Goal: Information Seeking & Learning: Obtain resource

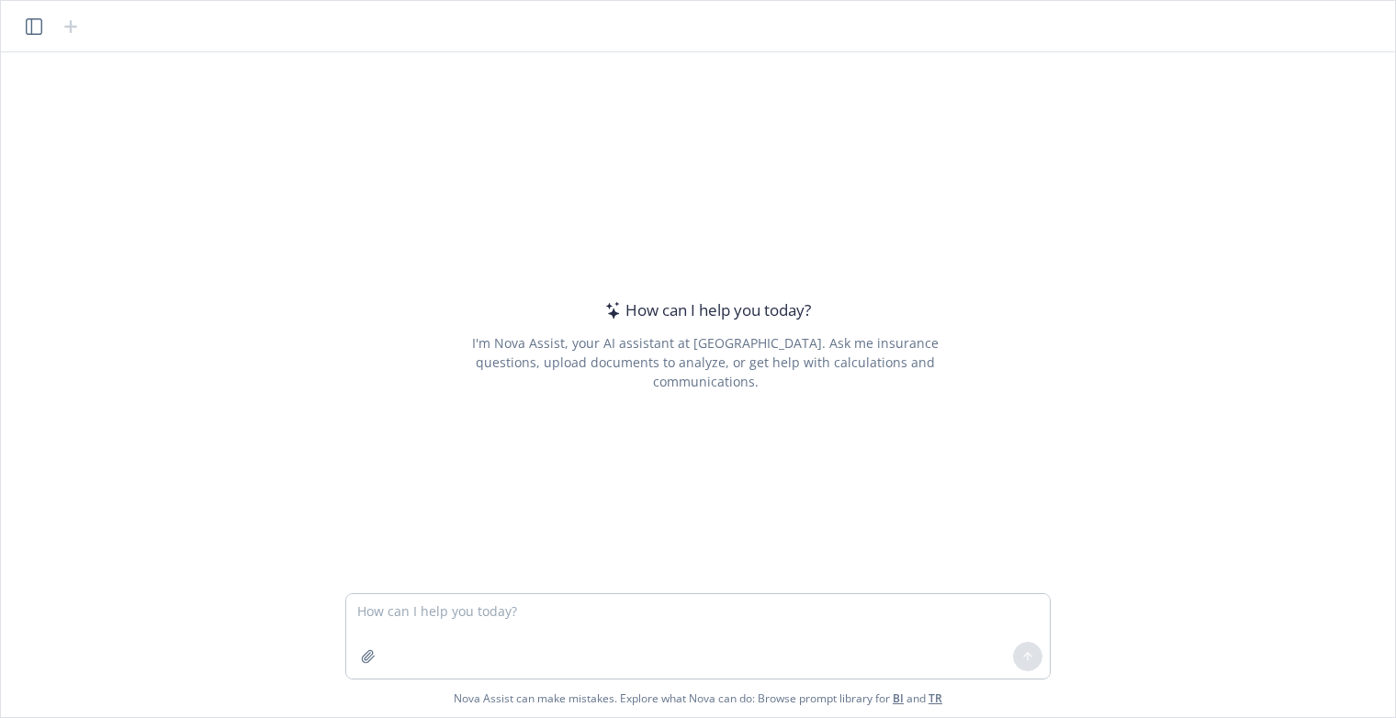
click at [440, 612] on textarea at bounding box center [698, 636] width 704 height 85
type textarea "a"
click at [367, 647] on button "button" at bounding box center [368, 656] width 29 height 29
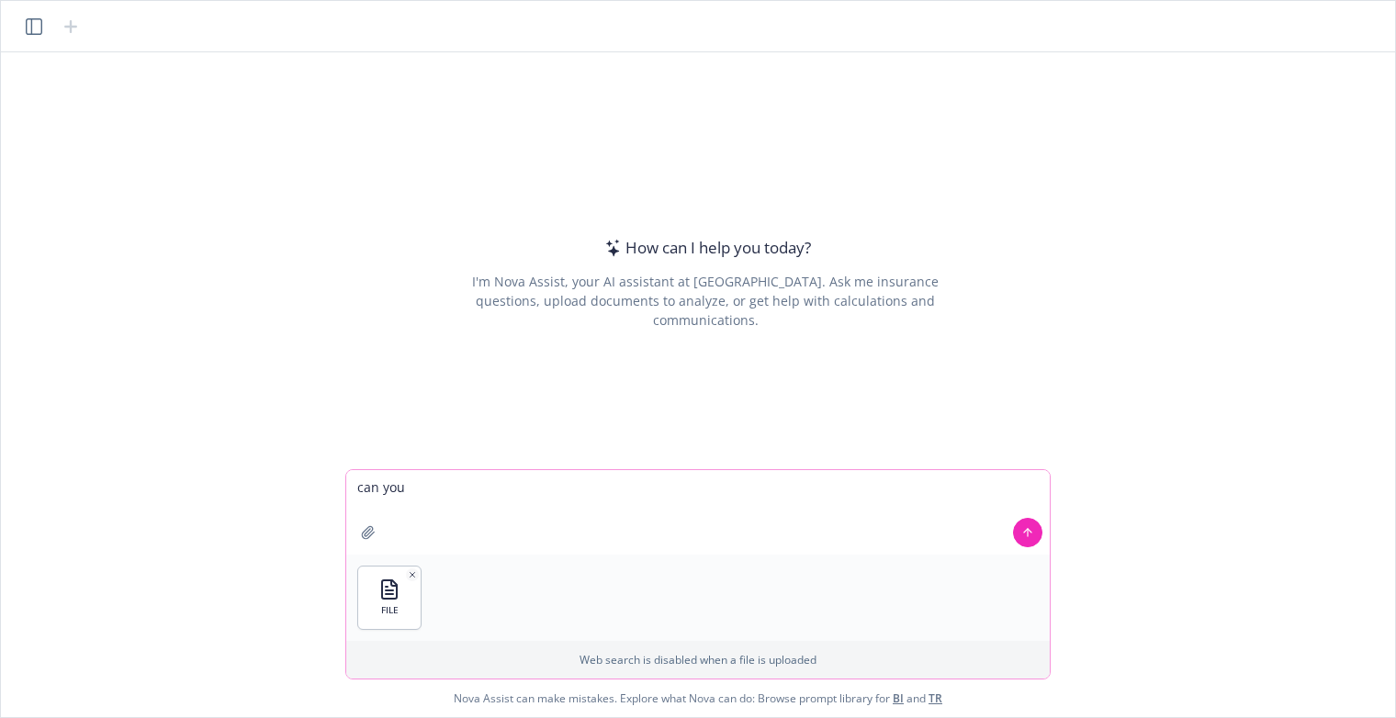
click at [423, 491] on textarea "can you" at bounding box center [698, 512] width 704 height 85
click at [550, 489] on textarea "can you update the plans in this file to be accurate compared to" at bounding box center [698, 512] width 704 height 85
click at [874, 491] on textarea "can you update the plans in this excel comparison file to be accurate compared …" at bounding box center [698, 512] width 704 height 85
click at [370, 537] on icon "button" at bounding box center [368, 532] width 15 height 15
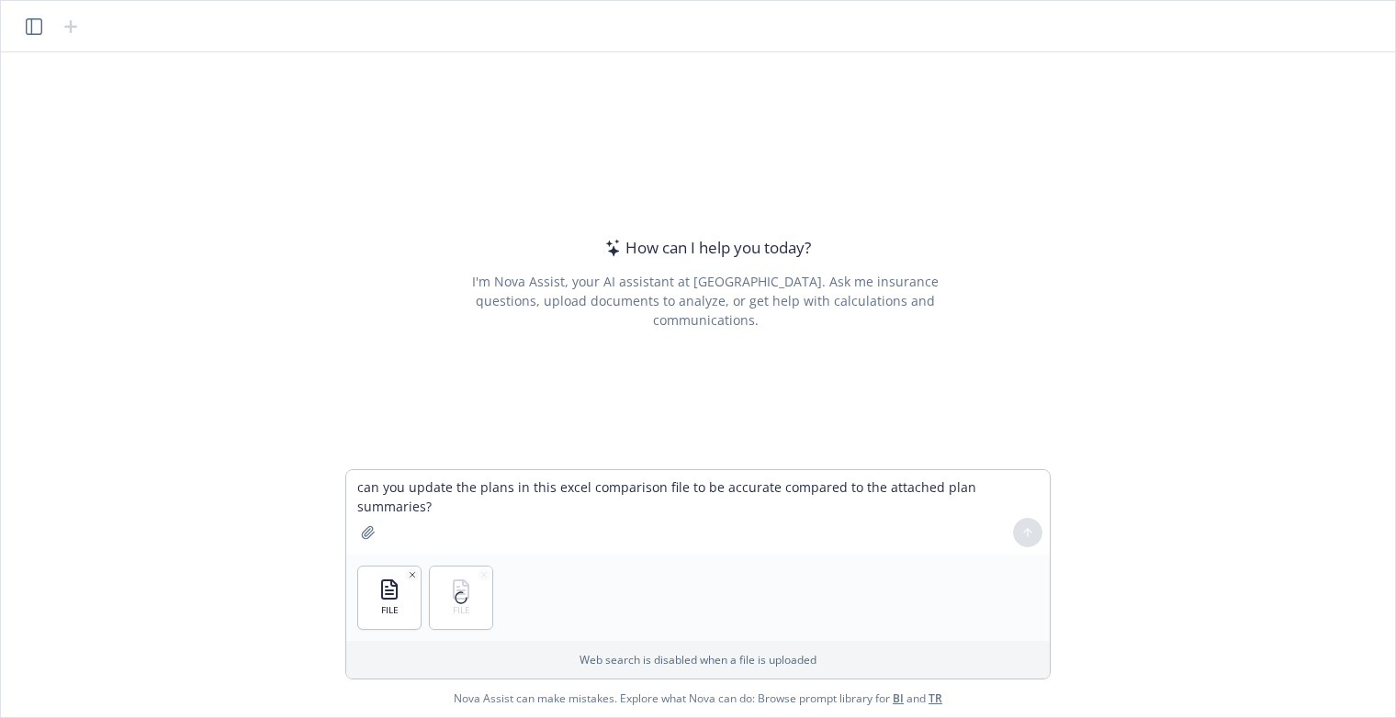
click at [484, 574] on div at bounding box center [461, 598] width 62 height 62
click at [487, 575] on icon "button" at bounding box center [484, 575] width 9 height 9
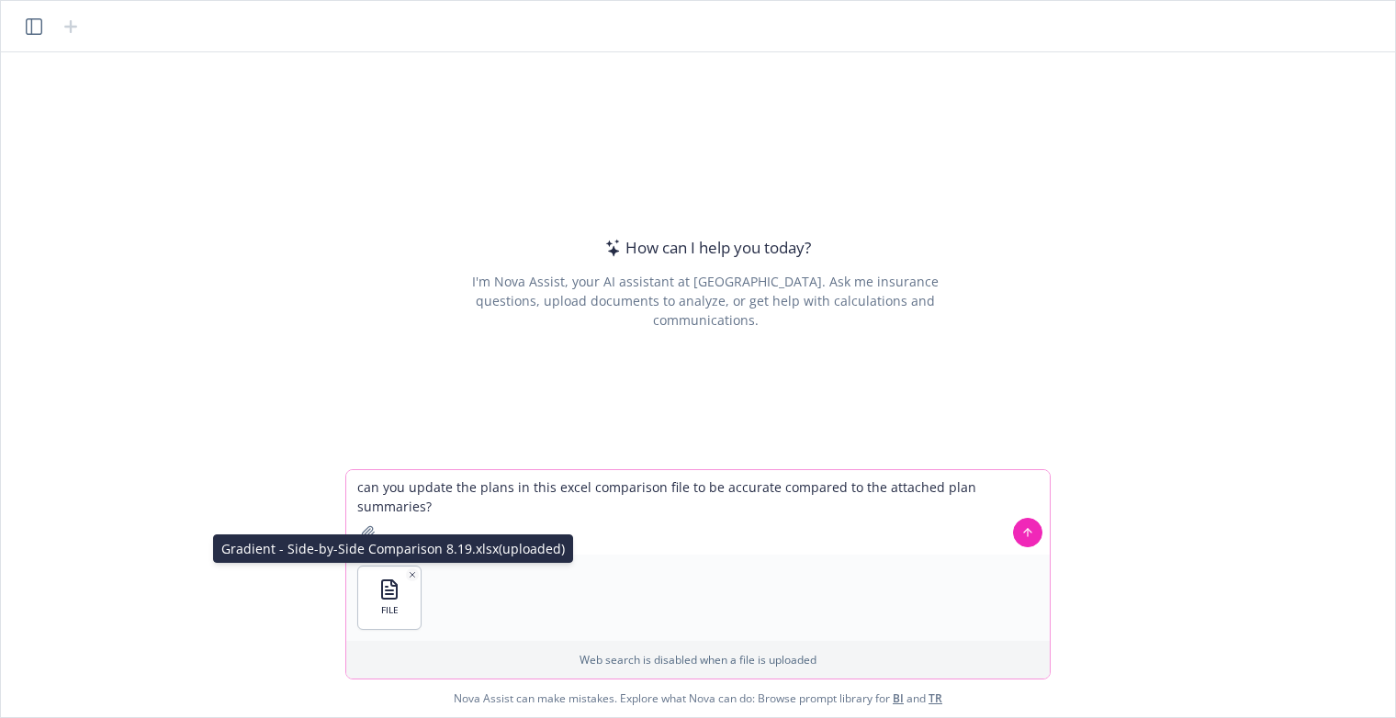
click at [396, 588] on icon "button" at bounding box center [389, 590] width 15 height 18
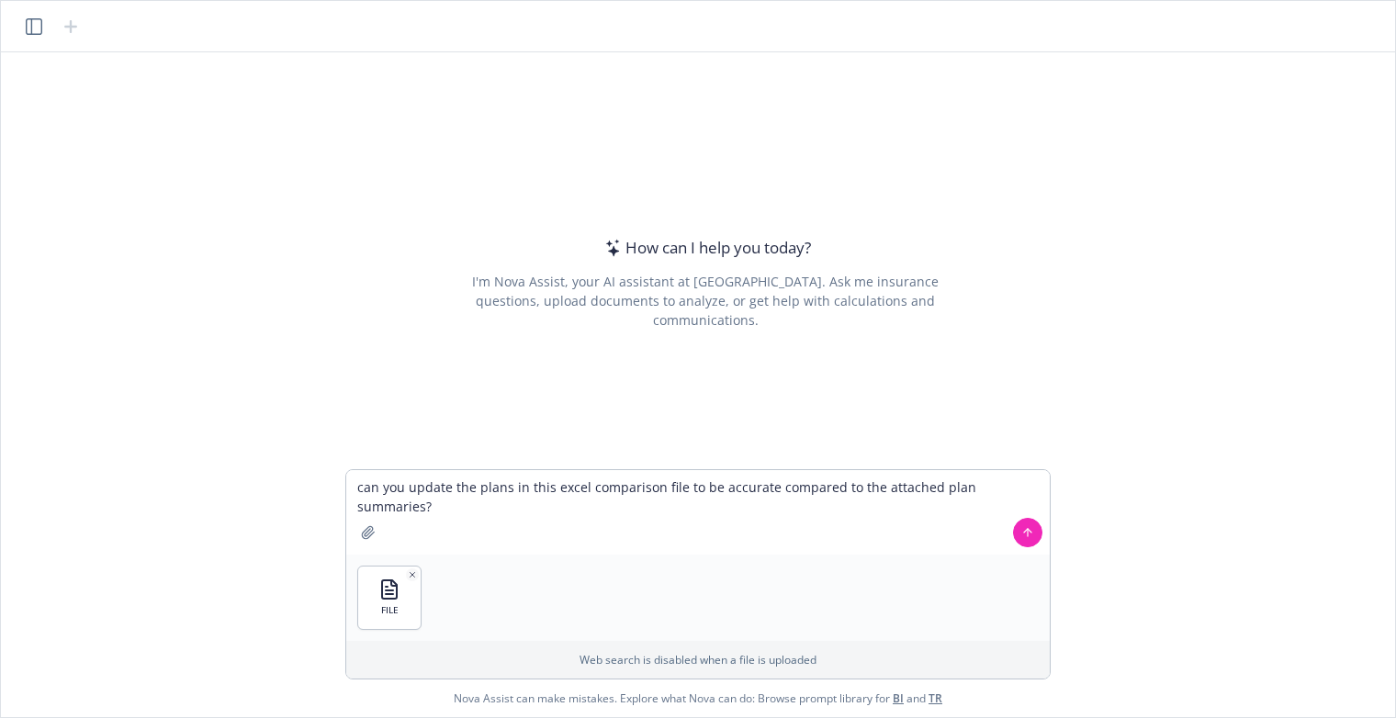
click at [493, 582] on div "FILE" at bounding box center [698, 598] width 704 height 86
click at [544, 625] on div "FILE" at bounding box center [698, 598] width 704 height 86
click at [483, 574] on icon "button" at bounding box center [484, 574] width 5 height 5
drag, startPoint x: 848, startPoint y: 186, endPoint x: 614, endPoint y: 193, distance: 234.4
click at [848, 186] on div "How can I help you [DATE]? I'm Nova Assist, your AI assistant at Newfront. Ask …" at bounding box center [706, 283] width 706 height 285
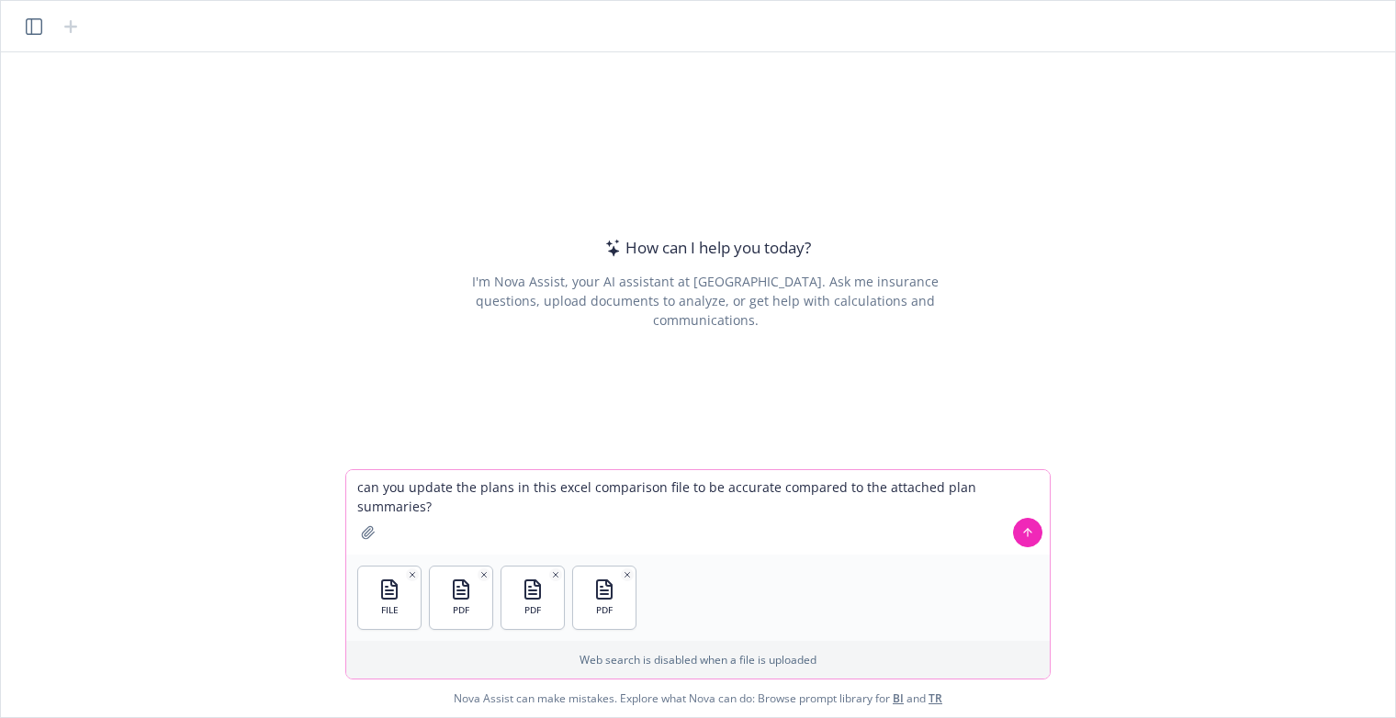
click at [456, 490] on textarea "can you update the plans in this excel comparison file to be accurate compared …" at bounding box center [698, 512] width 704 height 85
click at [840, 485] on textarea "can you update only the plans labeled "Renewal" in this excel comparison file t…" at bounding box center [698, 512] width 704 height 85
click at [959, 491] on textarea "can you update only the plans labeled "Renewal" in this excel comparison file t…" at bounding box center [698, 512] width 704 height 85
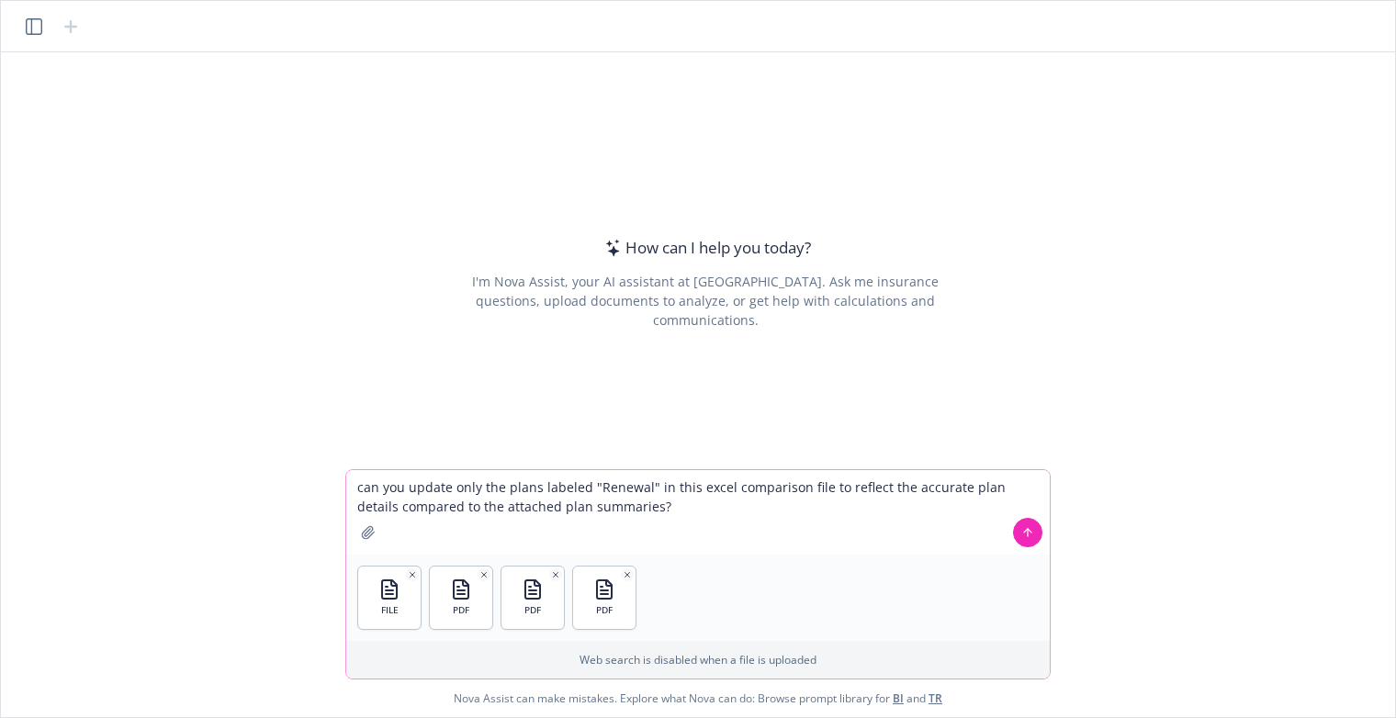
drag, startPoint x: 359, startPoint y: 509, endPoint x: 451, endPoint y: 509, distance: 91.9
click at [454, 509] on textarea "can you update only the plans labeled "Renewal" in this excel comparison file t…" at bounding box center [698, 512] width 704 height 85
click at [571, 512] on textarea "can you update only the plans labeled "Renewal" in this excel comparison file t…" at bounding box center [698, 512] width 704 height 85
type textarea "can you update only the plans labeled "Renewal" in this excel comparison file t…"
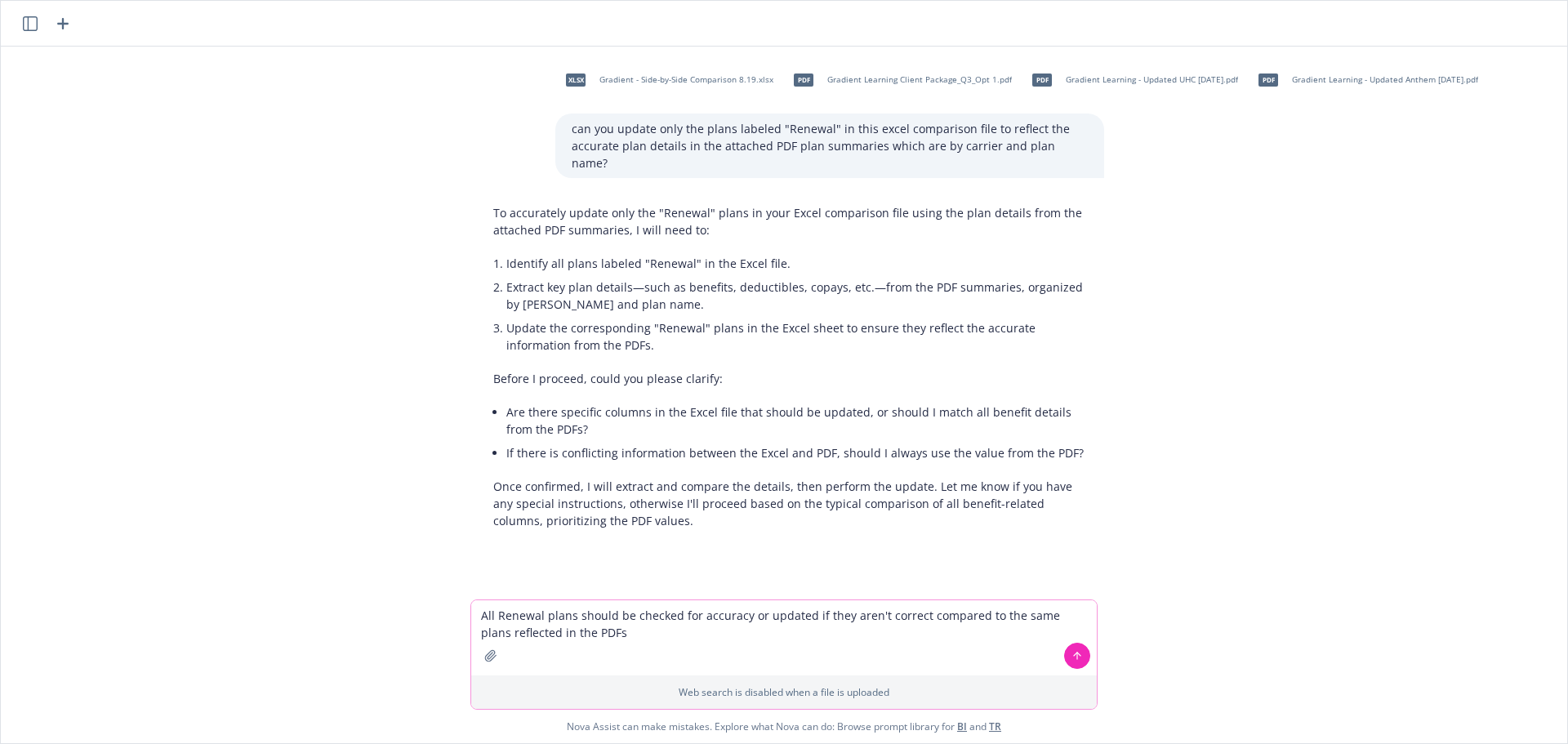
drag, startPoint x: 808, startPoint y: 615, endPoint x: 918, endPoint y: 618, distance: 110.0
click at [918, 618] on textarea "All Renewal plans should be checked for accuracy or updated if they aren't corr…" at bounding box center [784, 637] width 626 height 76
click at [647, 634] on textarea "All Renewal plans should be checked for accuracy or updated if they aren't corr…" at bounding box center [784, 637] width 626 height 76
type textarea "All Renewal plans should be checked for accuracy or updated if they aren't corr…"
click at [1084, 637] on button at bounding box center [1076, 655] width 26 height 26
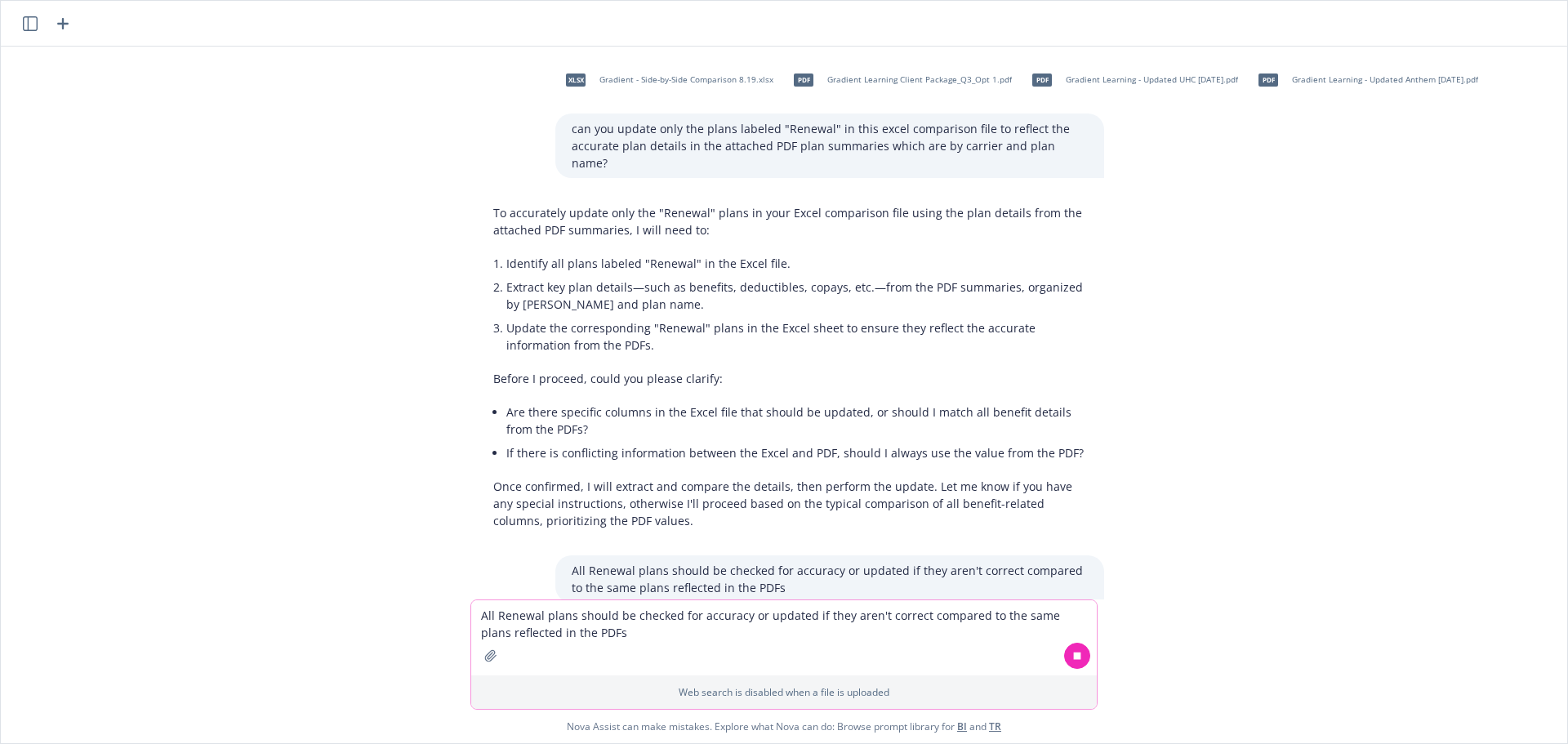
click at [637, 618] on textarea "All Renewal plans should be checked for accuracy or updated if they aren't corr…" at bounding box center [784, 637] width 626 height 76
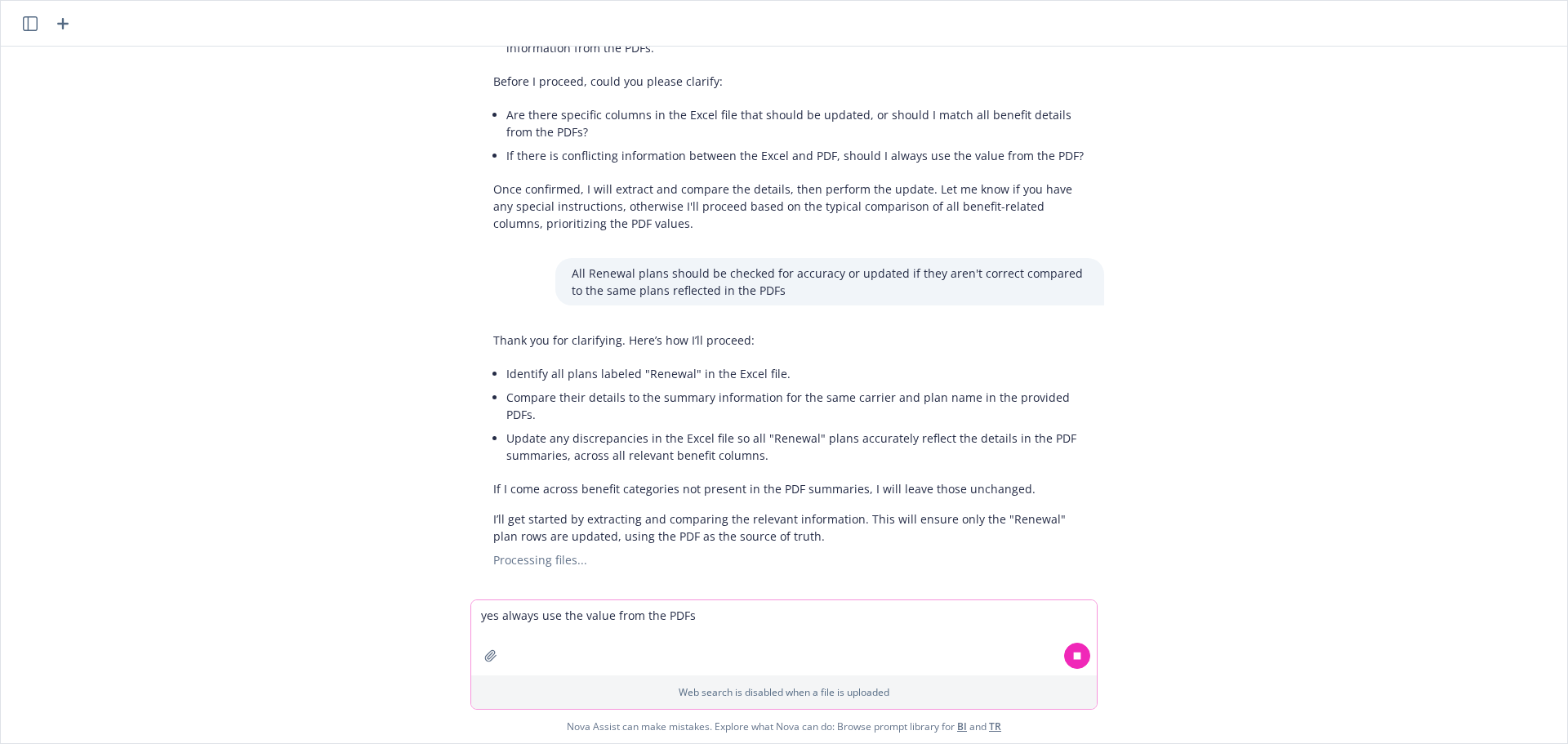
click at [652, 614] on textarea "yes always use the value from the PDFs" at bounding box center [784, 637] width 626 height 76
click at [637, 391] on li "Compare their details to the summary information for the same carrier and plan …" at bounding box center [797, 406] width 581 height 41
click at [597, 618] on textarea "yes always use the value from the PDFs" at bounding box center [784, 637] width 626 height 76
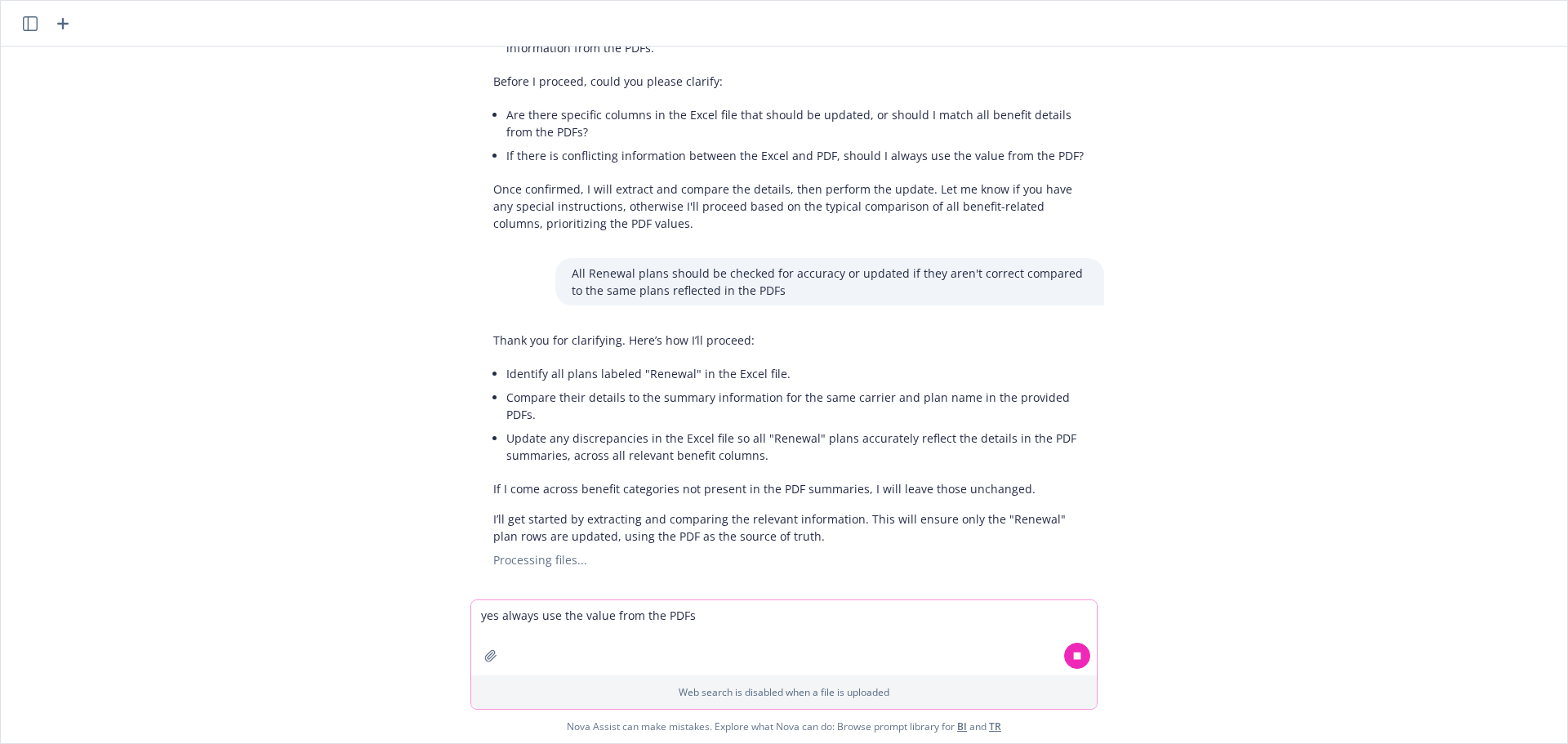
click at [597, 618] on textarea "yes always use the value from the PDFs" at bounding box center [784, 637] width 626 height 76
type textarea "T"
drag, startPoint x: 1243, startPoint y: 188, endPoint x: 1218, endPoint y: 177, distance: 27.3
click at [1240, 188] on div "xlsx Gradient - Side-by-Side Comparison 8.19.xlsx pdf Gradient Learning Client …" at bounding box center [783, 323] width 1553 height 553
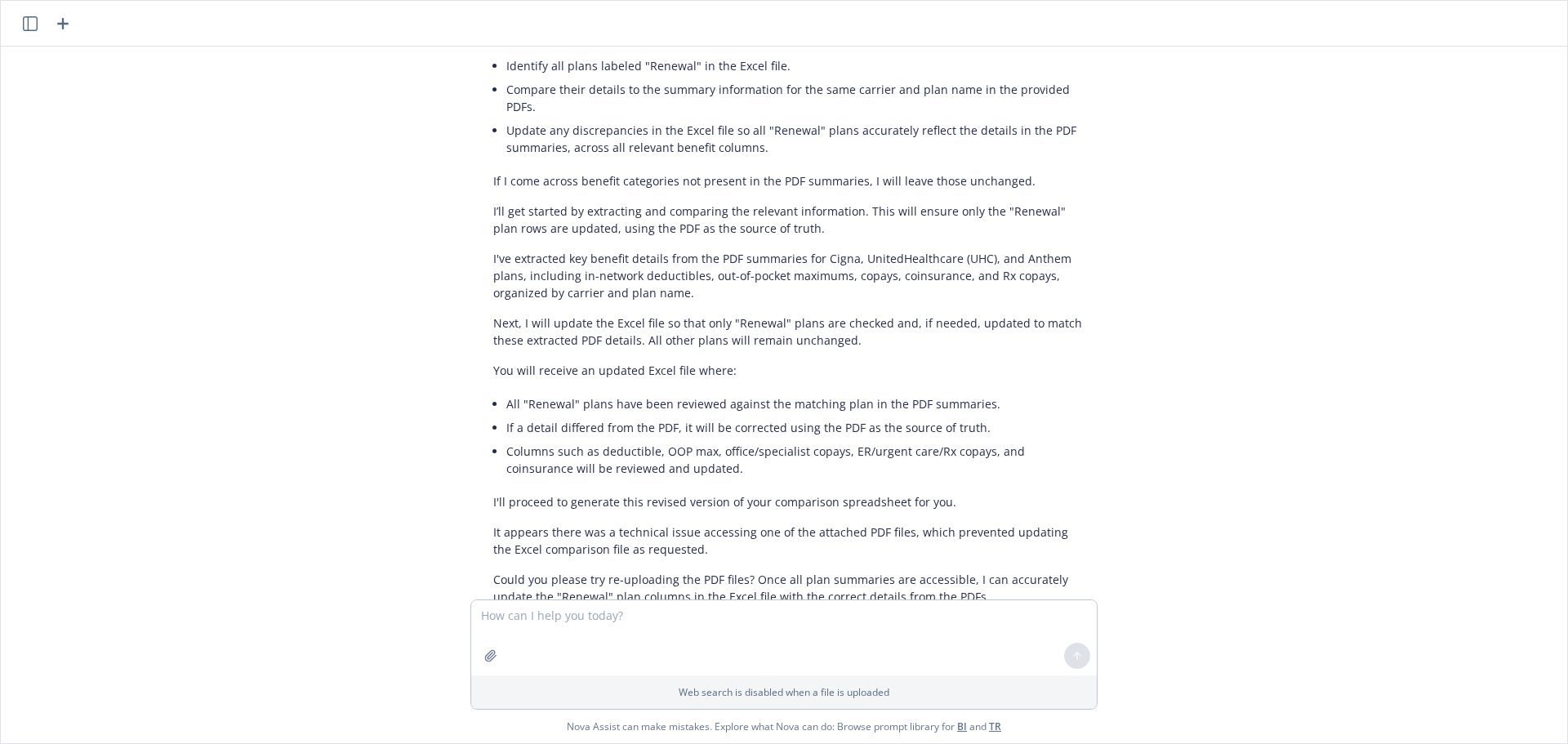
scroll to position [652, 0]
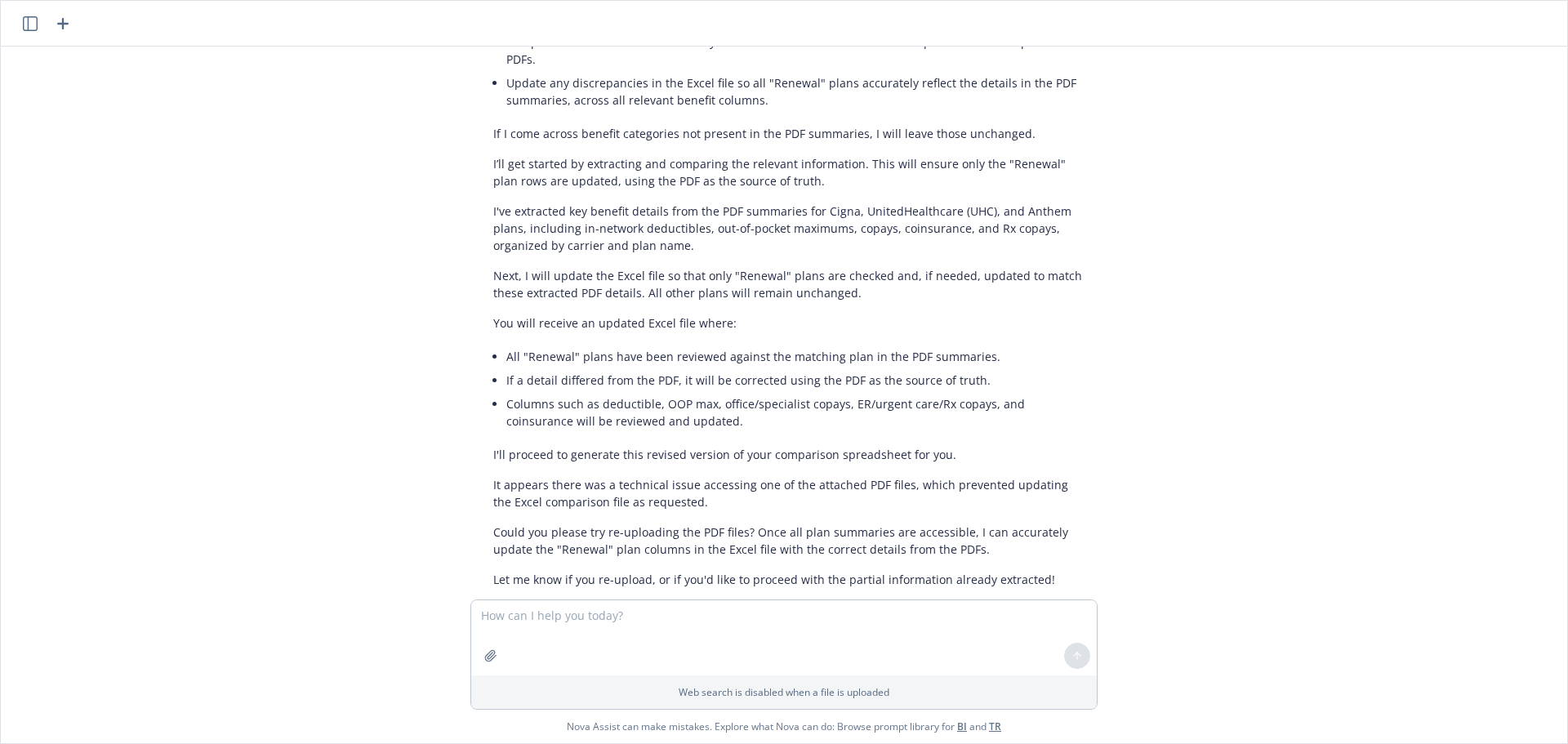
click at [716, 476] on p "It appears there was a technical issue accessing one of the attached PDF files,…" at bounding box center [790, 493] width 595 height 35
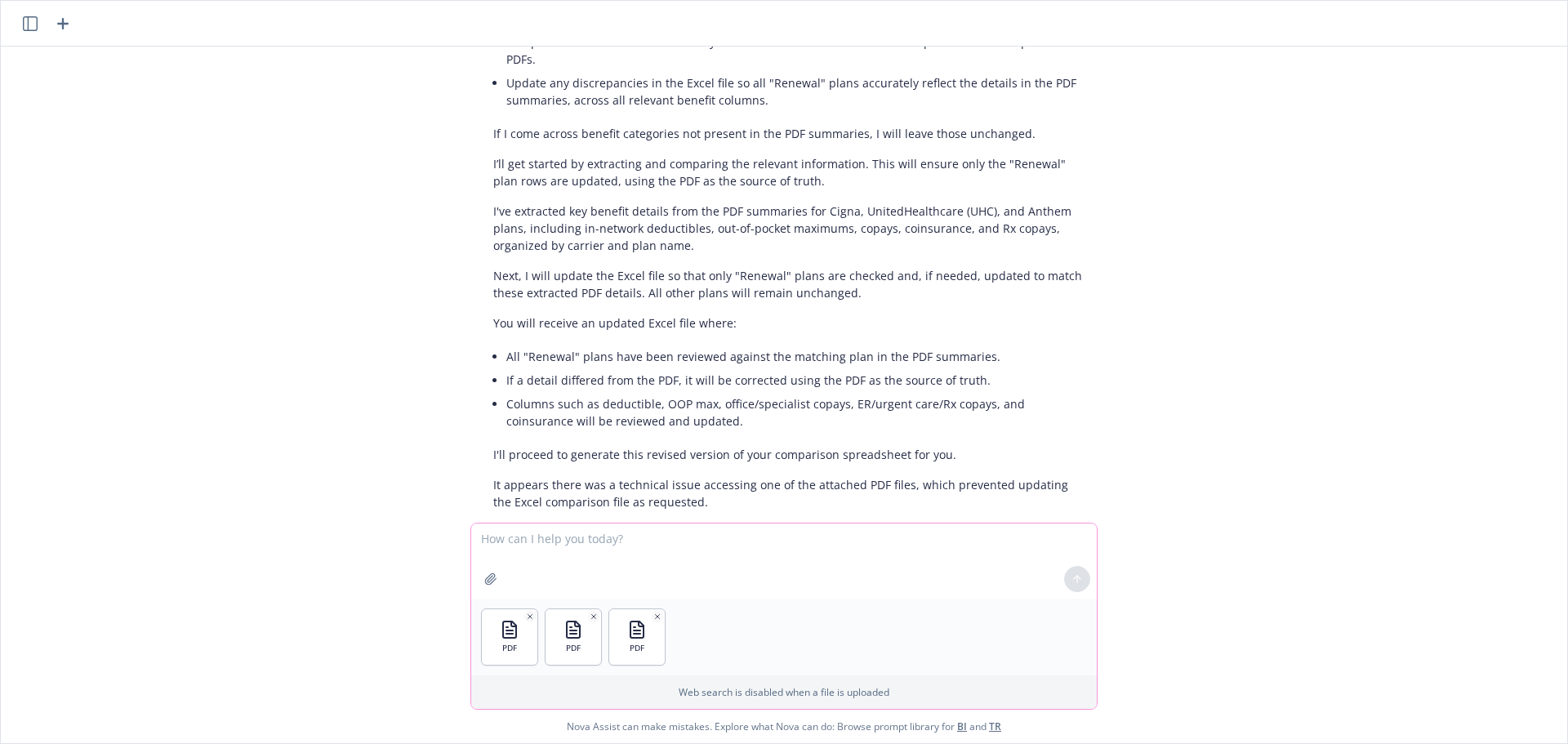
click at [688, 550] on textarea at bounding box center [784, 561] width 626 height 76
type textarea "here you go"
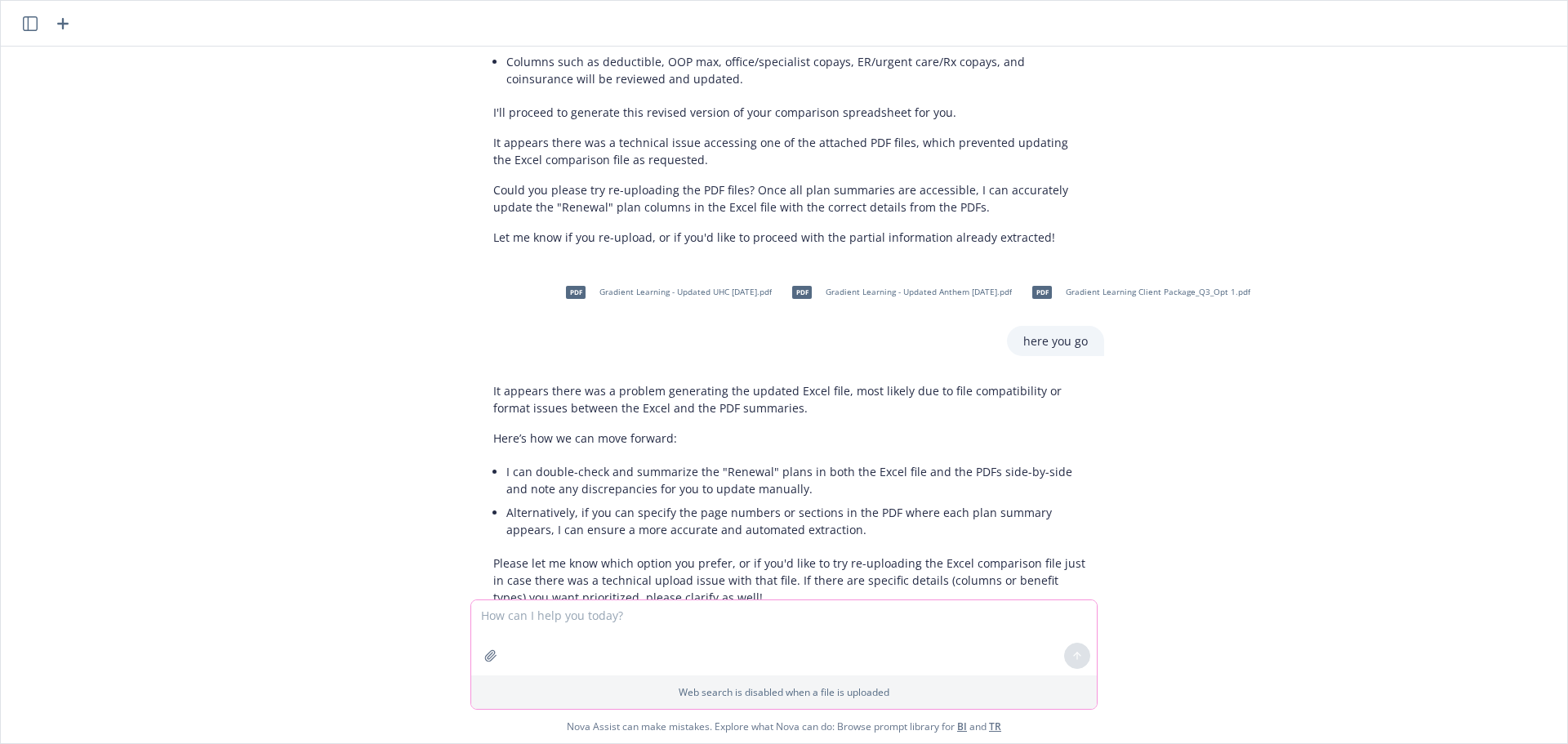
scroll to position [1012, 0]
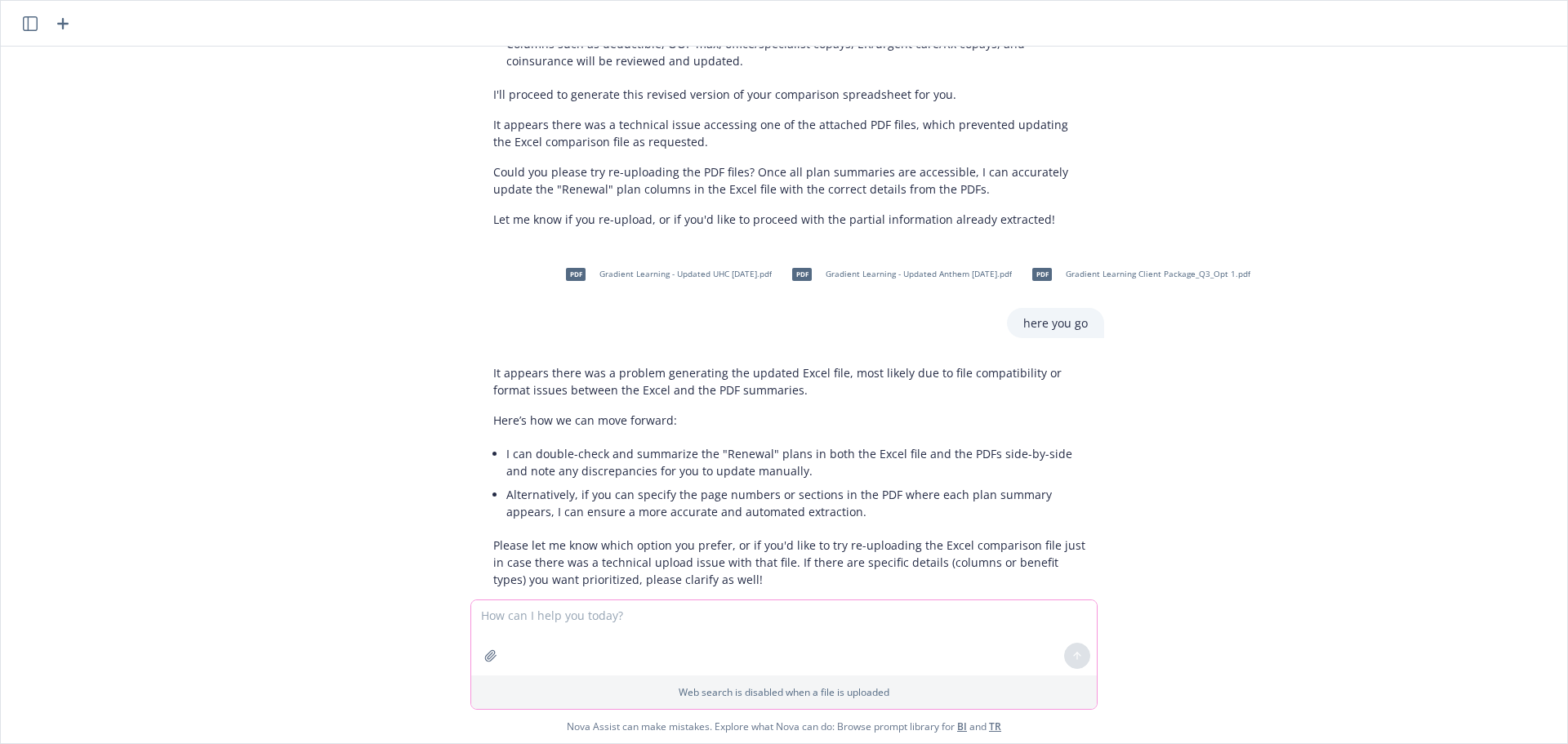
click at [639, 618] on textarea at bounding box center [784, 637] width 626 height 76
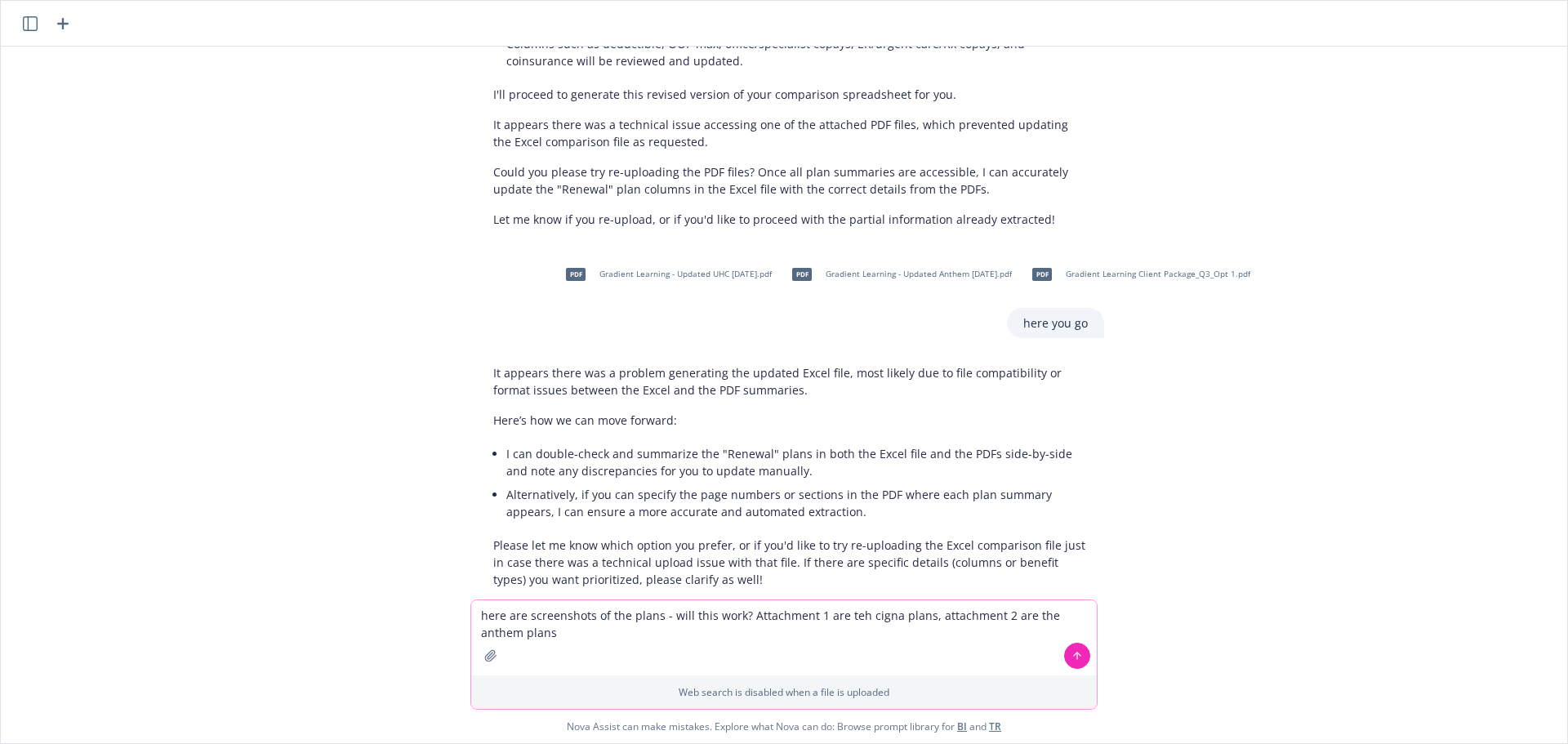
click at [996, 615] on textarea "here are screenshots of the plans - will this work? Attachment 1 are teh cigna …" at bounding box center [784, 637] width 626 height 76
click at [1090, 613] on textarea "here are screenshots of the plans - will this work? Attachment 1 are teh cigna …" at bounding box center [784, 637] width 626 height 76
drag, startPoint x: 620, startPoint y: 630, endPoint x: 977, endPoint y: 617, distance: 357.2
click at [933, 615] on textarea "here are screenshots of the plans - will this work? Attachment 1 are teh cigna …" at bounding box center [784, 637] width 626 height 76
click at [1002, 618] on textarea "here are screenshots of the plans - will this work? Attachment 1 are teh cigna …" at bounding box center [784, 637] width 626 height 76
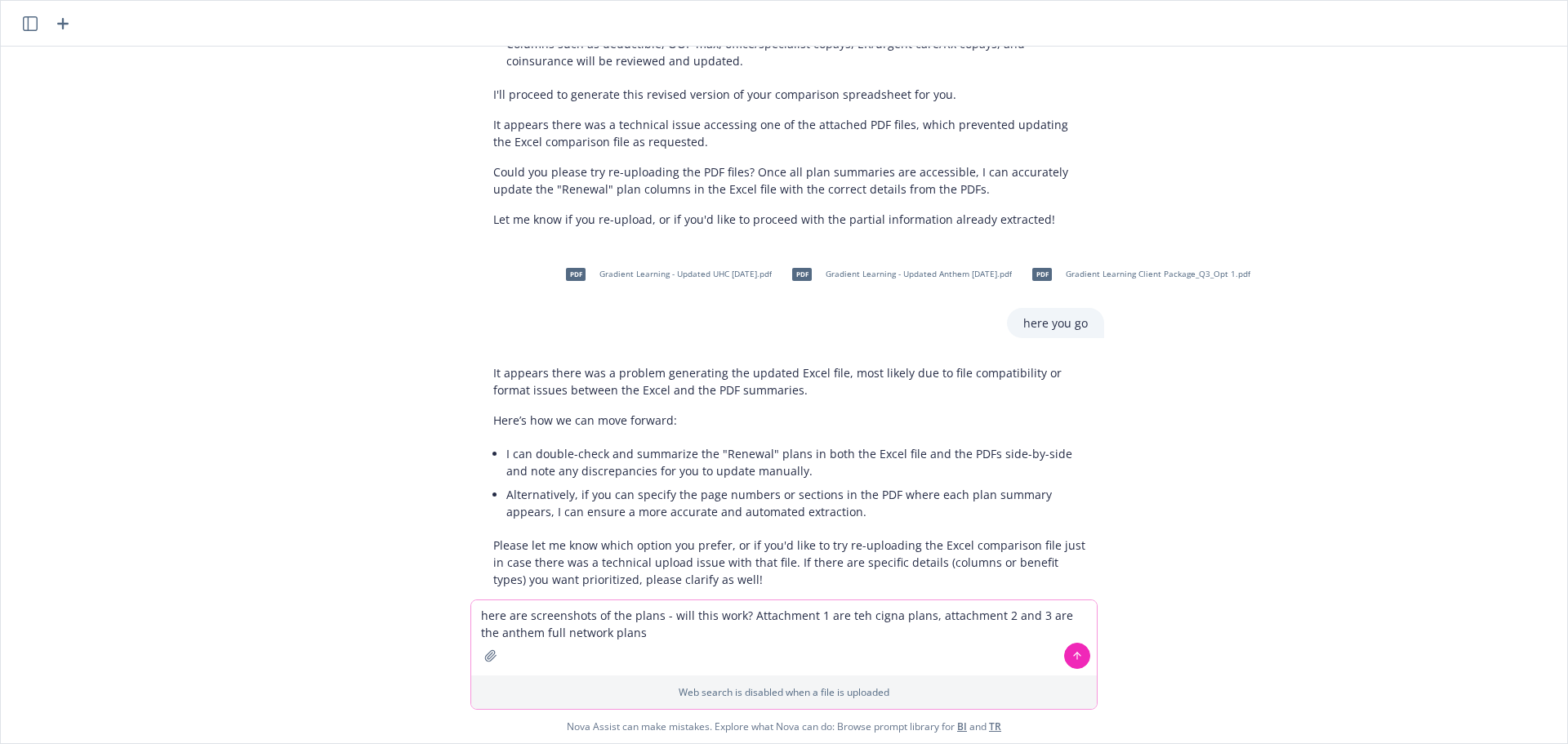
click at [591, 634] on textarea "here are screenshots of the plans - will this work? Attachment 1 are teh cigna …" at bounding box center [784, 637] width 626 height 76
click at [544, 630] on textarea "here are screenshots of the plans - will this work? Attachment 1 are teh cigna …" at bounding box center [784, 637] width 626 height 76
click at [788, 631] on textarea "here are screenshots of the plans - will this work? Attachment 1 are teh cigna …" at bounding box center [784, 637] width 626 height 76
click at [702, 637] on textarea "here are screenshots of the plans - will this work? Attachment 1 are teh cigna …" at bounding box center [784, 637] width 626 height 76
click at [1001, 636] on textarea "here are screenshots of the plans - will this work? Attachment 1 are teh cigna …" at bounding box center [784, 637] width 626 height 76
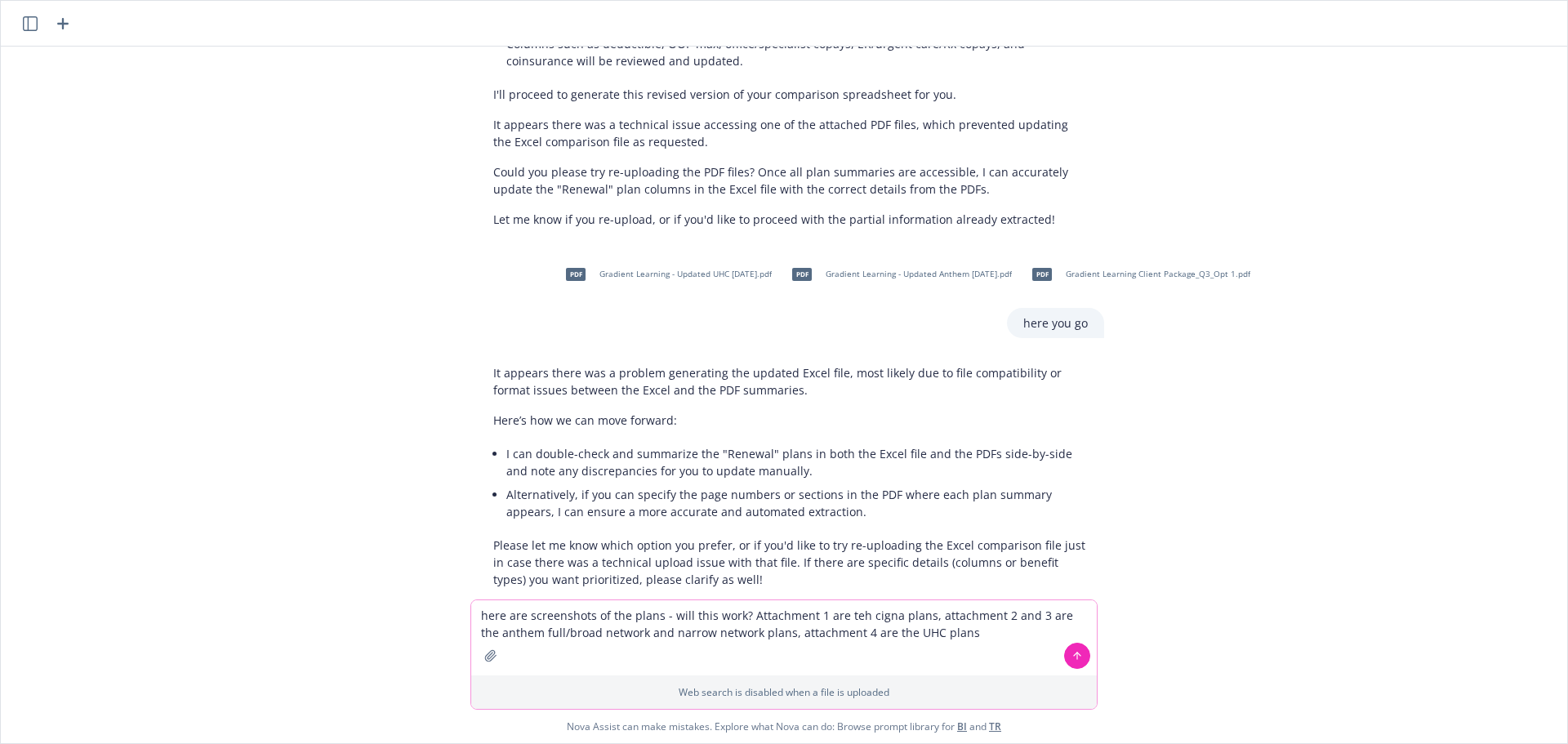
paste textarea
click at [808, 637] on textarea "here are screenshots of the plans - will this work? Attachment 1 are teh cigna …" at bounding box center [784, 637] width 626 height 76
click at [490, 637] on icon "button" at bounding box center [491, 655] width 11 height 11
click at [778, 637] on div "Web search is disabled when a file is uploaded" at bounding box center [784, 692] width 626 height 34
click at [777, 637] on p "Web search is disabled when a file is uploaded" at bounding box center [784, 692] width 606 height 14
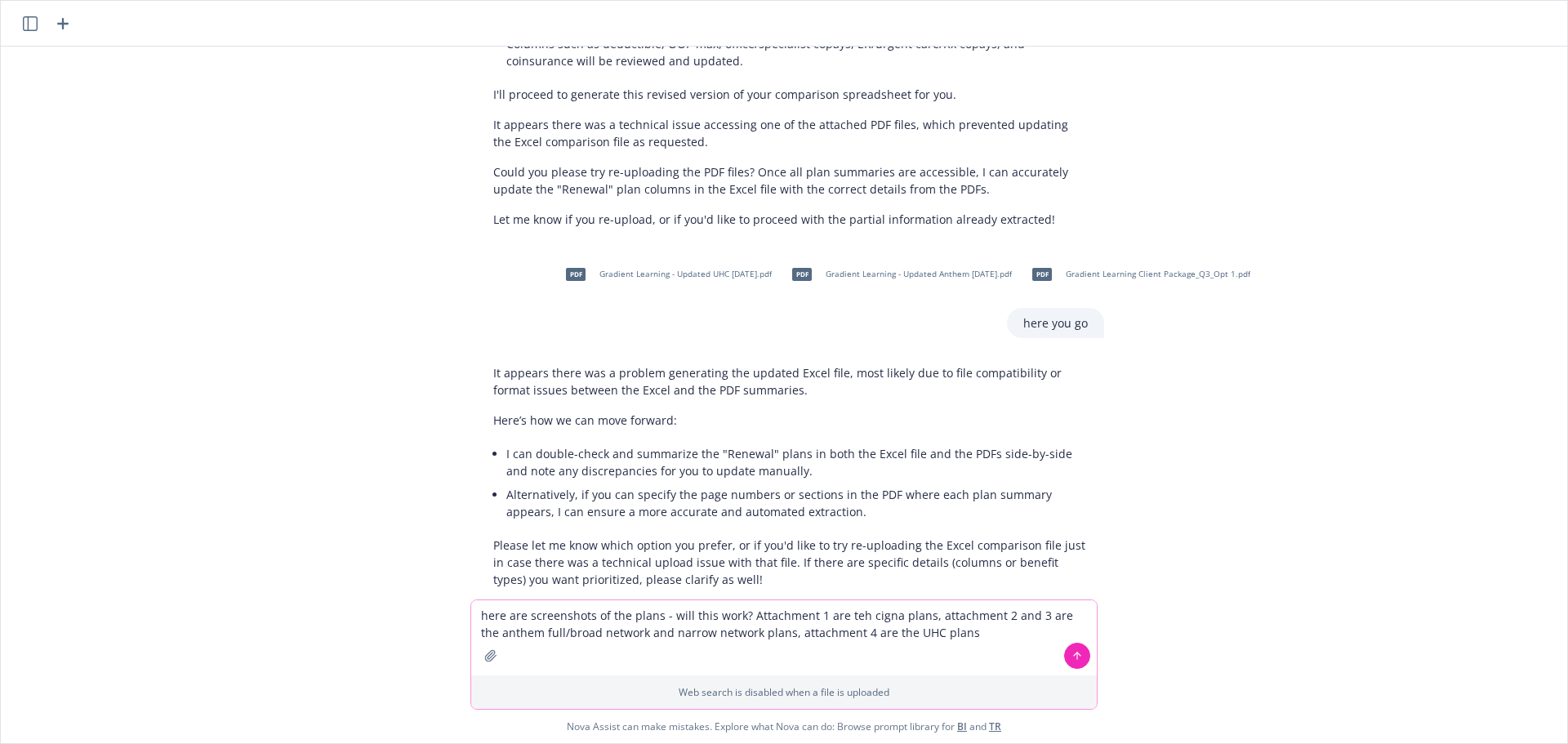
click at [690, 637] on textarea "here are screenshots of the plans - will this work? Attachment 1 are teh cigna …" at bounding box center [784, 637] width 626 height 76
click at [970, 636] on textarea "here are screenshots of the plans - will this work? Attachment 1 are teh cigna …" at bounding box center [784, 637] width 626 height 76
click at [484, 637] on button "button" at bounding box center [490, 655] width 26 height 26
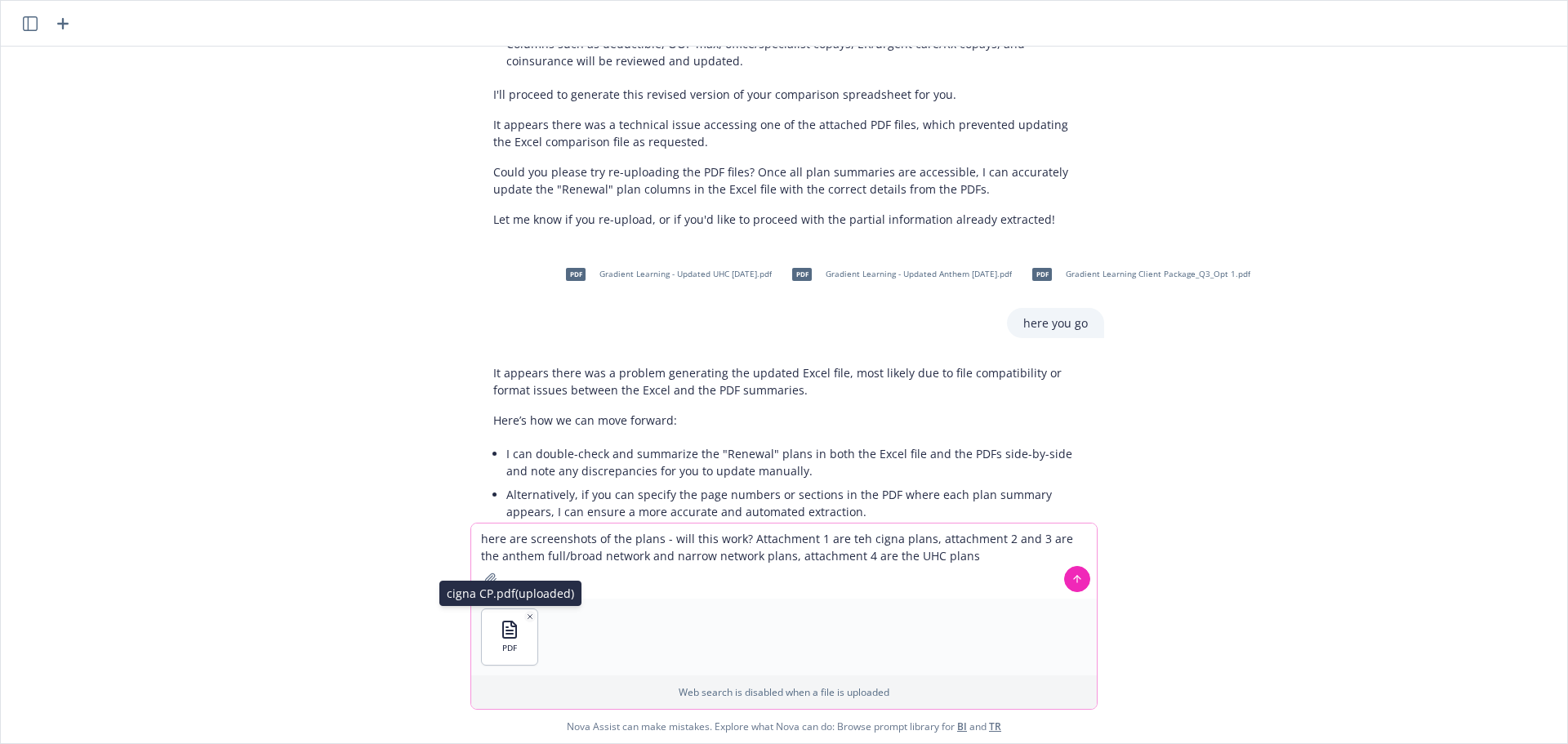
click at [498, 636] on div "PDF" at bounding box center [509, 636] width 55 height 55
click at [512, 633] on icon "button" at bounding box center [509, 629] width 20 height 20
click at [532, 616] on icon "button" at bounding box center [530, 616] width 8 height 8
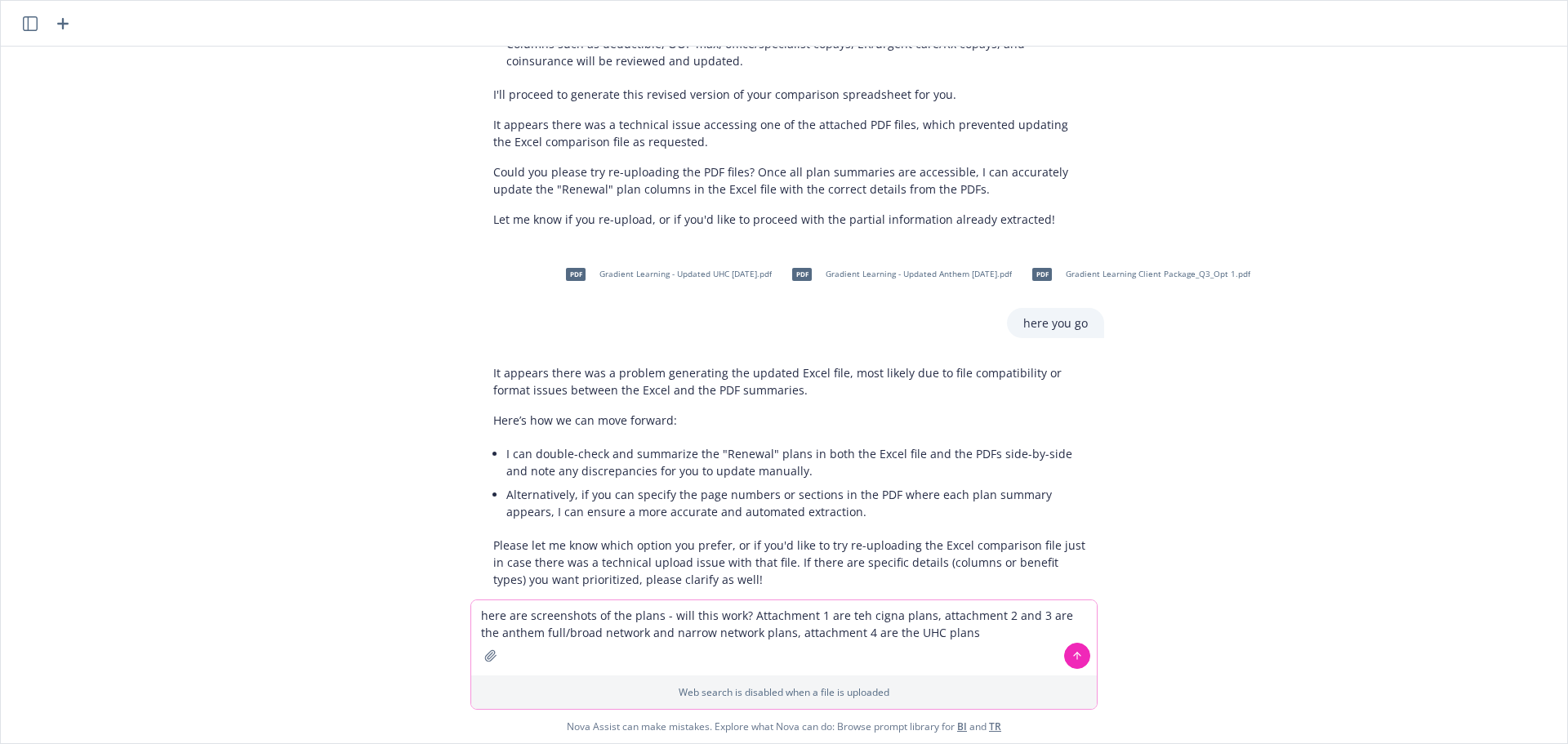
click at [488, 637] on icon "button" at bounding box center [491, 655] width 13 height 13
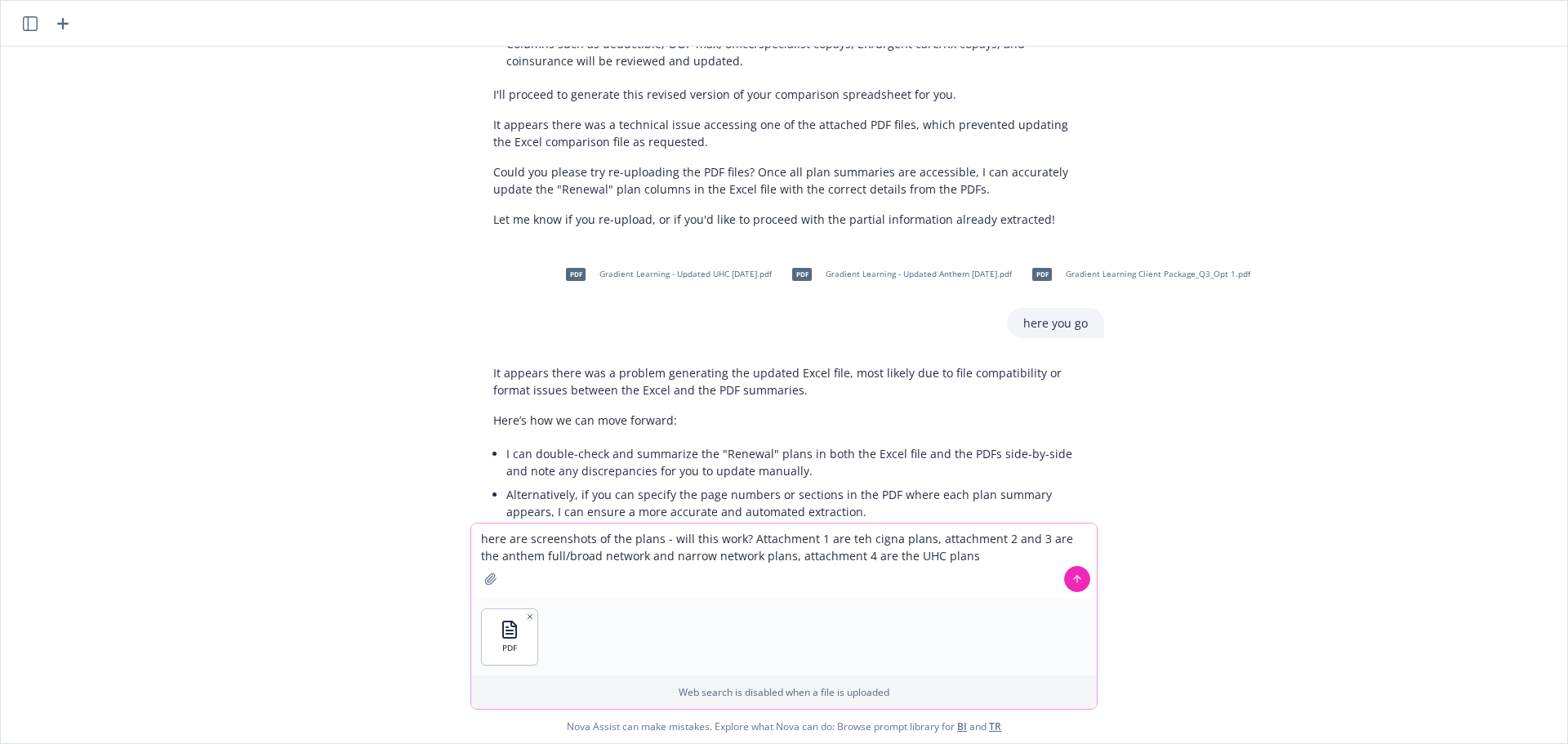
drag, startPoint x: 997, startPoint y: 556, endPoint x: 477, endPoint y: 532, distance: 520.6
click at [477, 532] on textarea "here are screenshots of the plans - will this work? Attachment 1 are teh cigna …" at bounding box center [784, 561] width 626 height 76
type textarea "will this work?"
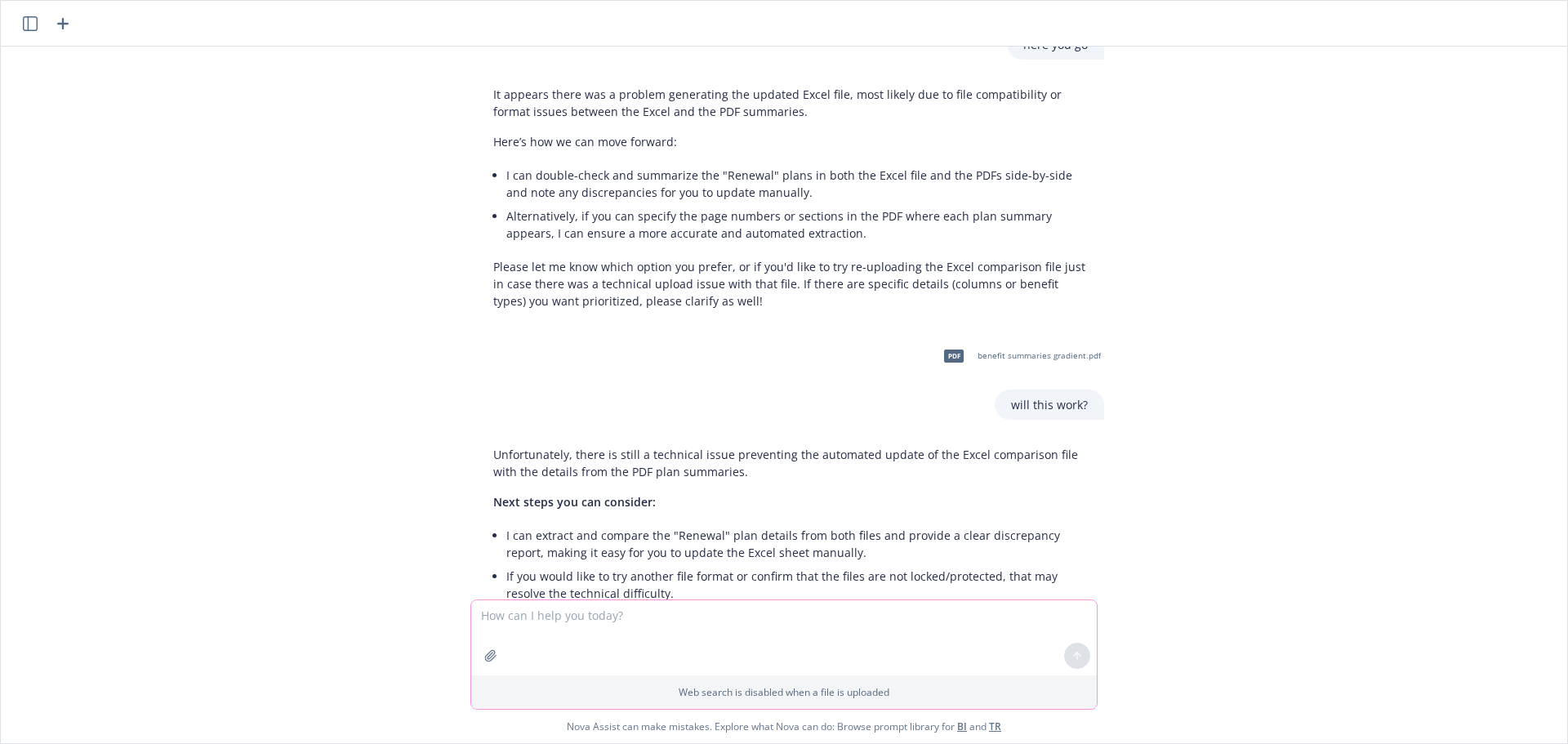
scroll to position [1380, 0]
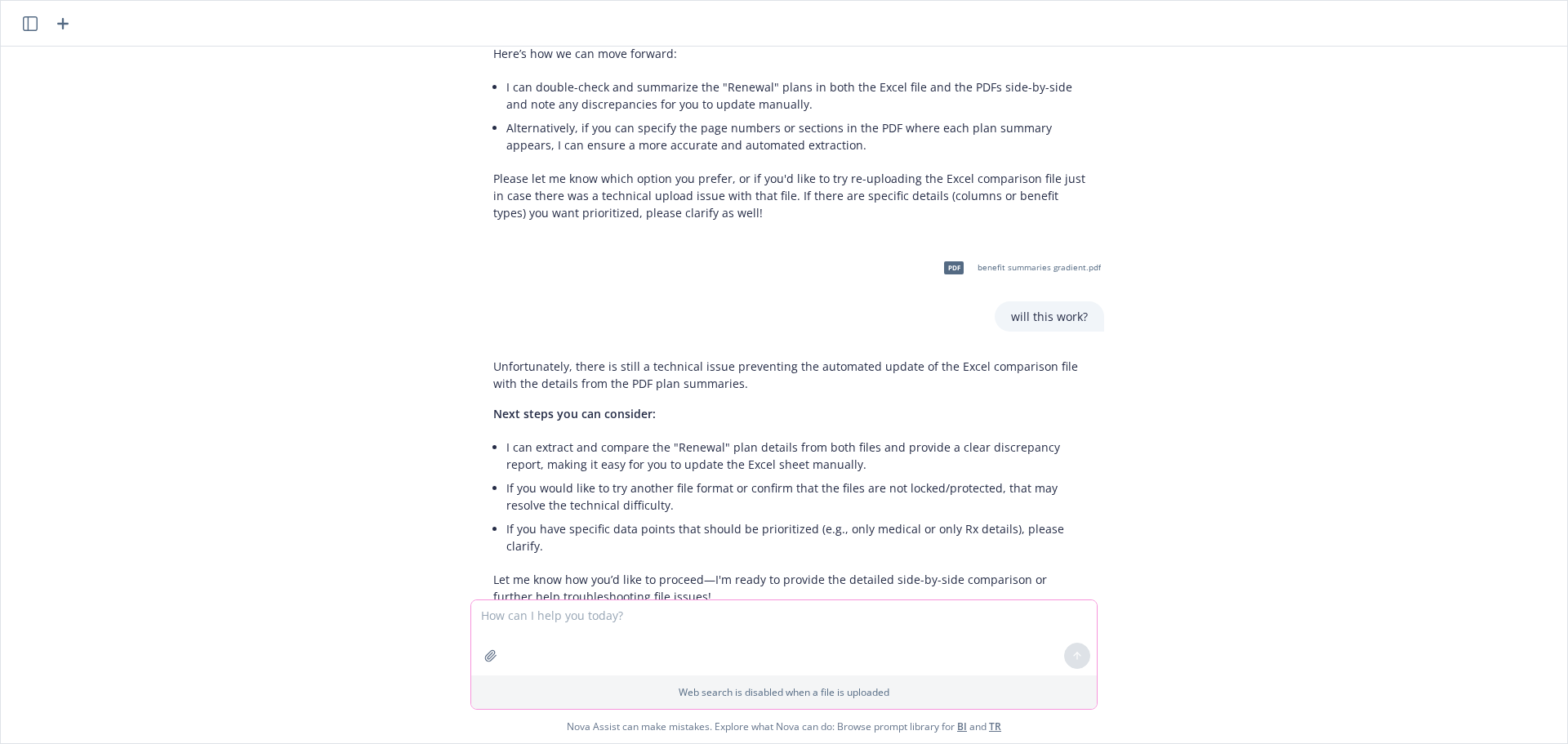
click at [489, 637] on icon "button" at bounding box center [491, 655] width 13 height 13
click at [487, 637] on icon "button" at bounding box center [491, 655] width 13 height 13
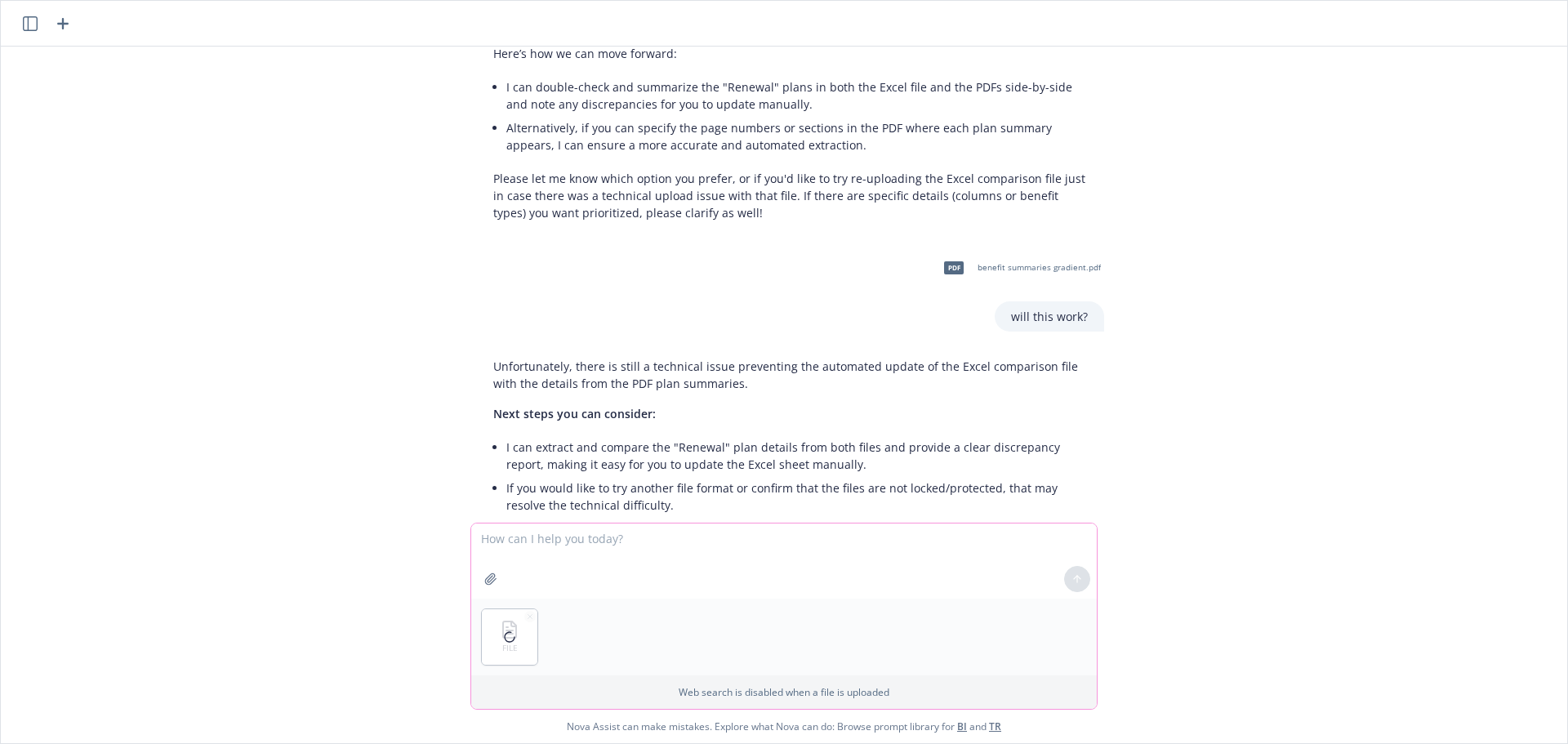
click at [576, 546] on textarea at bounding box center [784, 561] width 626 height 76
type textarea "will this work?"
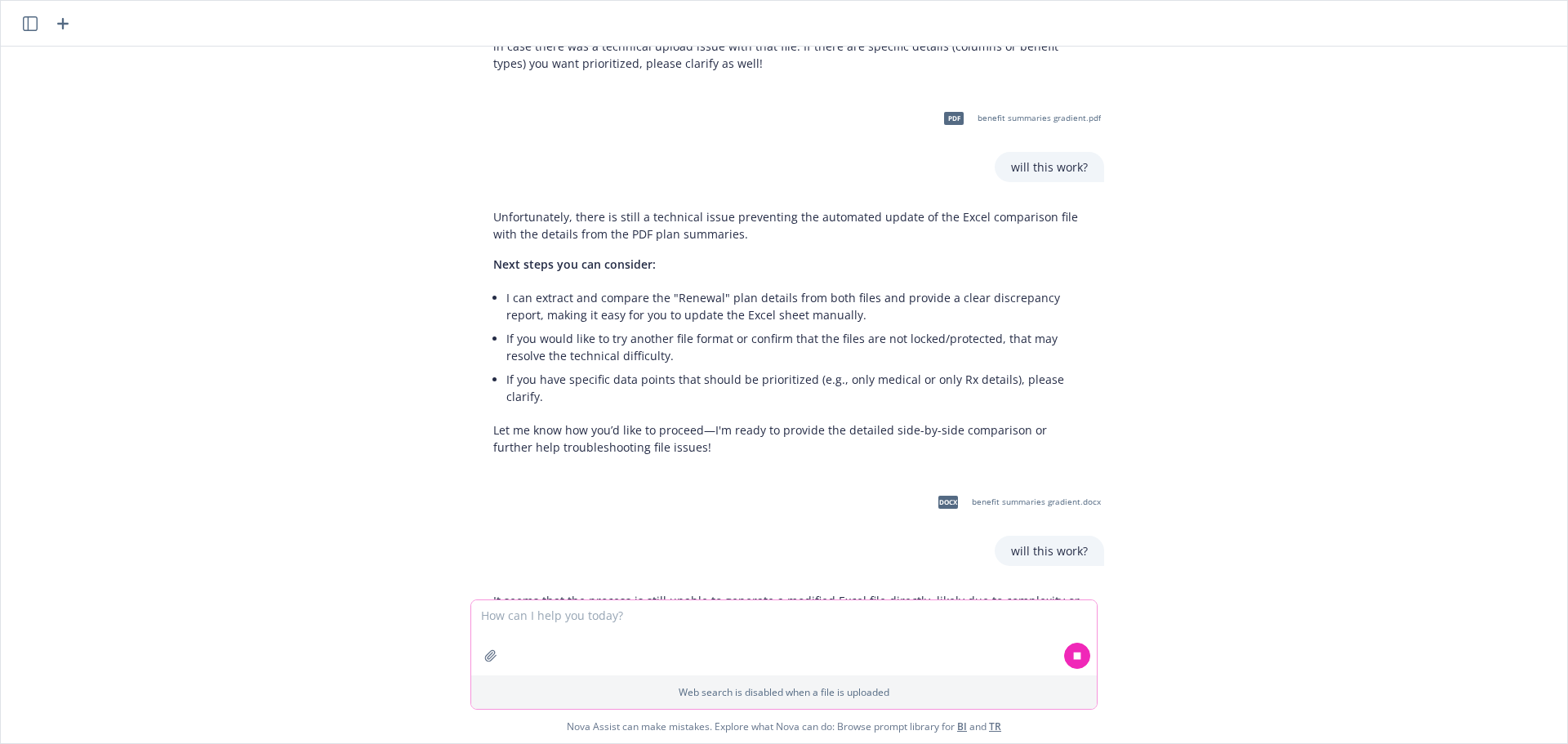
scroll to position [1740, 0]
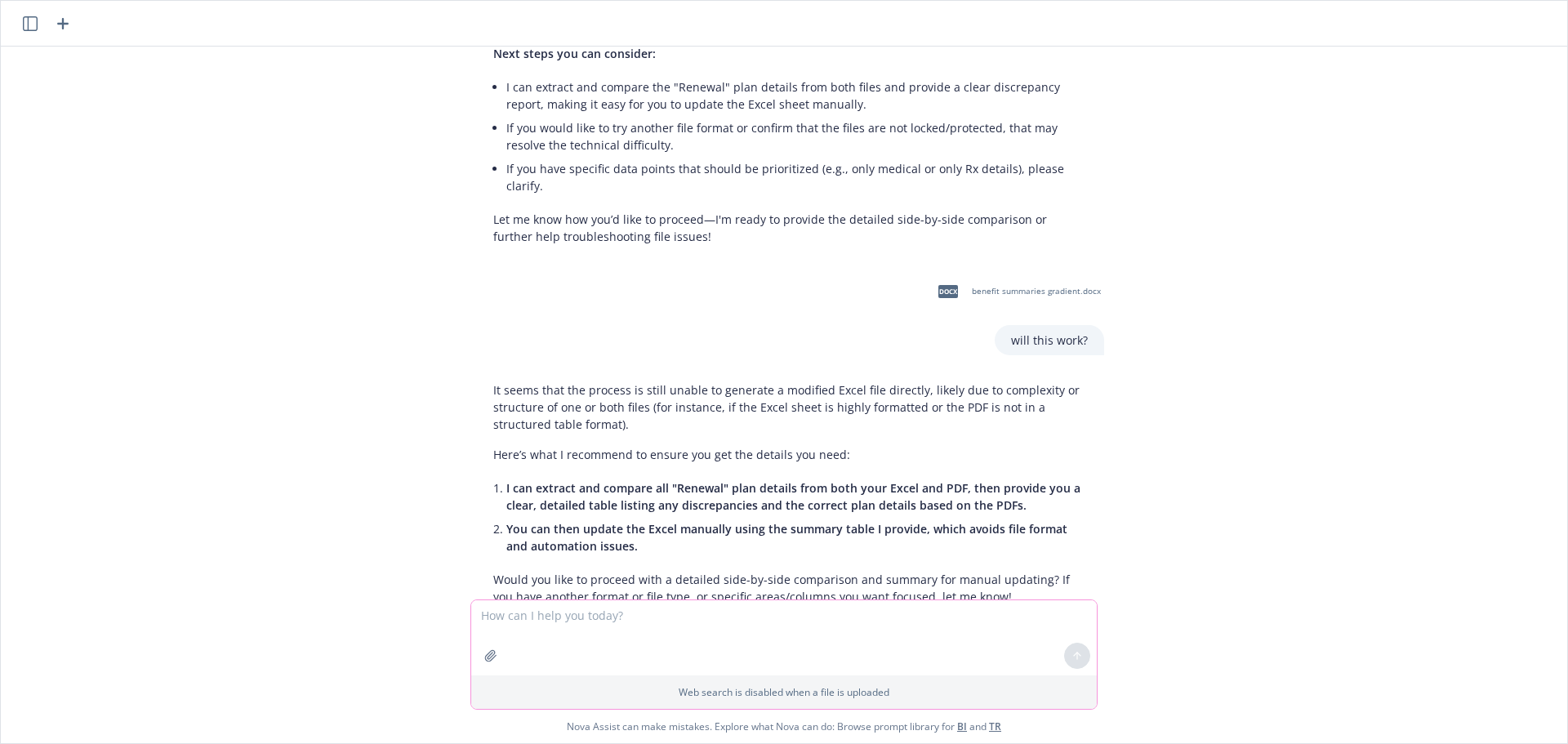
click at [878, 614] on textarea at bounding box center [784, 637] width 626 height 76
type textarea "p"
type textarea "okay yes please"
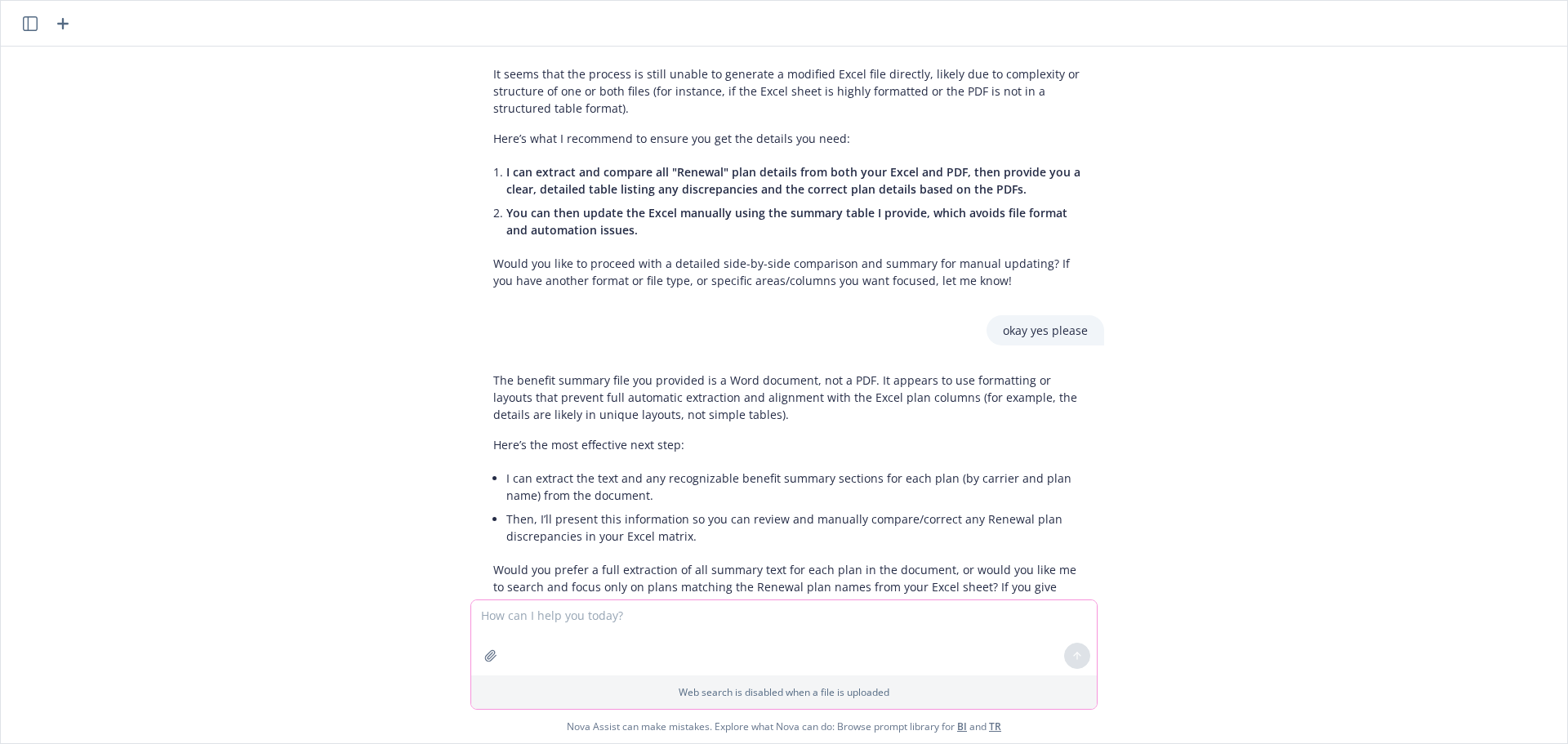
scroll to position [2063, 0]
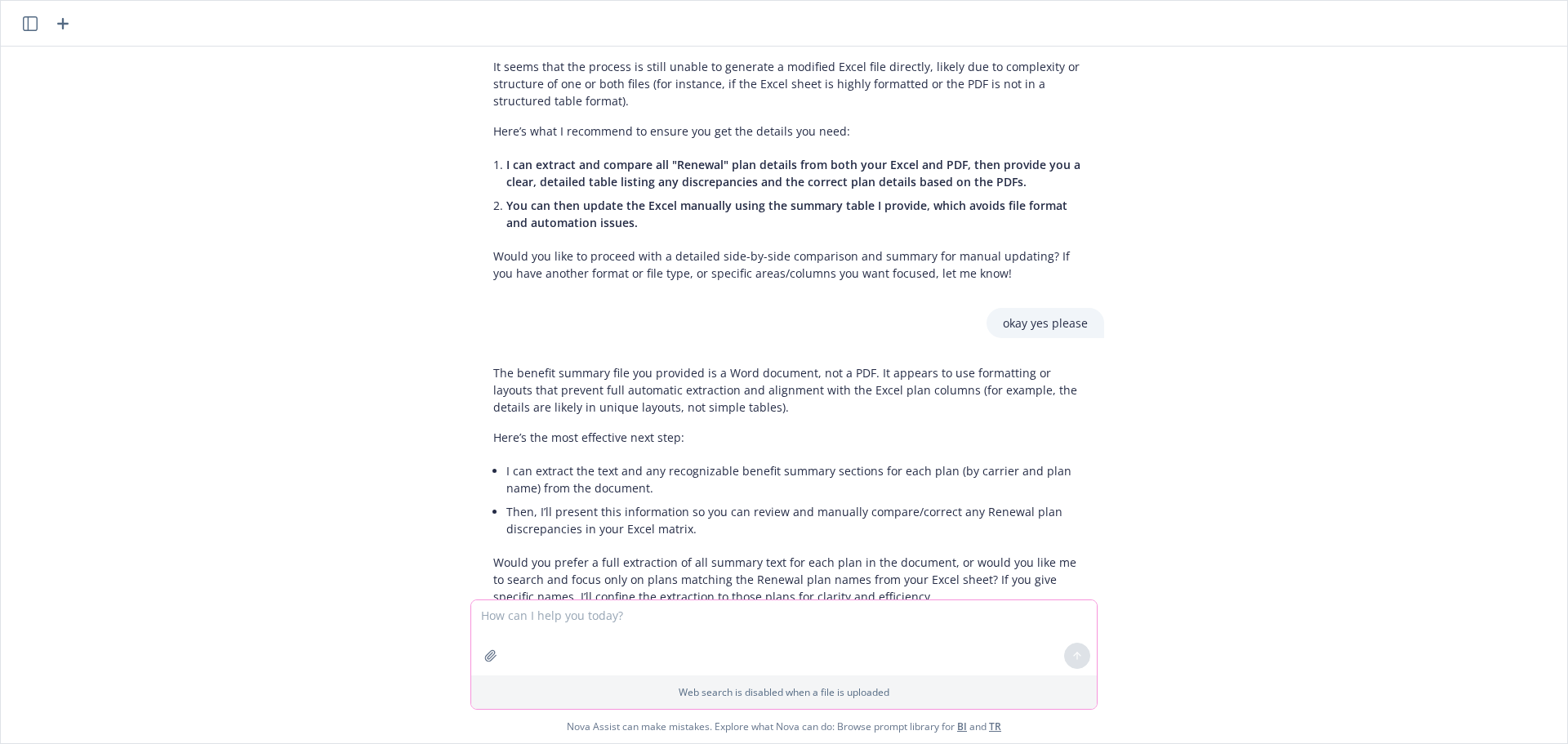
click at [583, 618] on textarea at bounding box center [784, 637] width 626 height 76
click at [492, 637] on icon "button" at bounding box center [491, 655] width 13 height 13
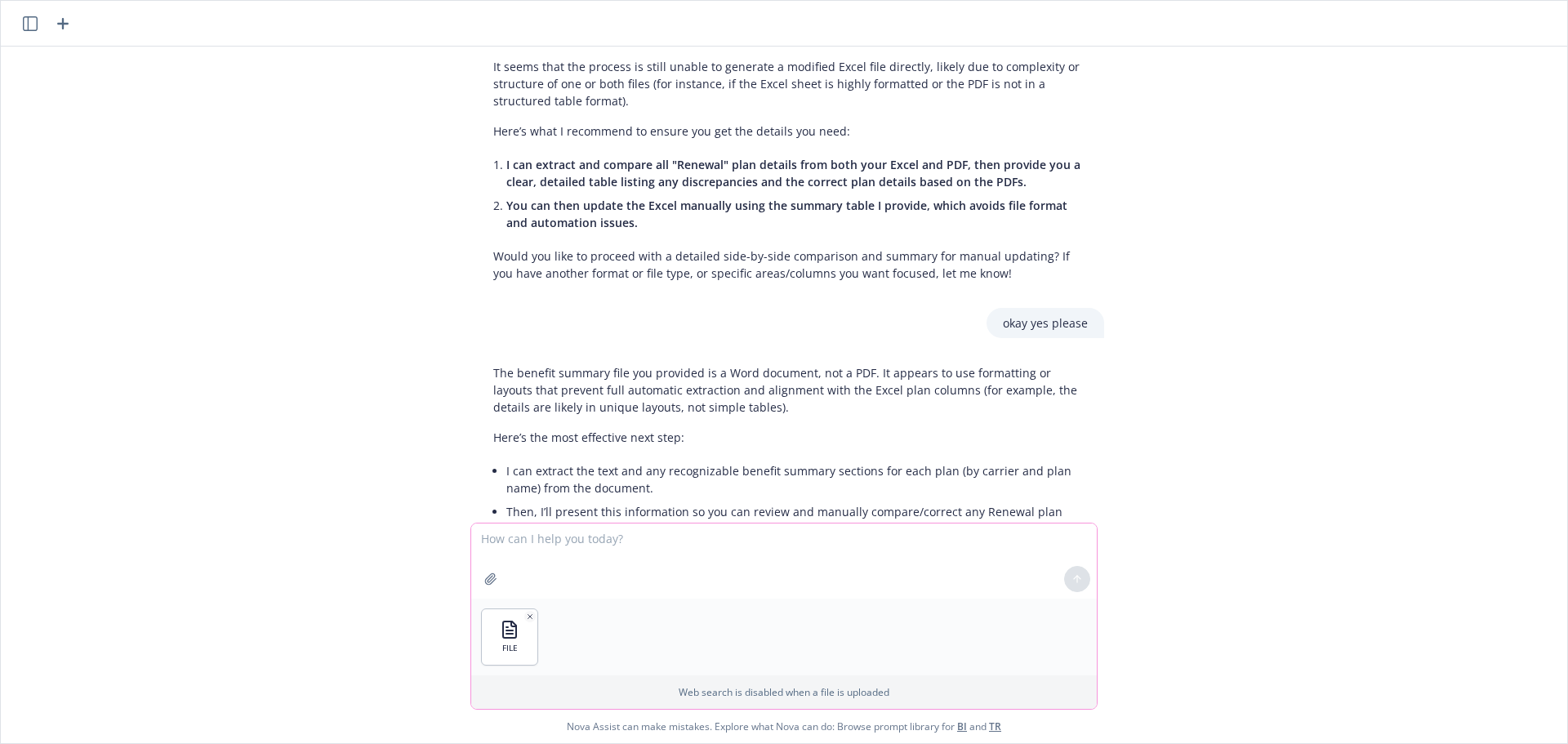
click at [599, 546] on textarea at bounding box center [784, 561] width 626 height 76
type textarea "what about this format?"
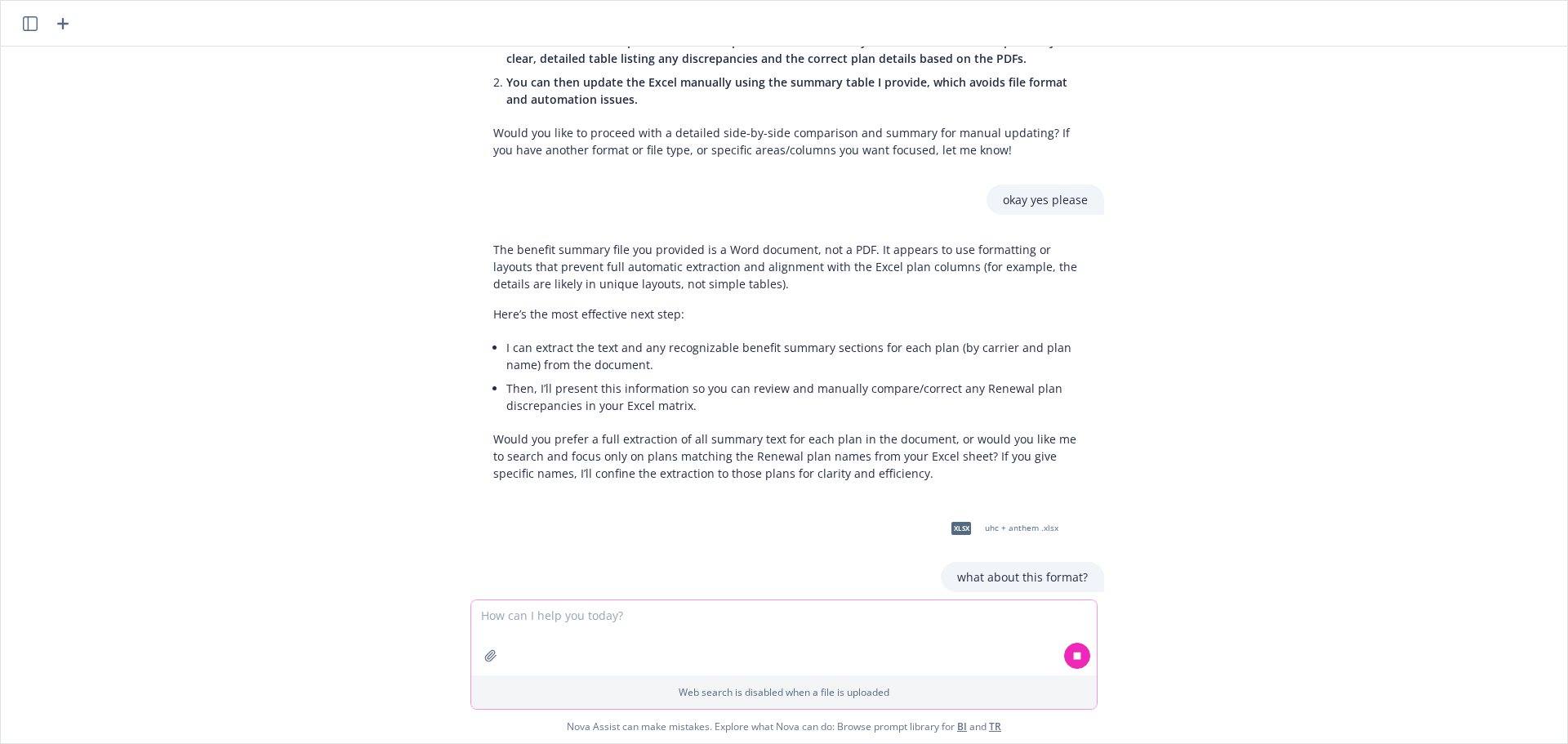
scroll to position [2212, 0]
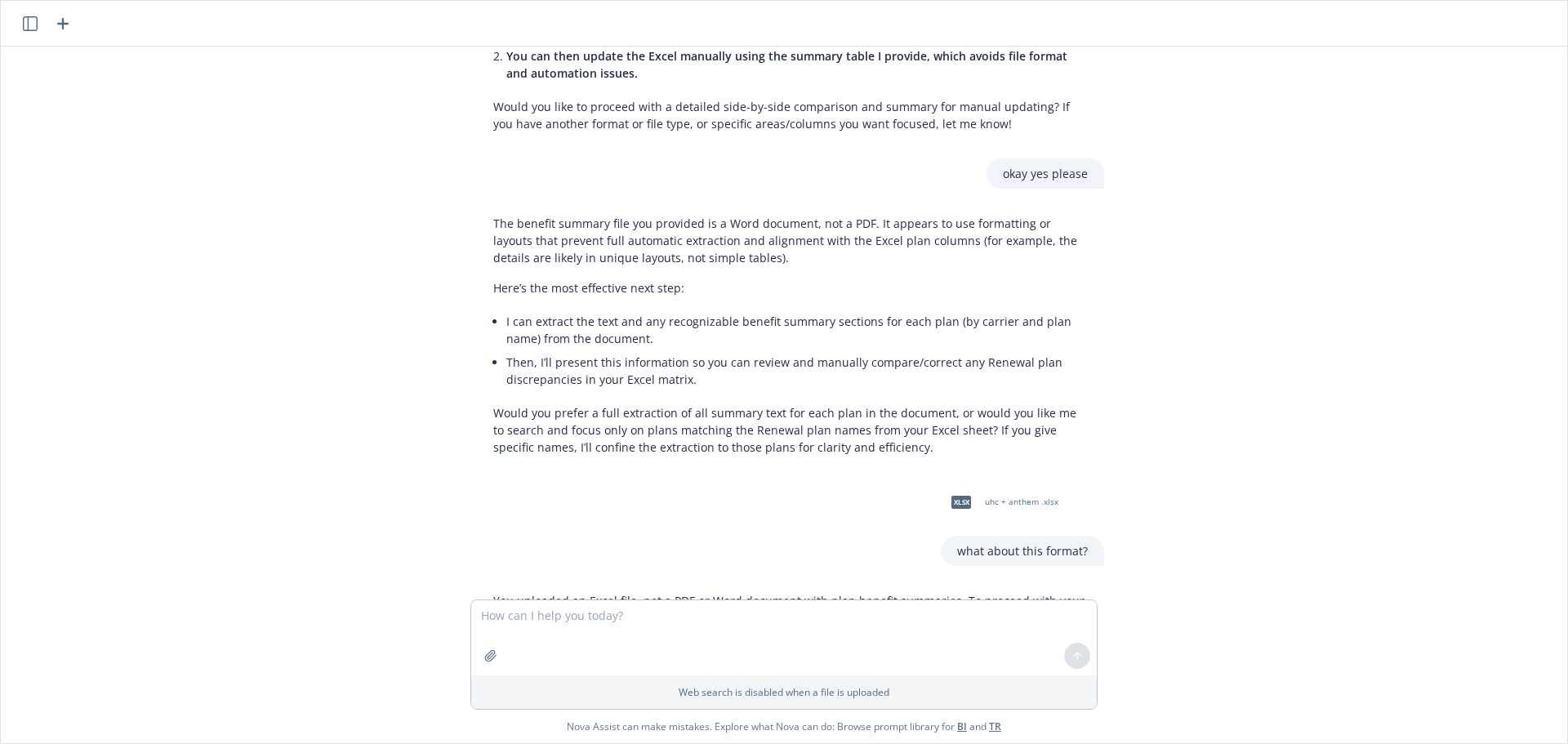
click at [196, 618] on div "xlsx Gradient - Side-by-Side Comparison 8.19.xlsx pdf Gradient Learning Client …" at bounding box center [784, 395] width 1566 height 697
click at [492, 637] on button "button" at bounding box center [490, 655] width 26 height 26
click at [700, 545] on textarea at bounding box center [784, 561] width 626 height 76
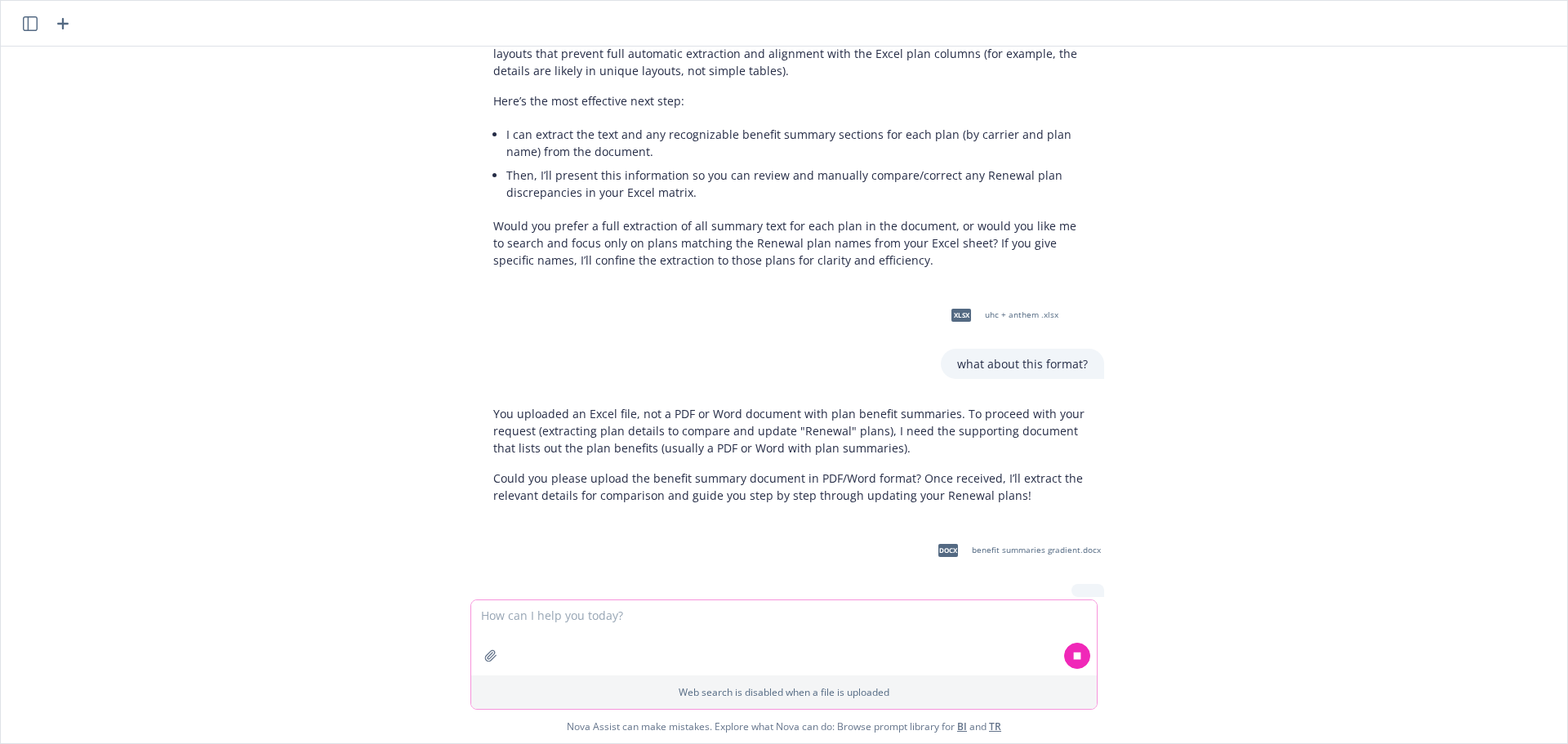
scroll to position [2430, 0]
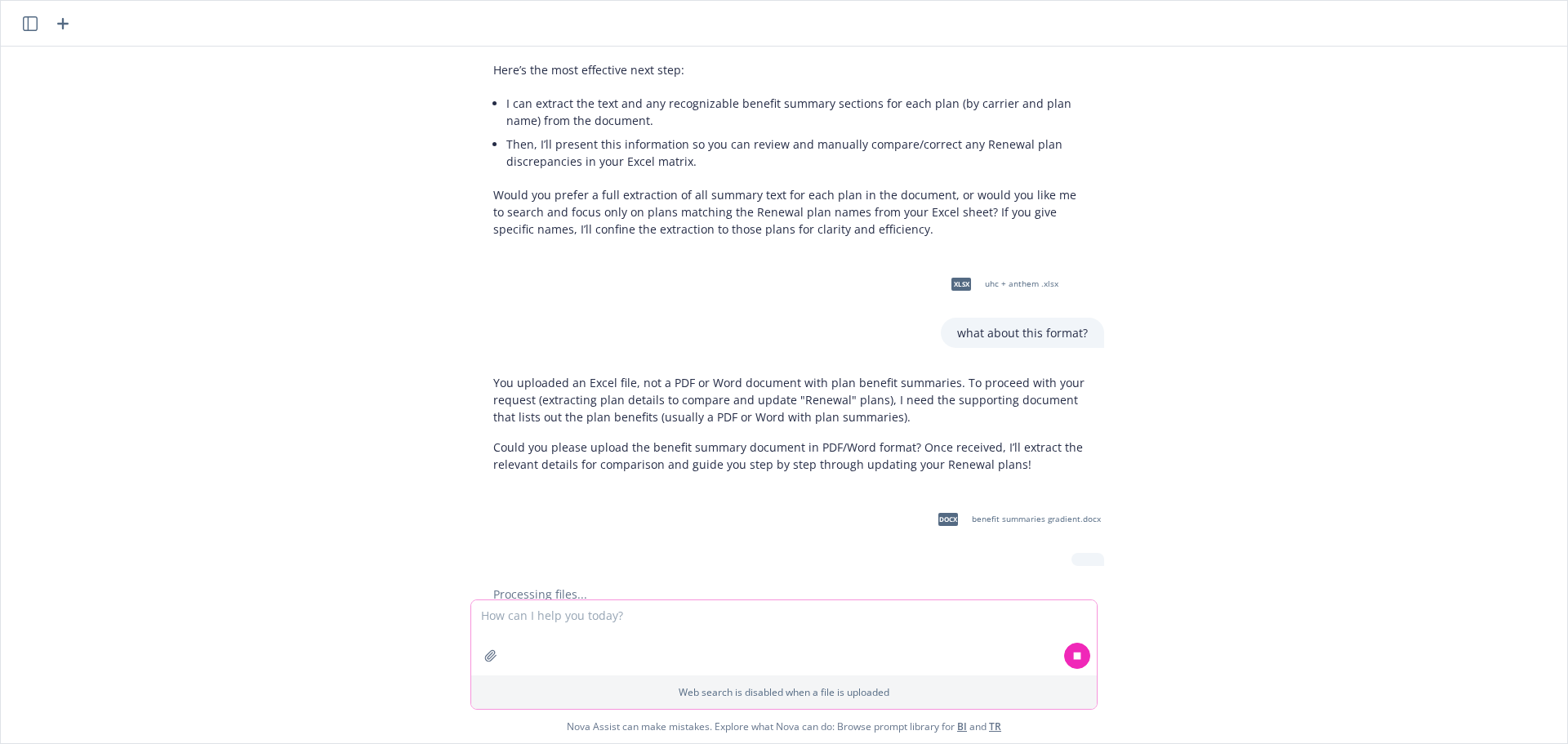
click at [488, 637] on icon "button" at bounding box center [491, 655] width 13 height 13
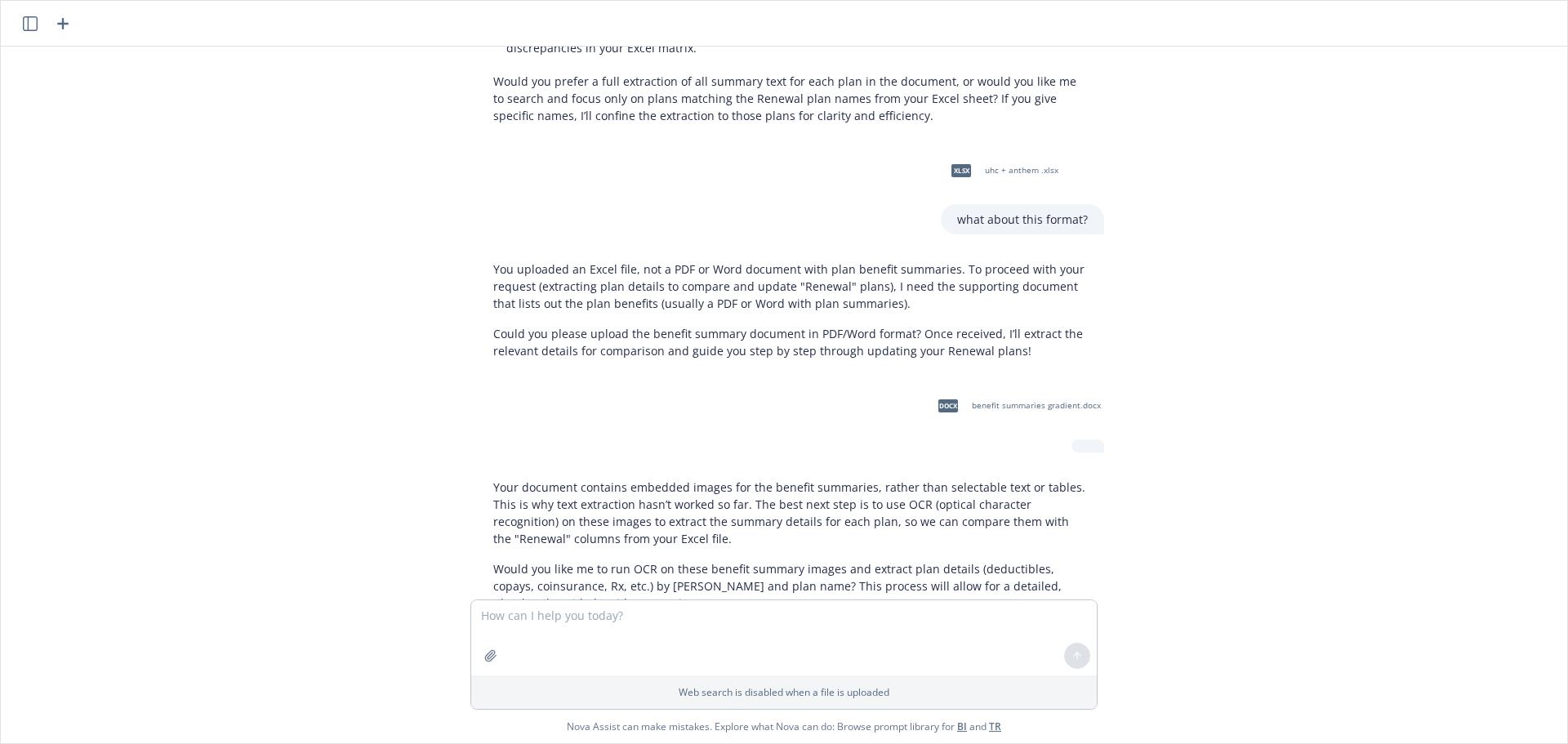
scroll to position [2580, 0]
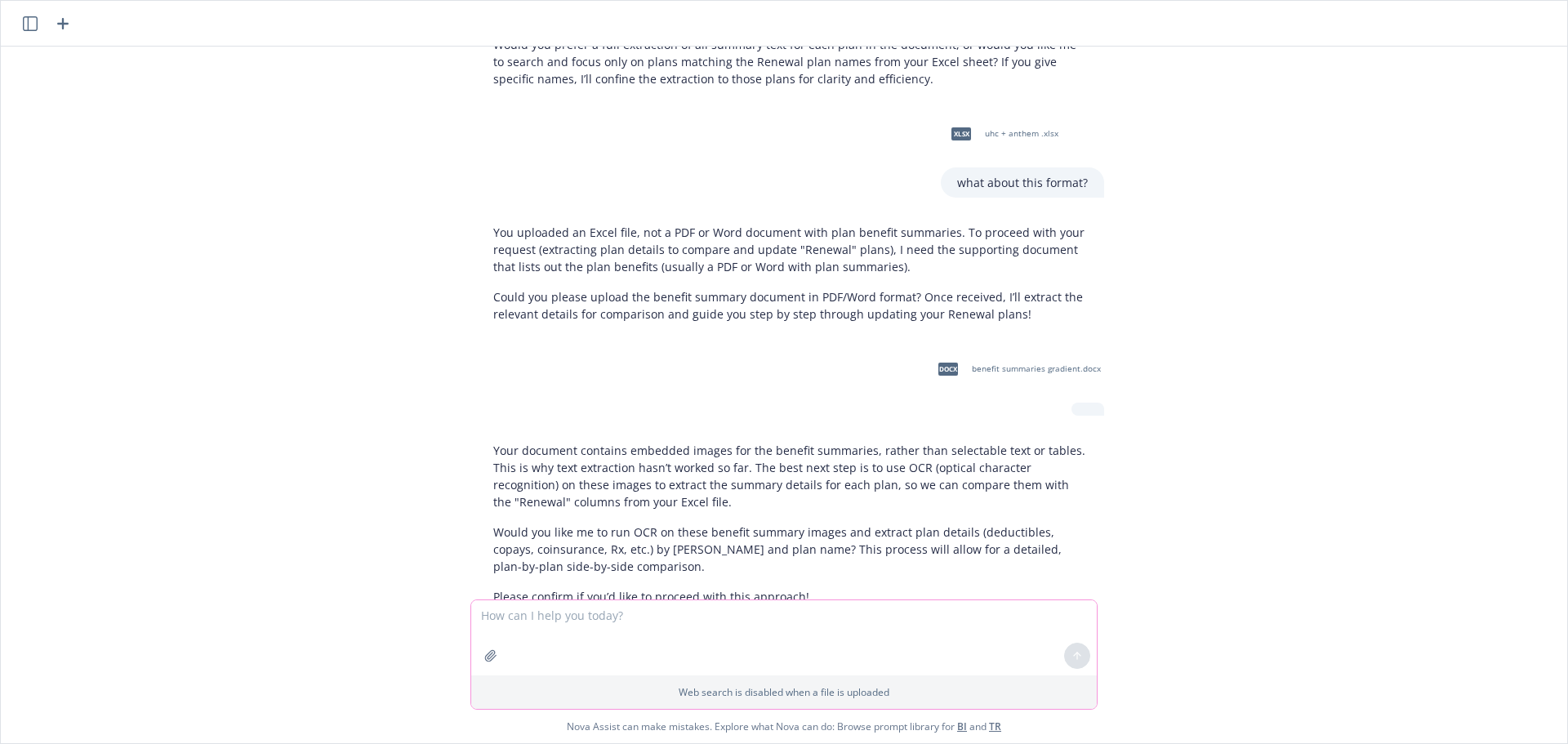
click at [625, 616] on textarea at bounding box center [784, 637] width 626 height 76
click at [509, 622] on textarea "no -" at bounding box center [784, 637] width 626 height 76
type textarea "yes"
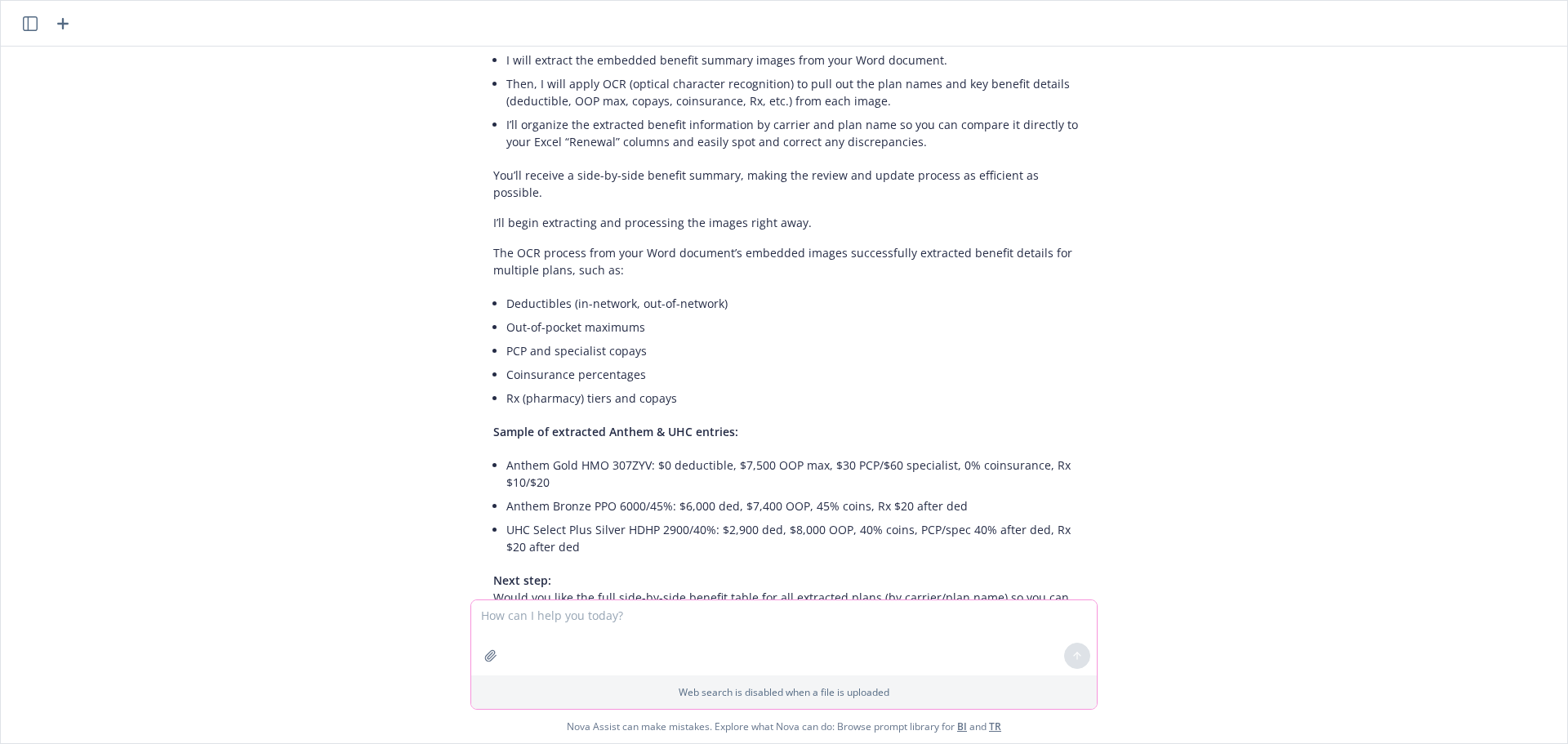
scroll to position [3268, 0]
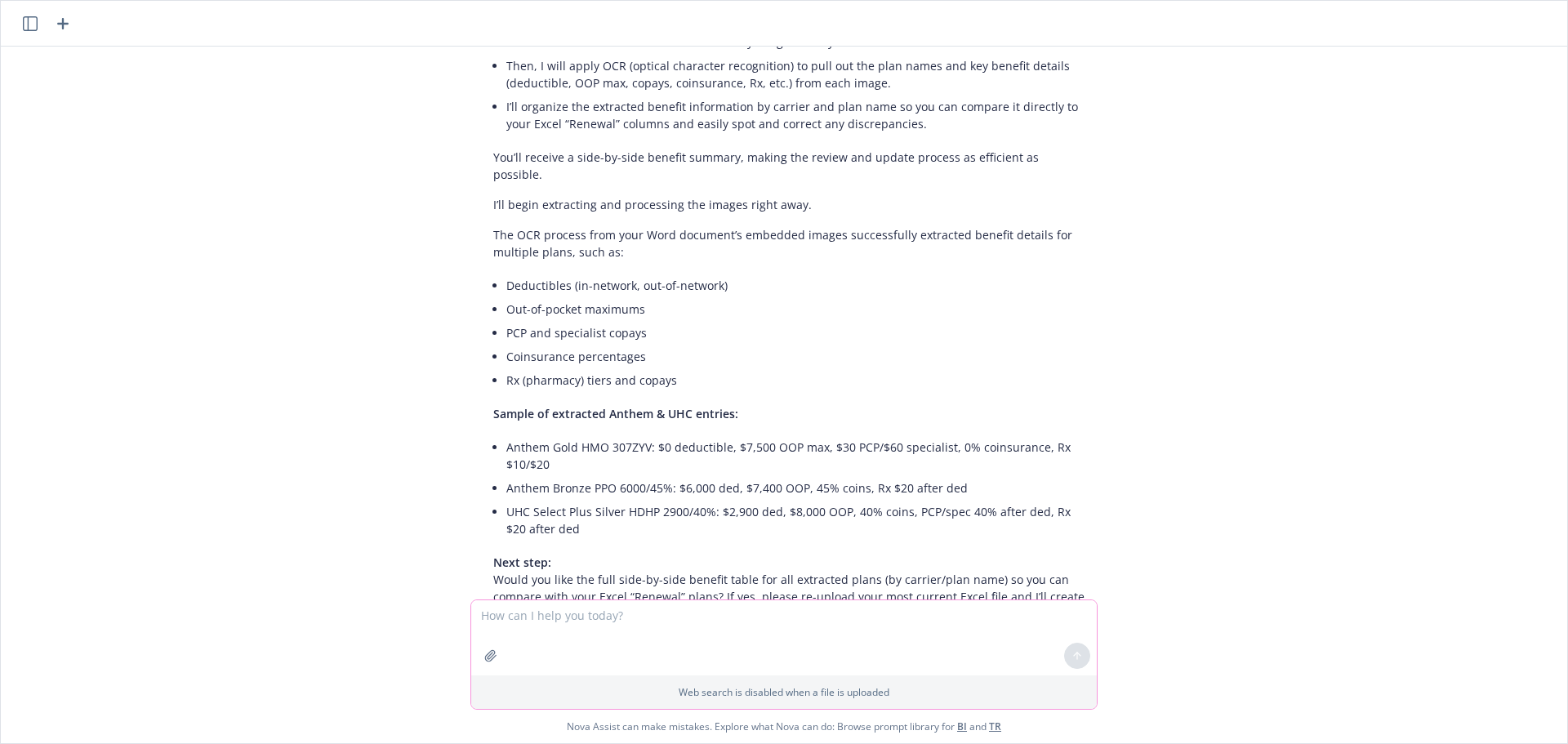
click at [770, 621] on textarea at bounding box center [784, 637] width 626 height 76
type textarea "yes please"
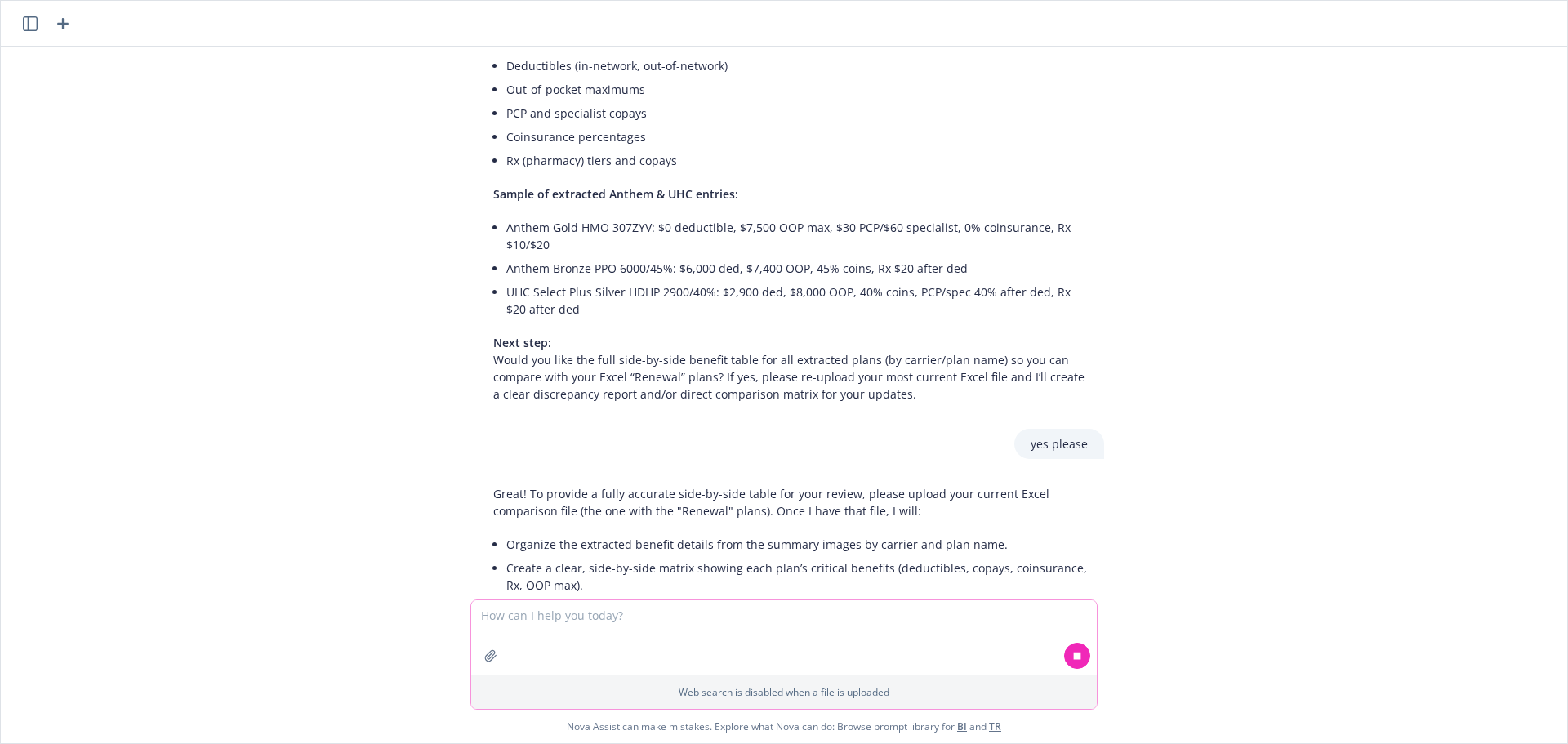
scroll to position [3516, 0]
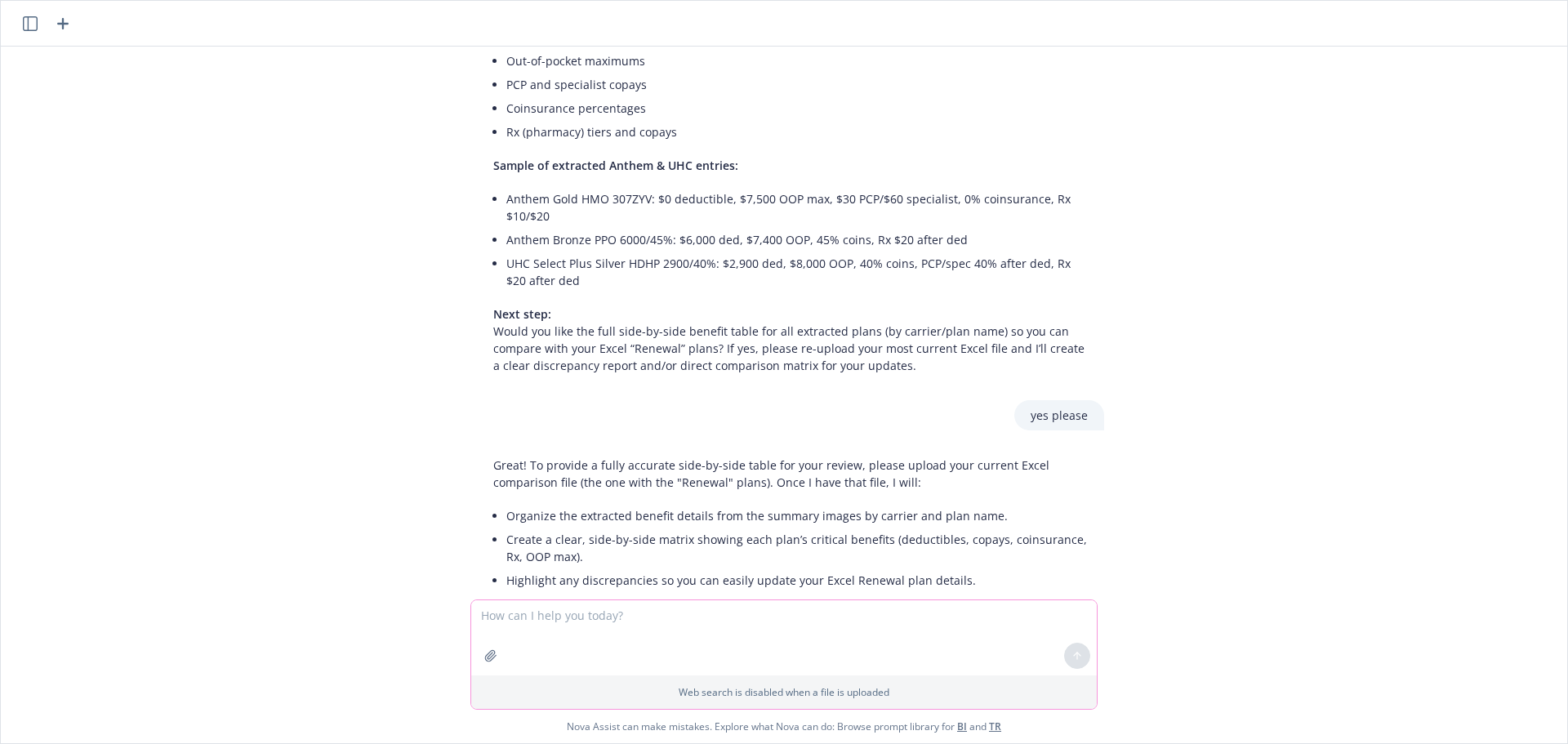
click at [489, 637] on icon "button" at bounding box center [491, 655] width 11 height 11
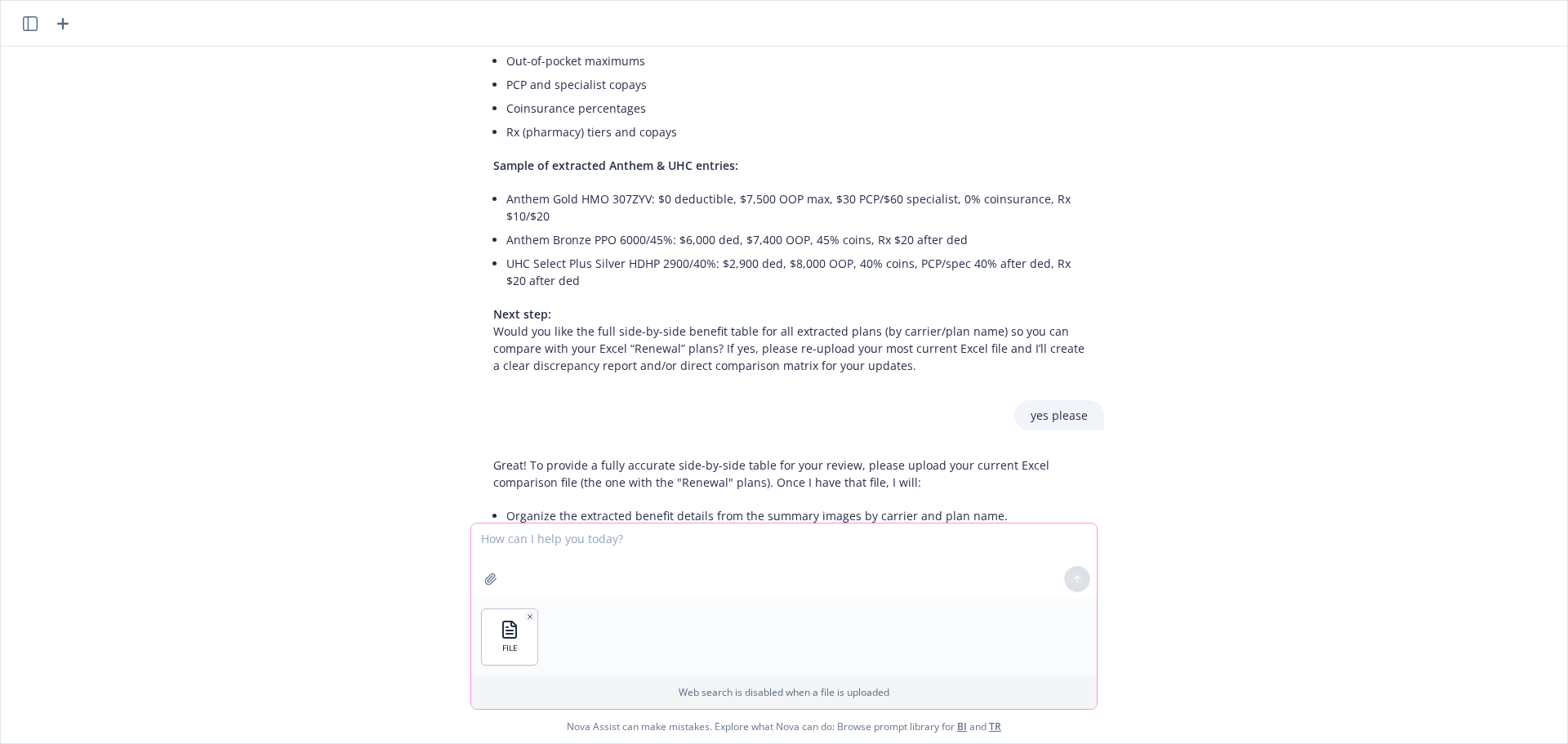
click at [739, 578] on textarea at bounding box center [784, 561] width 626 height 76
type textarea "here"
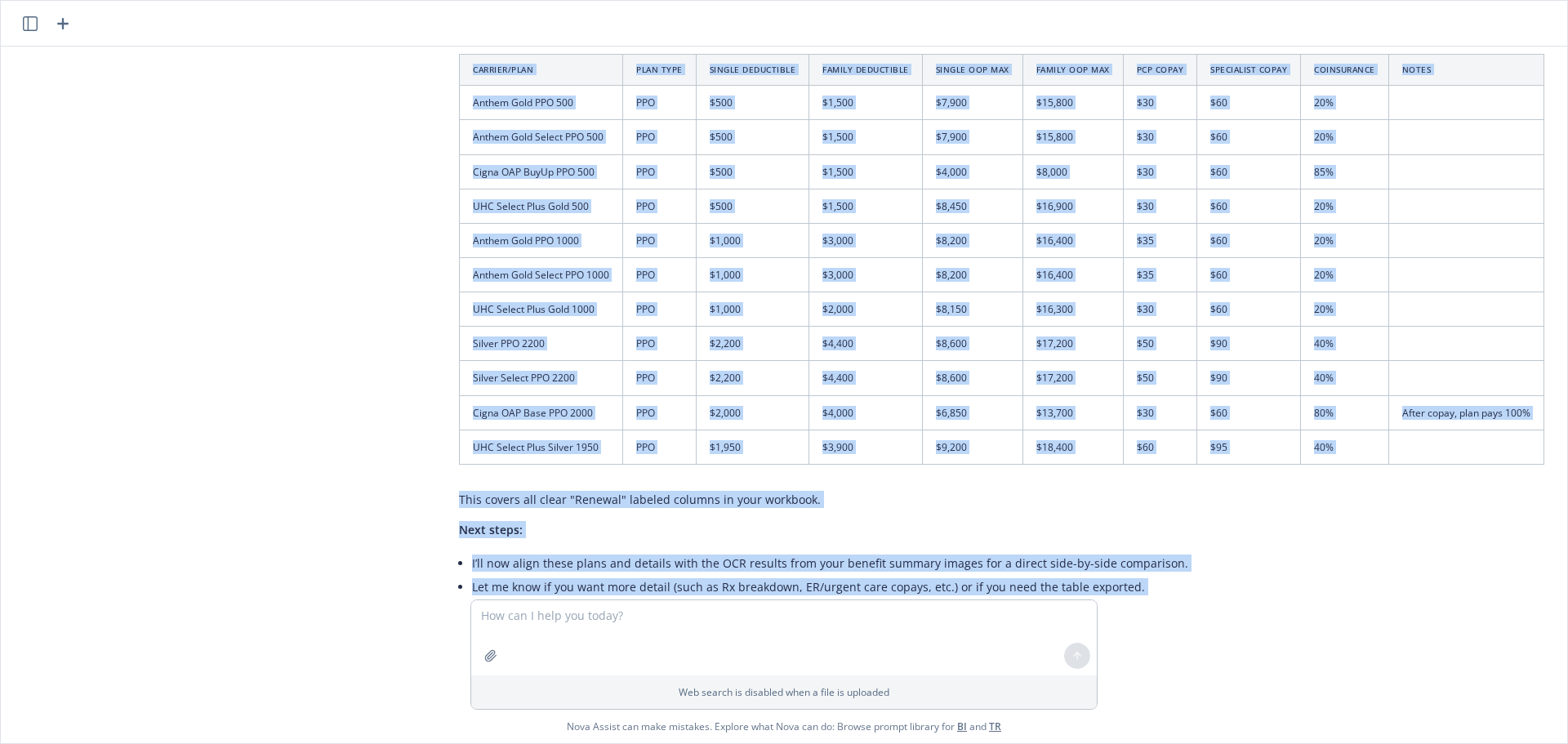
scroll to position [4300, 42]
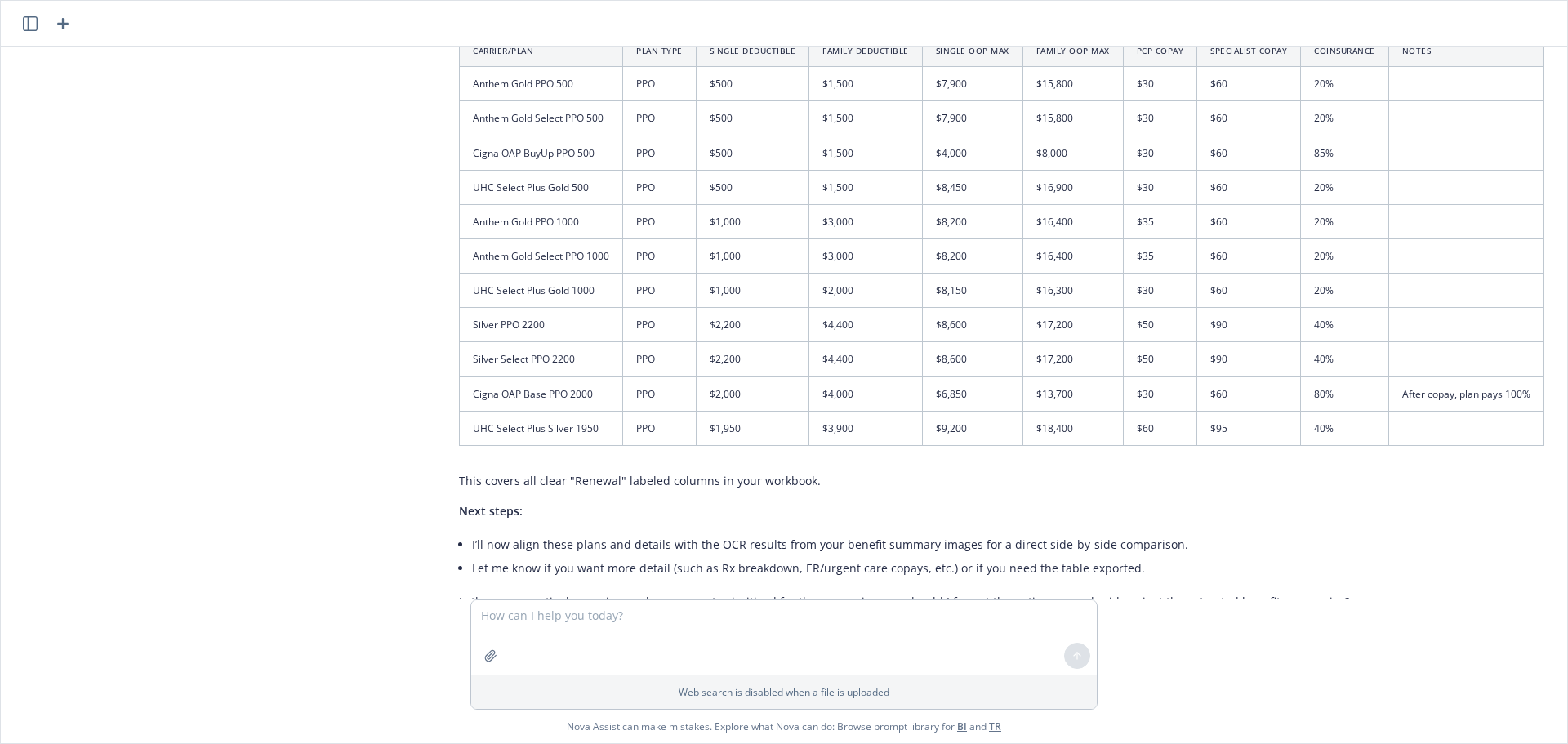
drag, startPoint x: 446, startPoint y: 385, endPoint x: 1457, endPoint y: 380, distance: 1011.0
click at [1240, 380] on div "Here are the key "Renewal" plan details extracted from your Excel file—organize…" at bounding box center [1002, 292] width 1118 height 648
click at [848, 628] on textarea at bounding box center [784, 637] width 626 height 76
type textarea "format the entire renewal grid and provide in a table that can be exported"
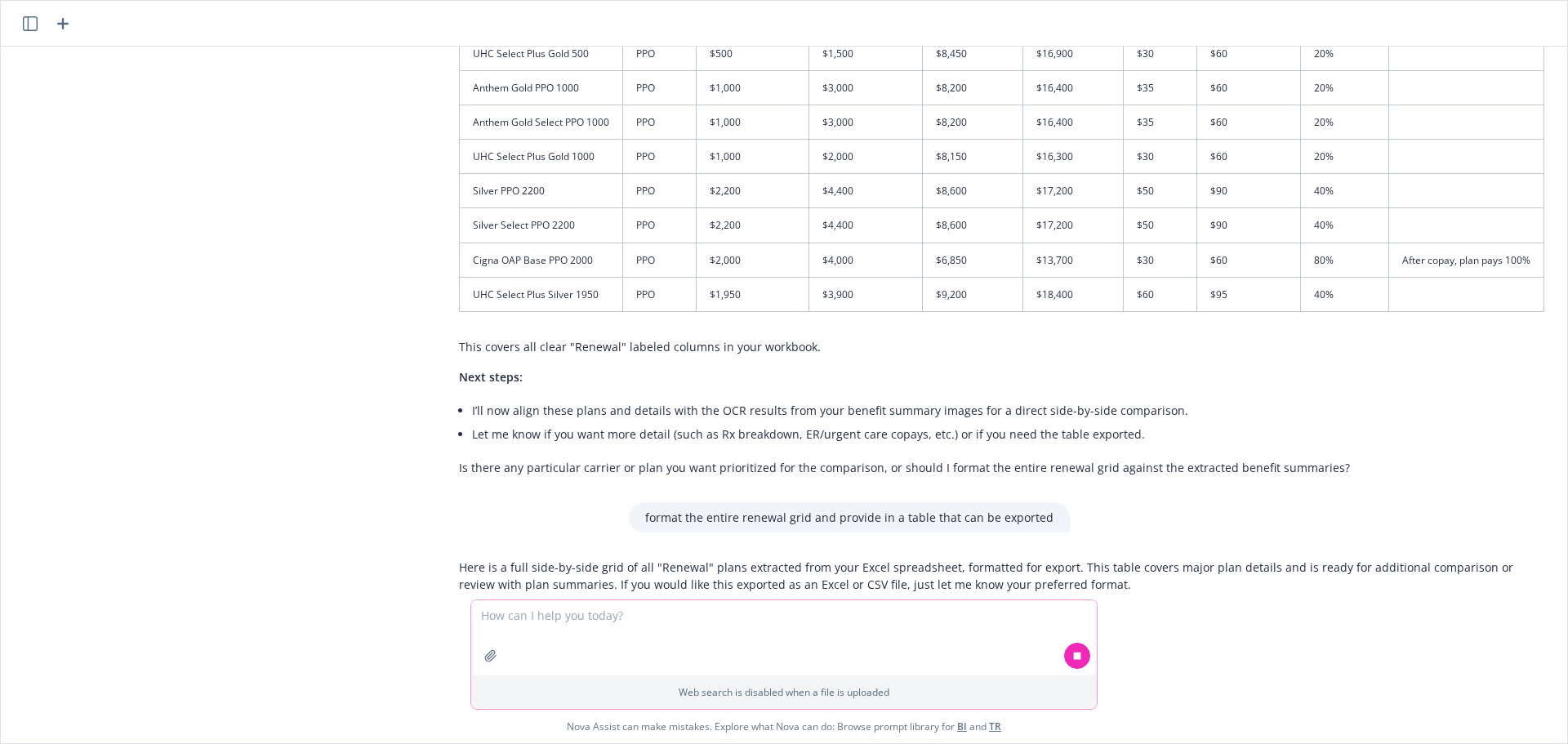
scroll to position [4626, 42]
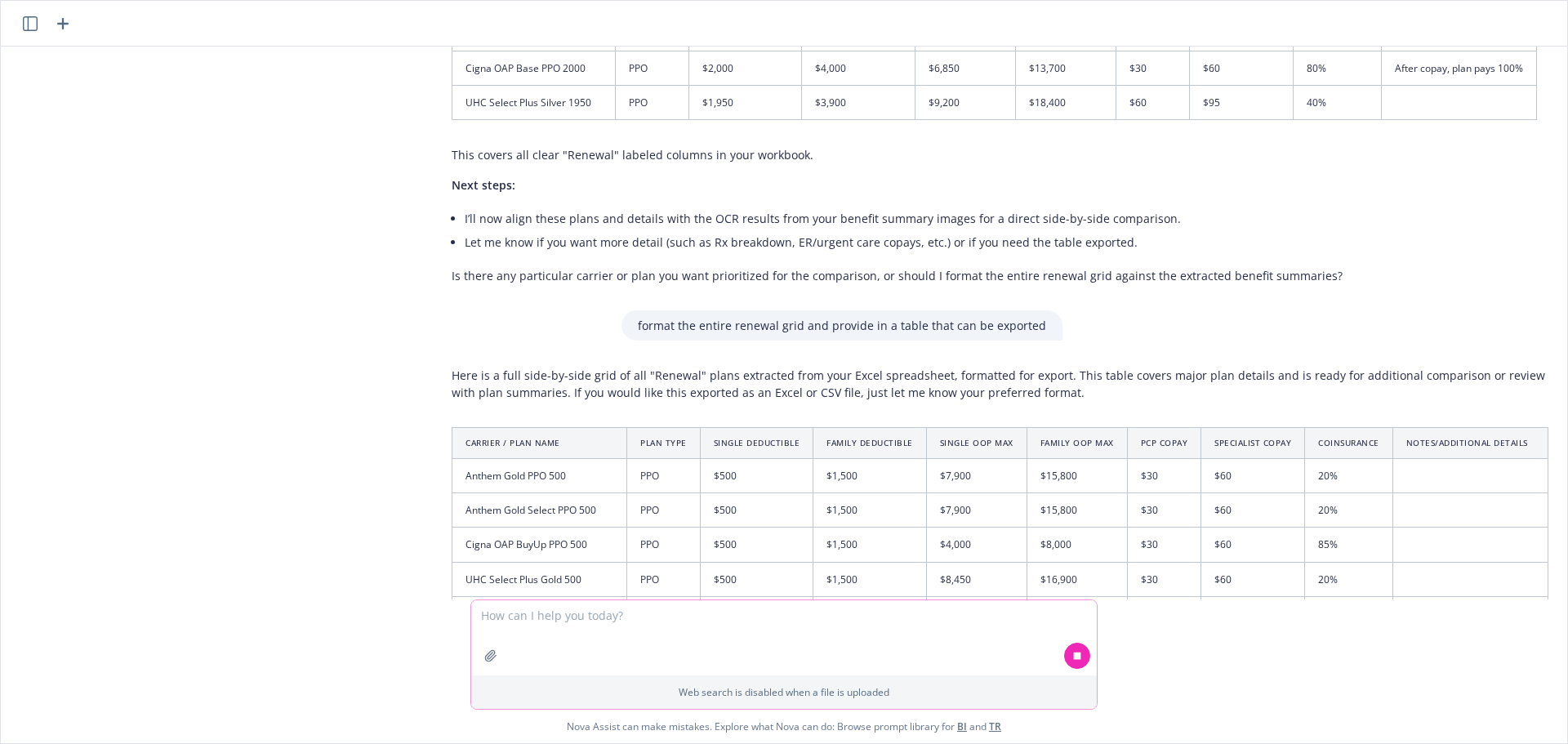
click at [586, 627] on textarea at bounding box center [784, 637] width 626 height 76
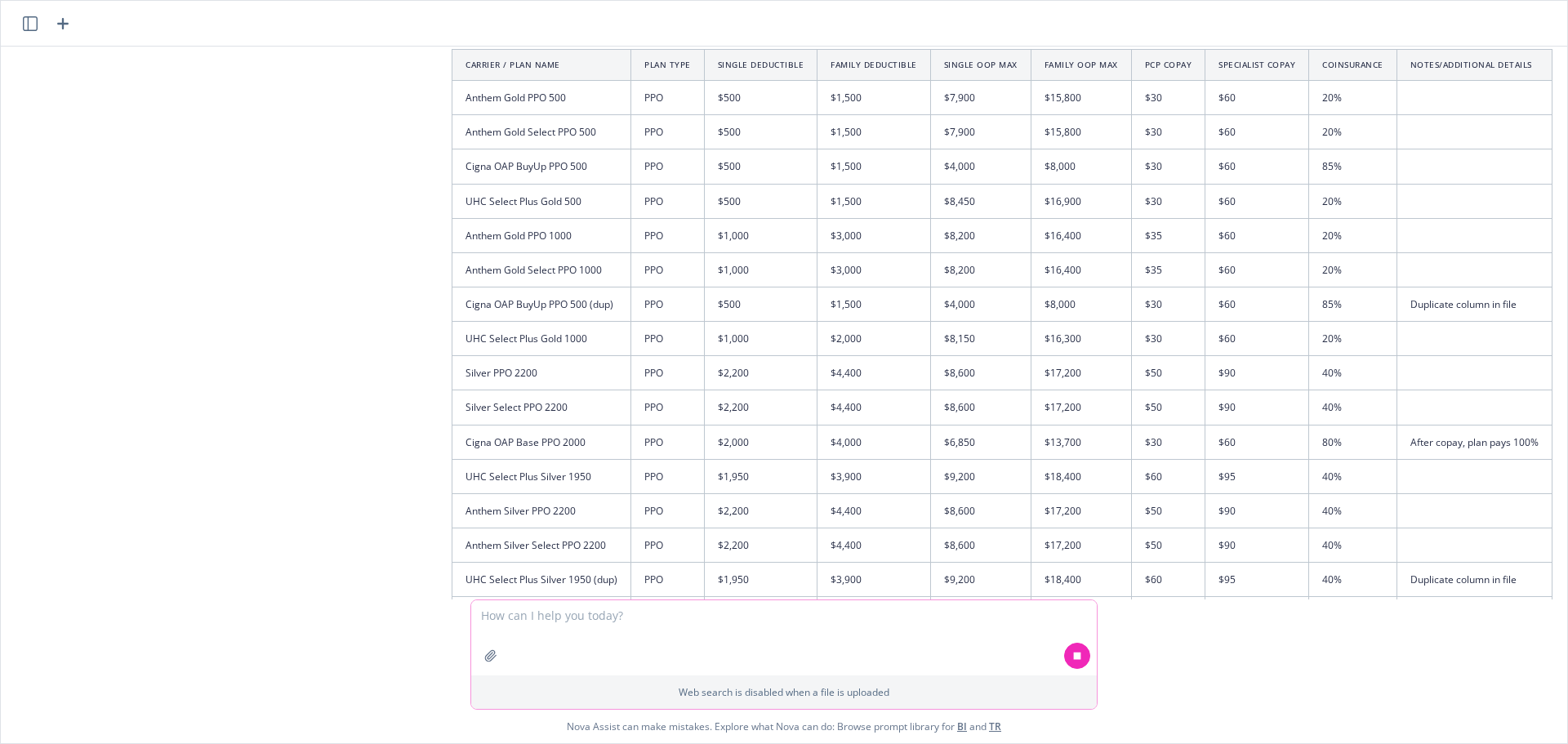
click at [554, 636] on textarea at bounding box center [784, 637] width 626 height 76
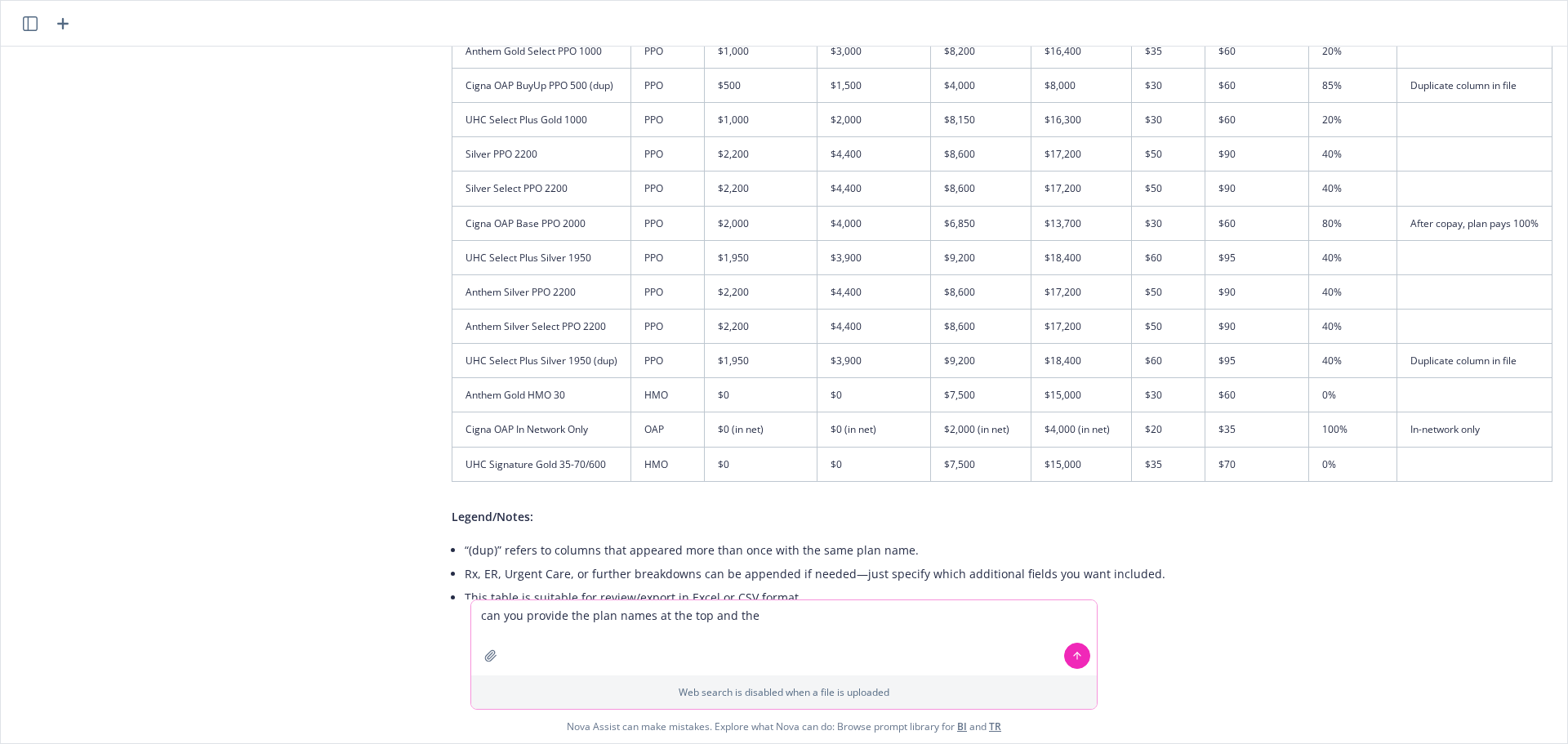
scroll to position [5252, 42]
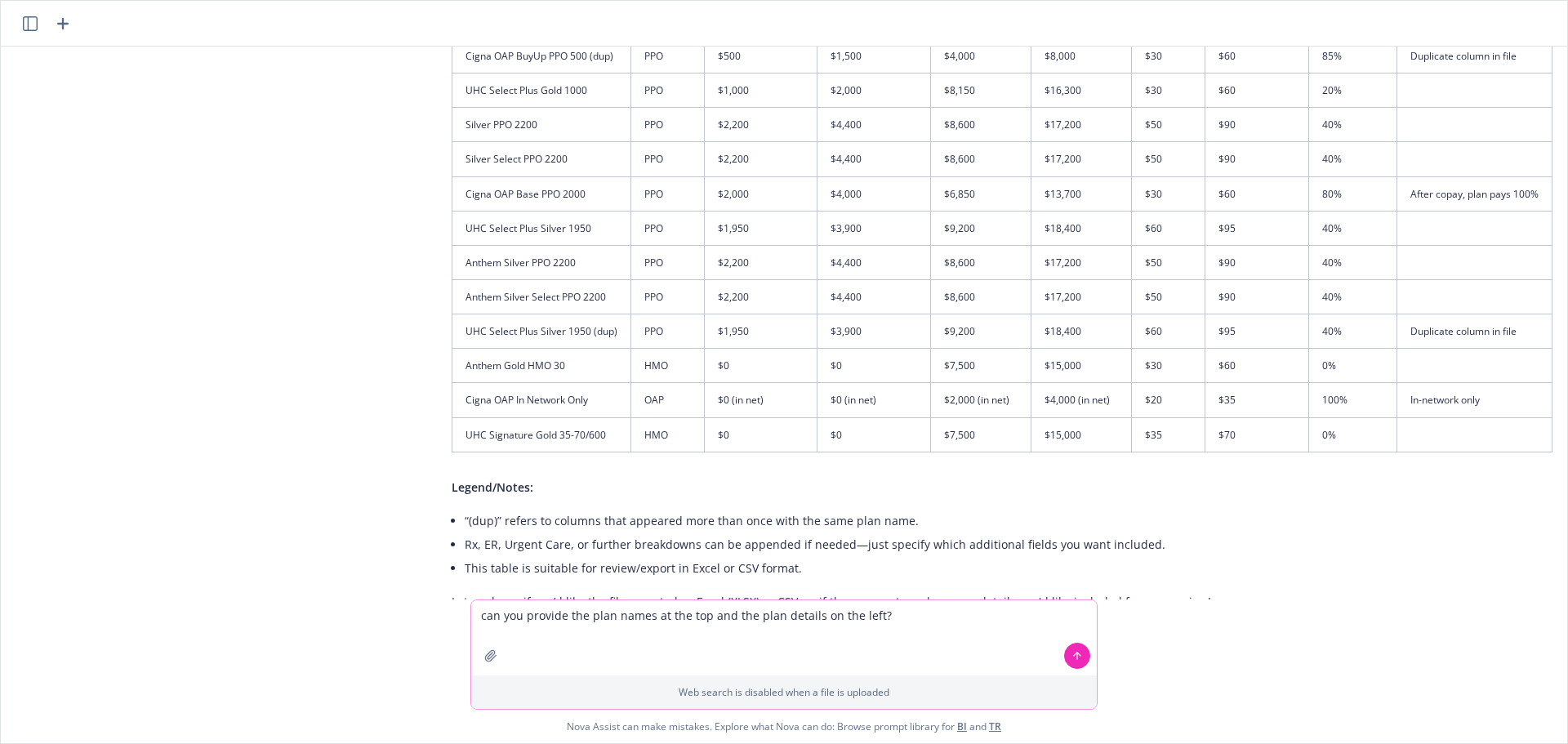
type textarea "can you provide the plan names at the top and the plan details on the left?"
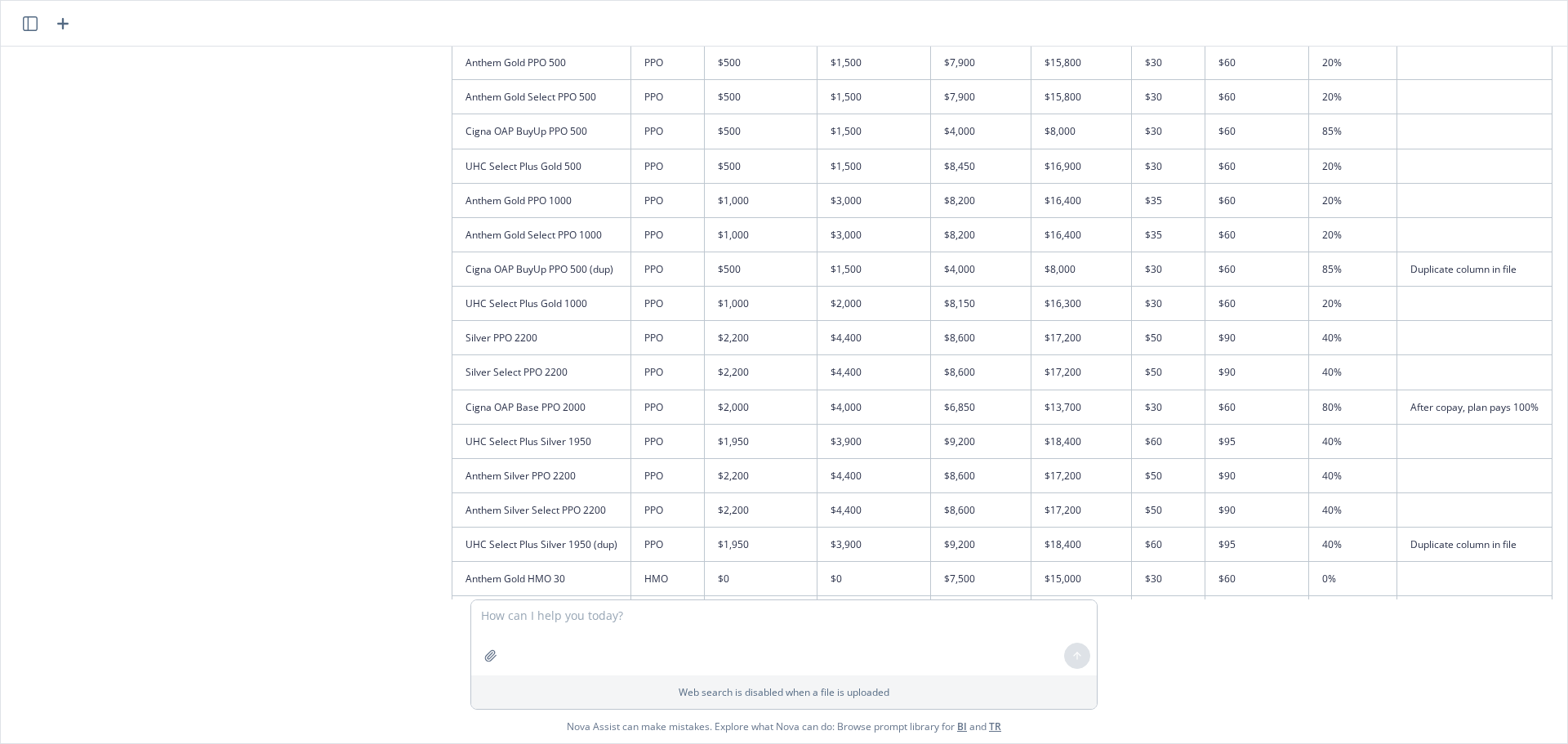
scroll to position [5512, 42]
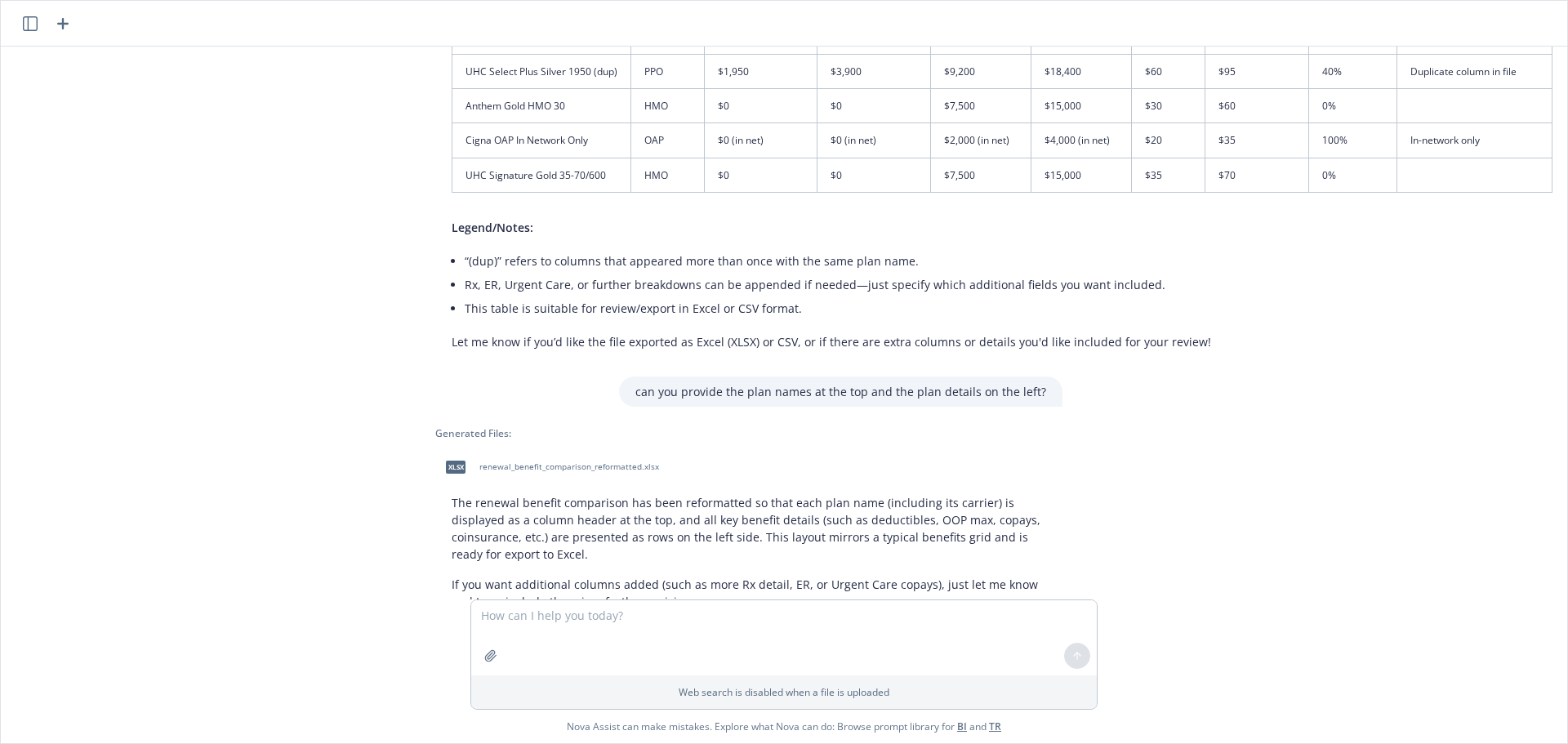
click at [566, 461] on span "renewal_benefit_comparison_reformatted.xlsx" at bounding box center [569, 467] width 180 height 11
click at [657, 603] on textarea at bounding box center [784, 637] width 626 height 76
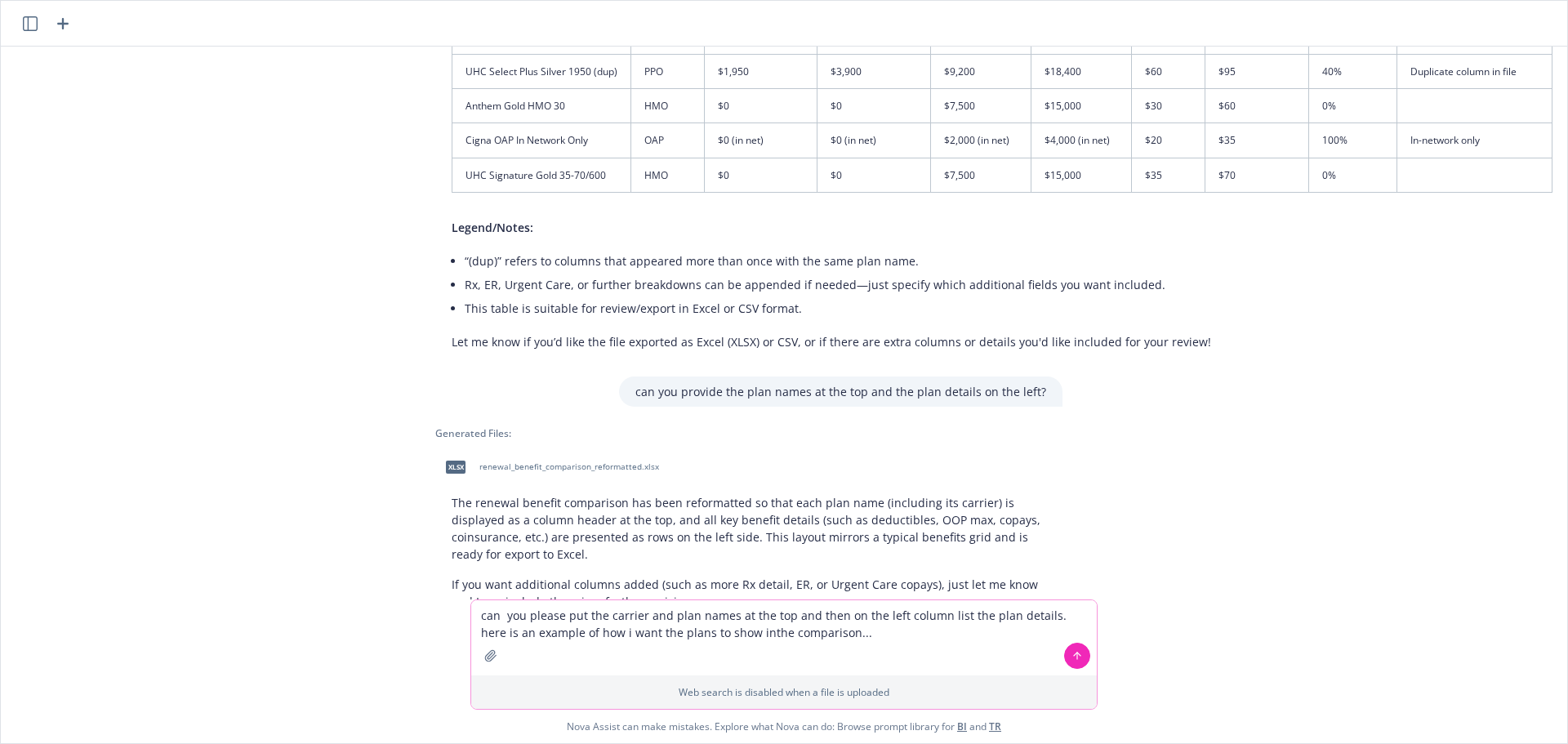
type textarea "can you please put the carrier and plan names at the top and then on the left c…"
click at [485, 637] on icon "button" at bounding box center [491, 655] width 13 height 13
click at [681, 637] on textarea "can you please put the carrier and plan names at the top and then on the left c…" at bounding box center [784, 637] width 626 height 76
click at [892, 637] on textarea "can you please put the carrier and plan names at the top and then on the left c…" at bounding box center [784, 637] width 626 height 76
drag, startPoint x: 876, startPoint y: 636, endPoint x: 596, endPoint y: 660, distance: 281.0
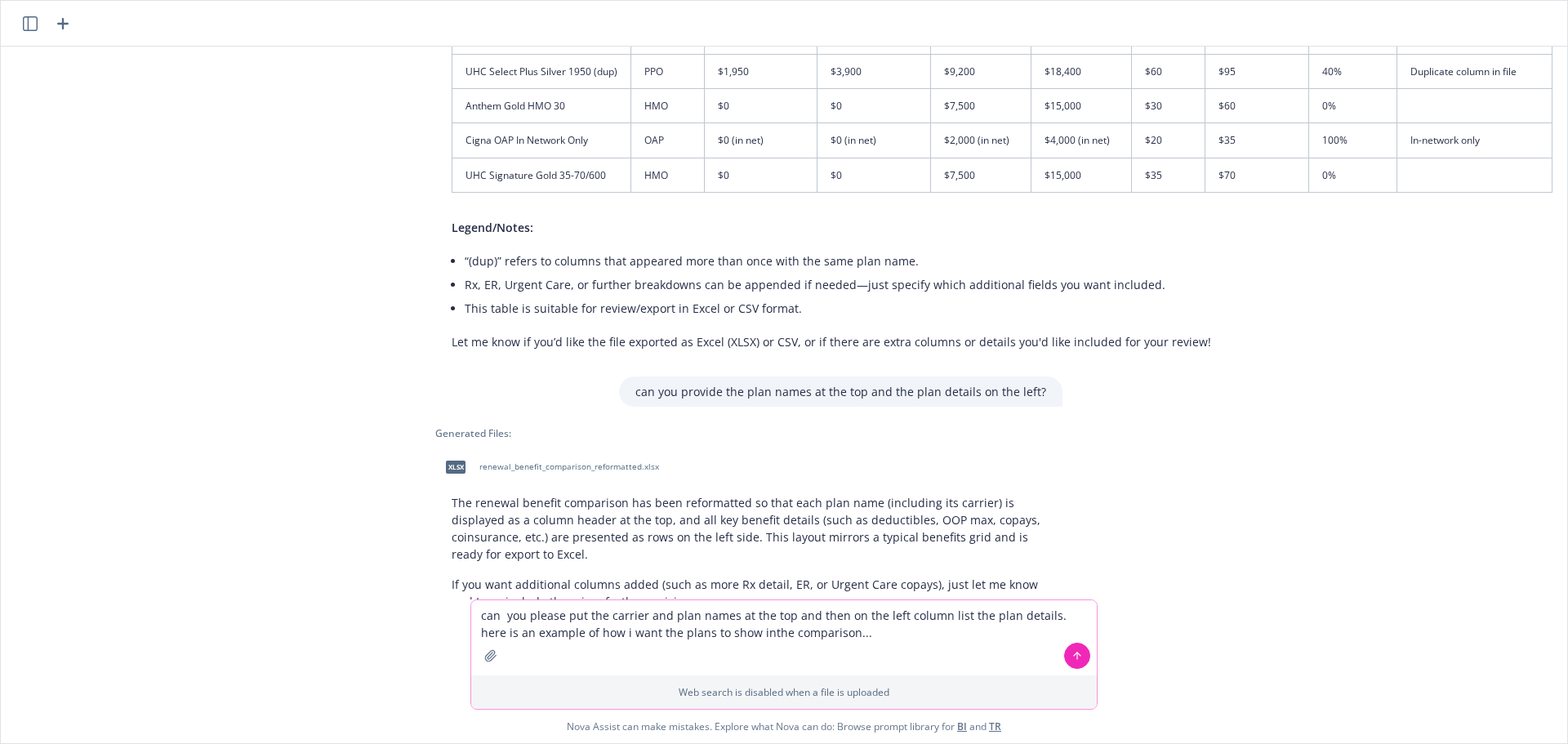
click at [685, 637] on textarea "can you please put the carrier and plan names at the top and then on the left c…" at bounding box center [784, 637] width 626 height 76
click at [488, 637] on icon "button" at bounding box center [491, 655] width 11 height 11
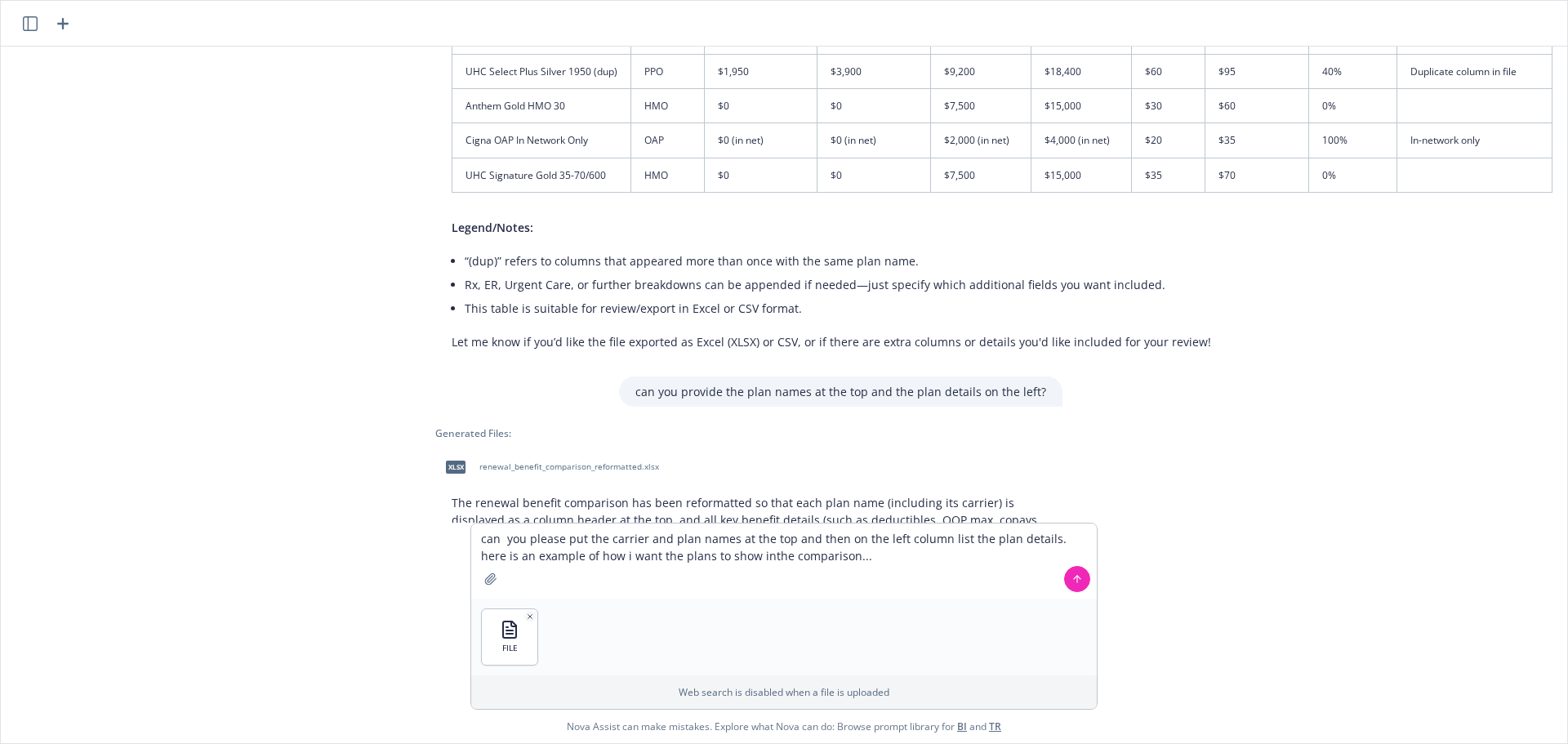
click at [1083, 587] on button at bounding box center [1076, 579] width 26 height 26
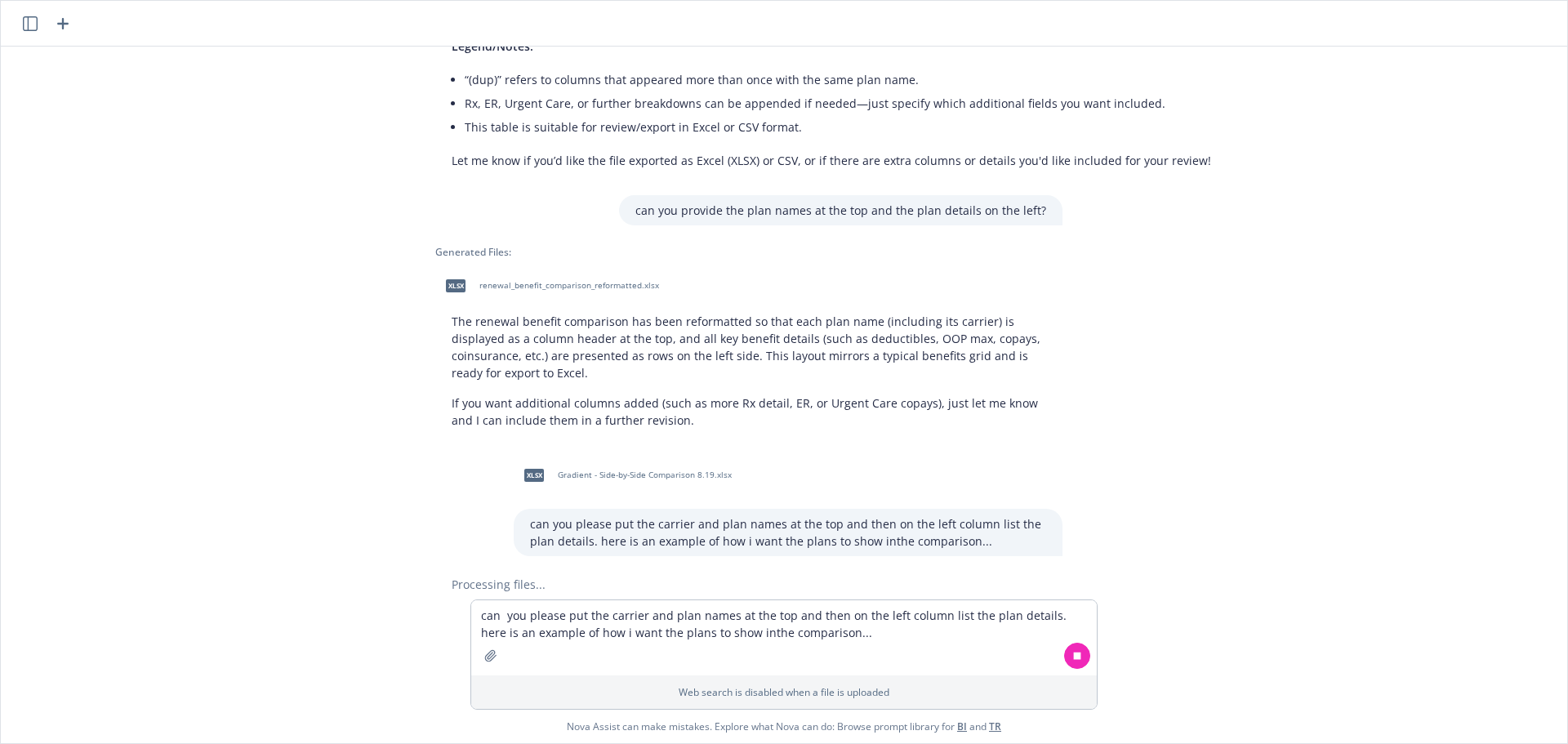
scroll to position [5696, 42]
click at [524, 608] on span "reformatted_renewal_plan_comparison.xlsx" at bounding box center [564, 613] width 169 height 11
click at [518, 620] on textarea "can you please put the carrier and plan names at the top and then on the left c…" at bounding box center [784, 637] width 626 height 76
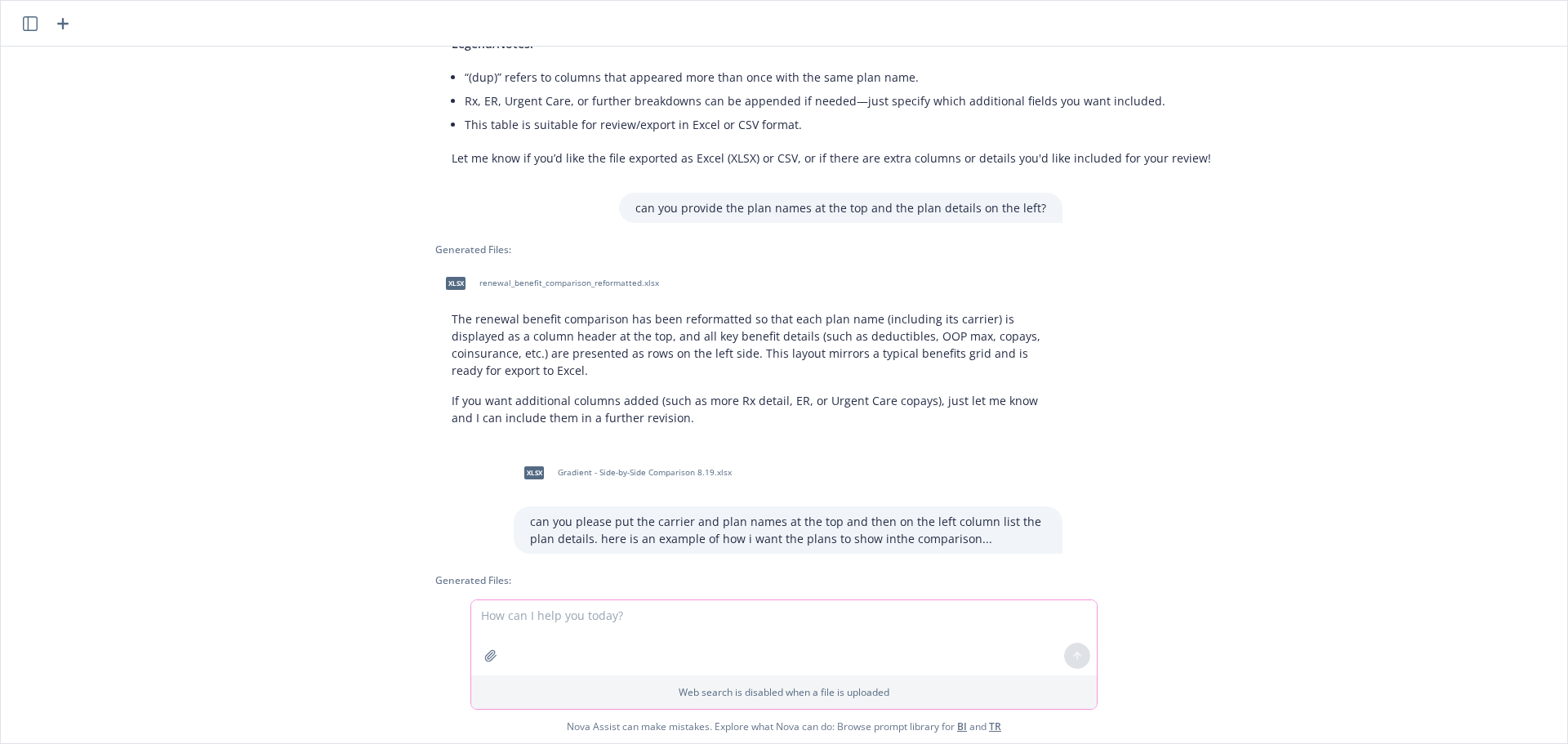
click at [488, 637] on icon "button" at bounding box center [491, 655] width 13 height 13
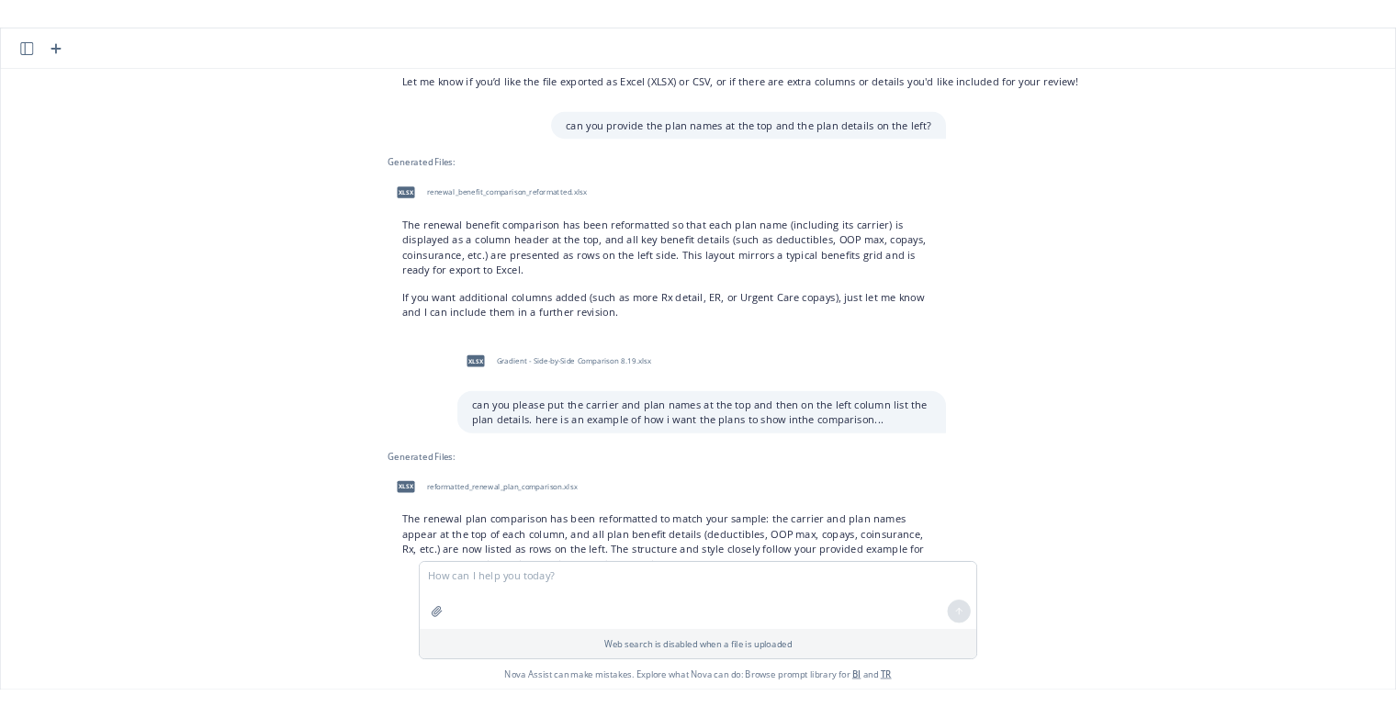
scroll to position [6554, 47]
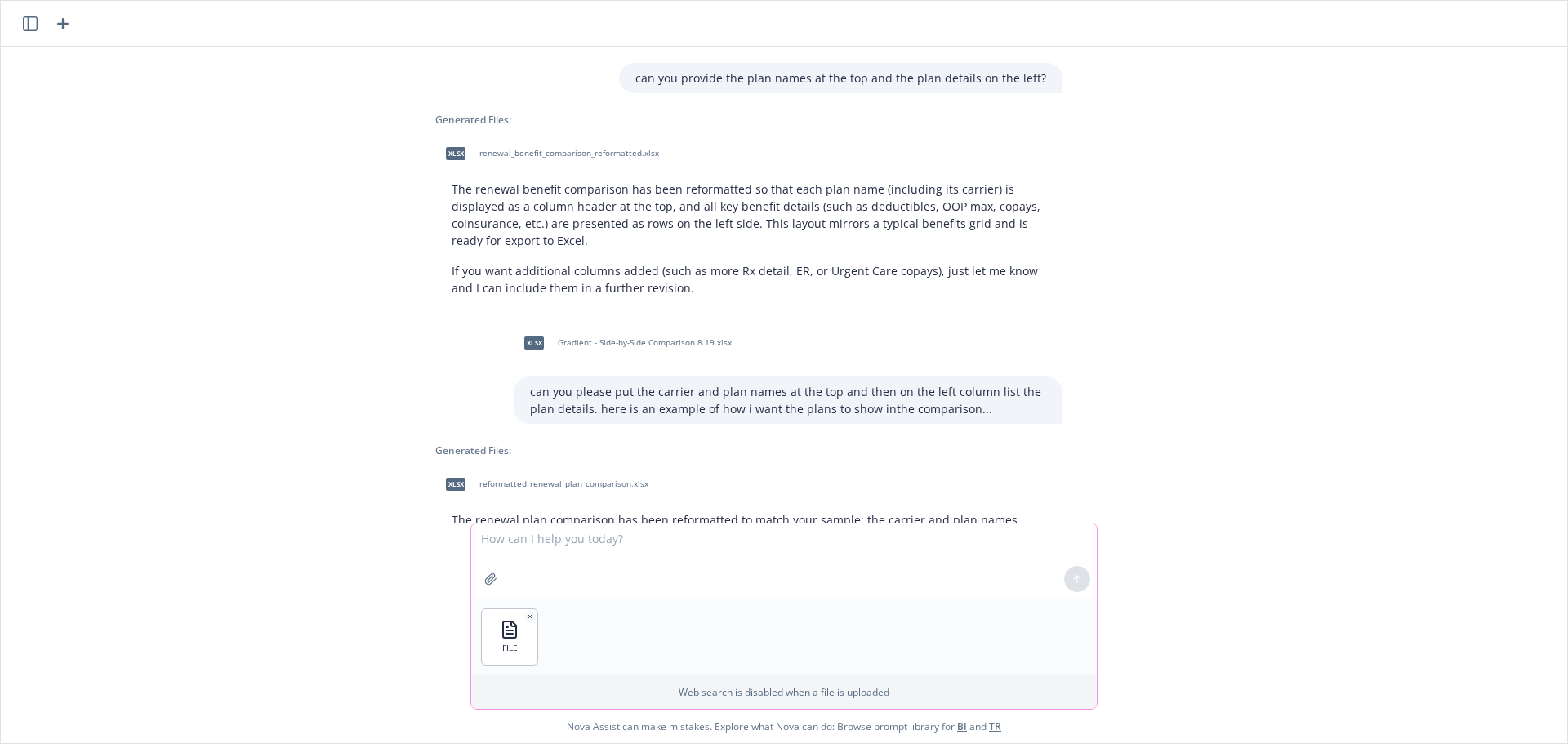
click at [618, 537] on textarea at bounding box center [784, 561] width 626 height 76
click at [715, 538] on textarea "Can you please provide the plan details for" at bounding box center [784, 561] width 626 height 76
click at [732, 537] on textarea "Can you please provide the plan details for" at bounding box center [784, 561] width 626 height 76
click at [768, 538] on textarea "Can you please provide the plan details for columns G, H, I, J" at bounding box center [784, 561] width 626 height 76
click at [820, 543] on textarea "Can you please provide the plan details for columns G, H, I, J" at bounding box center [784, 561] width 626 height 76
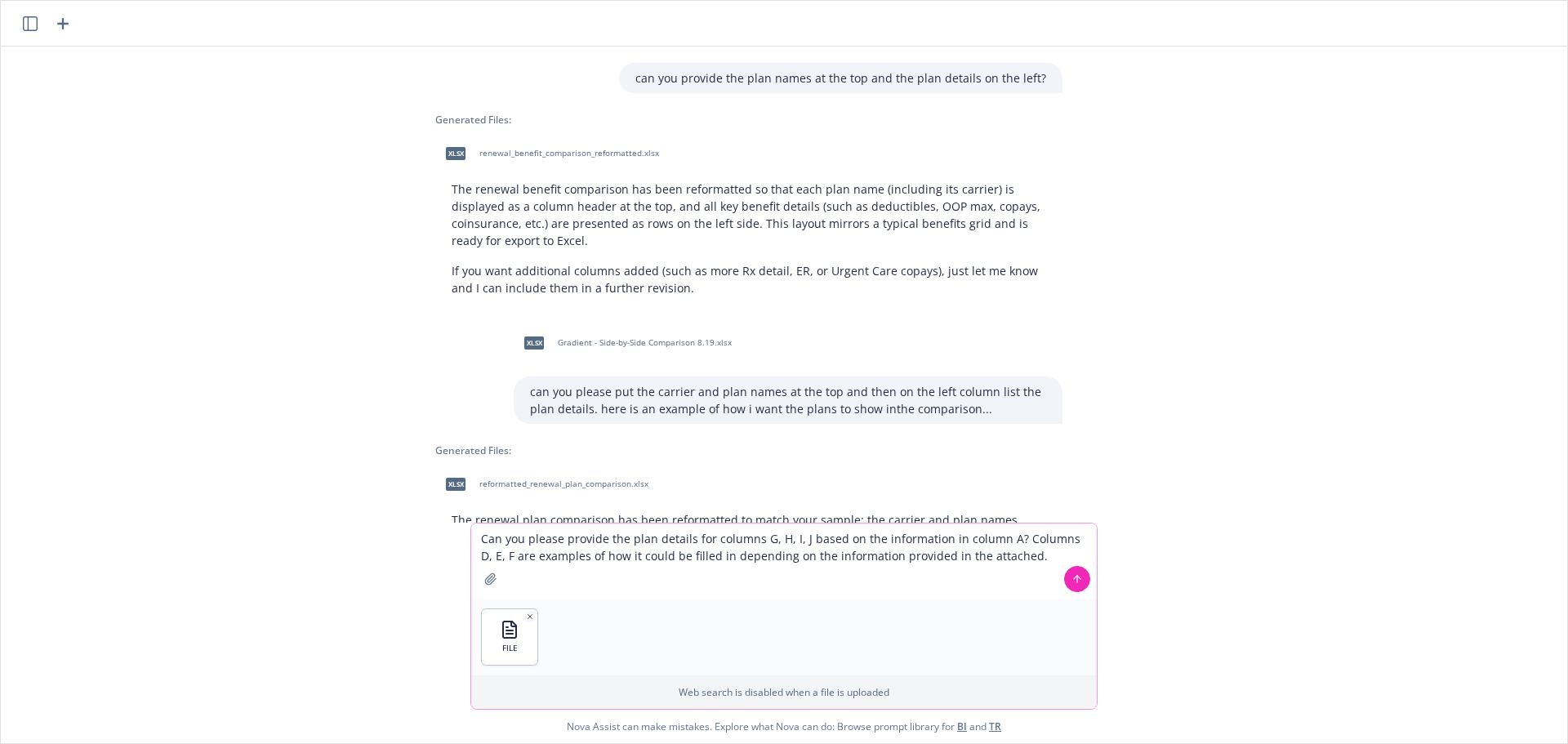
click at [881, 537] on textarea "Can you please provide the plan details for columns G, H, I, J based on the inf…" at bounding box center [784, 561] width 626 height 76
click at [1012, 541] on textarea "Can you please provide the plan details for columns G, H, I, J based on the ben…" at bounding box center [784, 561] width 626 height 76
click at [803, 538] on textarea "Can you please provide the plan details for columns G, H, I, J based on the inf…" at bounding box center [784, 561] width 626 height 76
paste textarea "Anthem Gold PPO 500 Anthem Gold Select PPO 500 Cigna OAP BuyUp PPO 500 UHC Sele…"
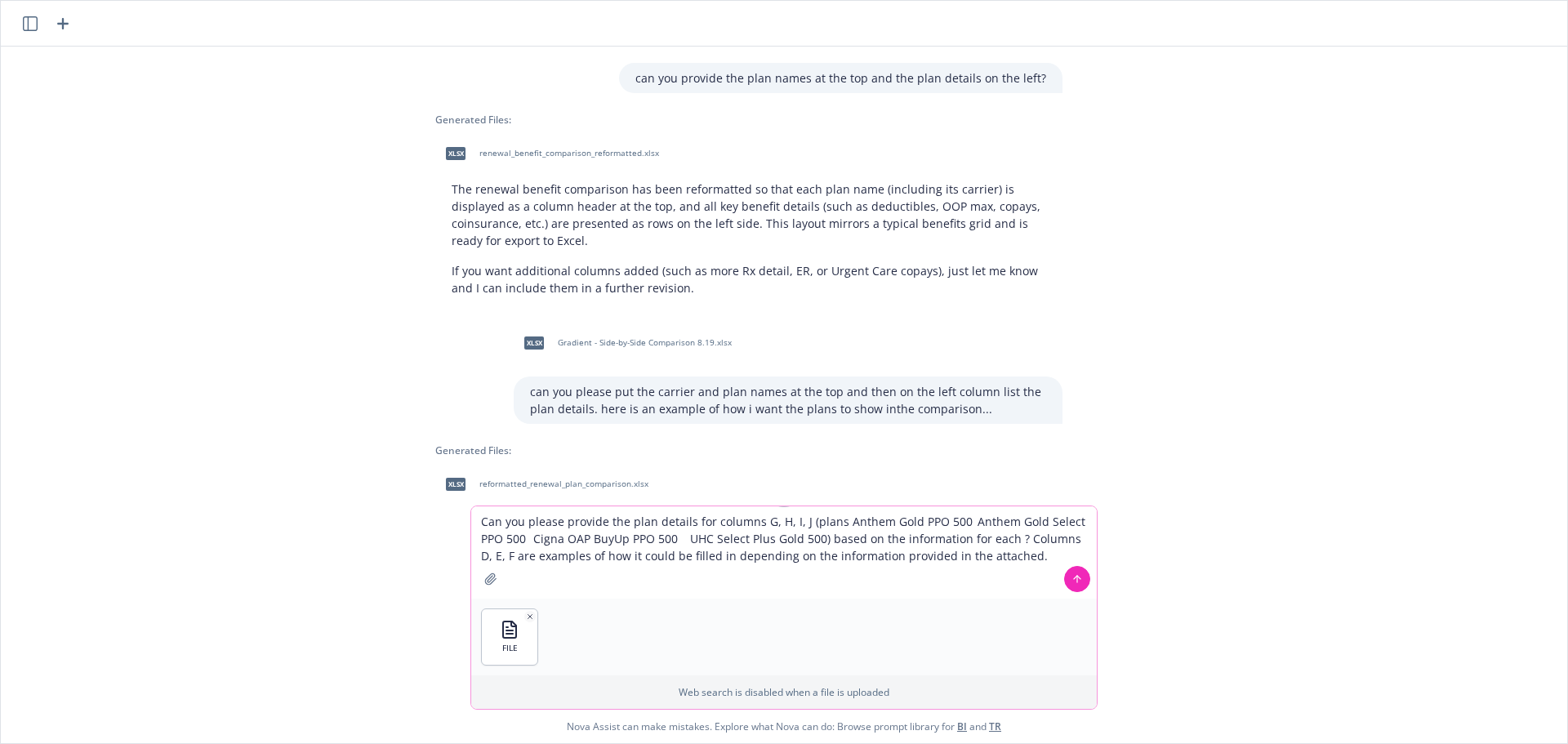
click at [835, 521] on textarea "Can you please provide the plan details for columns G, H, I, J (plans Anthem Go…" at bounding box center [784, 553] width 626 height 92
drag, startPoint x: 711, startPoint y: 523, endPoint x: 808, endPoint y: 517, distance: 97.2
click at [808, 517] on textarea "Can you please provide the plan details for columns G, H, I, J (plans: Anthem G…" at bounding box center [784, 553] width 626 height 92
click at [780, 522] on textarea "Can you please provide the plan details for these plans: Anthem Gold PPO 500 An…" at bounding box center [784, 553] width 626 height 92
click at [897, 524] on textarea "Can you please provide the plan details for these plans: Anthem Gold PPO 500 An…" at bounding box center [784, 553] width 626 height 92
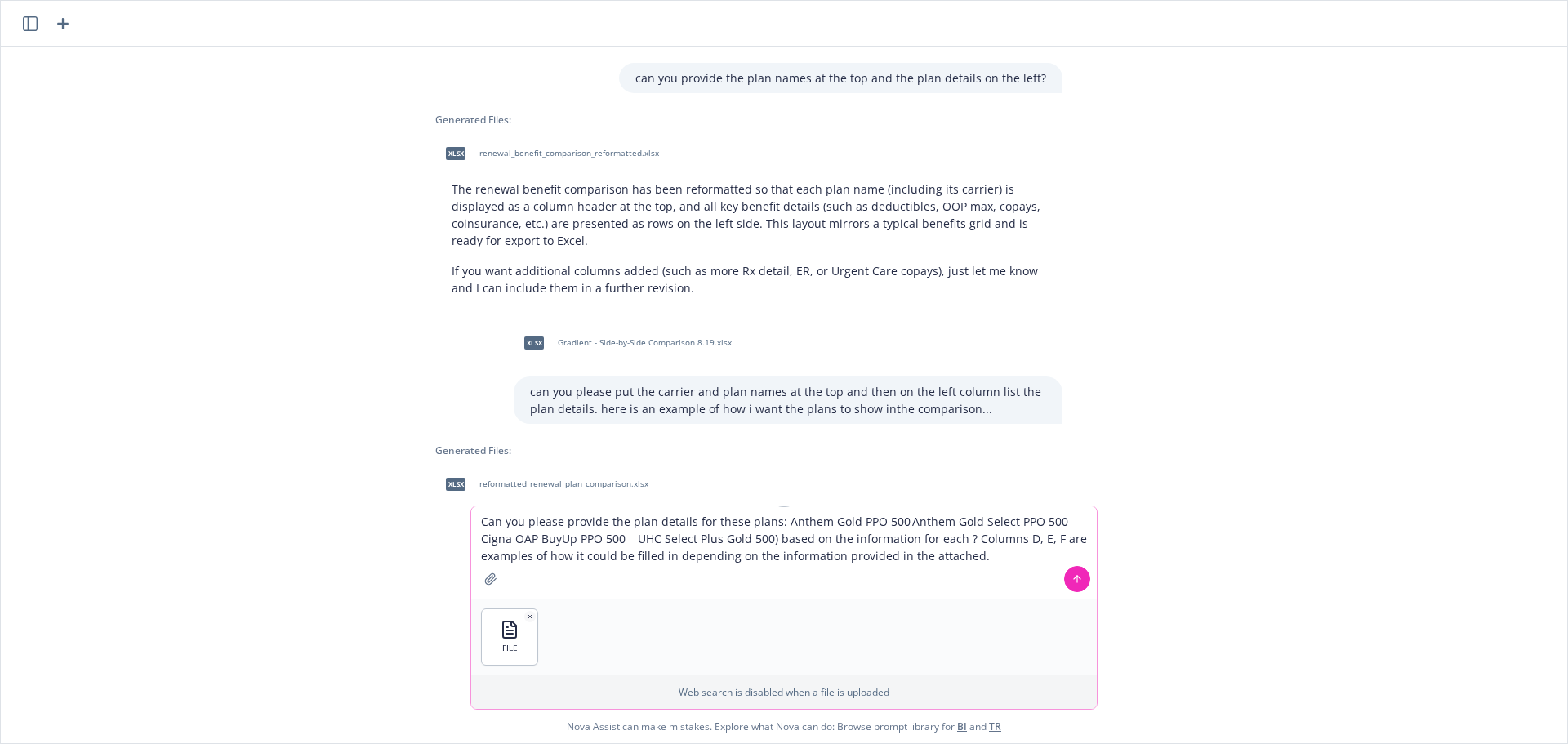
click at [745, 519] on textarea "Can you please provide the plan details for these plans: Anthem Gold PPO 500 An…" at bounding box center [784, 553] width 626 height 92
click at [791, 524] on textarea "Can you please provide the plan details for these columns and plans: Anthem Gol…" at bounding box center [784, 553] width 626 height 92
drag, startPoint x: 749, startPoint y: 517, endPoint x: 808, endPoint y: 516, distance: 59.0
click at [808, 516] on textarea "Can you please provide the plan details for these columns and plans: Anthem Gol…" at bounding box center [784, 553] width 626 height 92
click at [777, 539] on textarea "Can you please provide the plan details for these plans: Anthem Gold PPO 500 An…" at bounding box center [784, 553] width 626 height 92
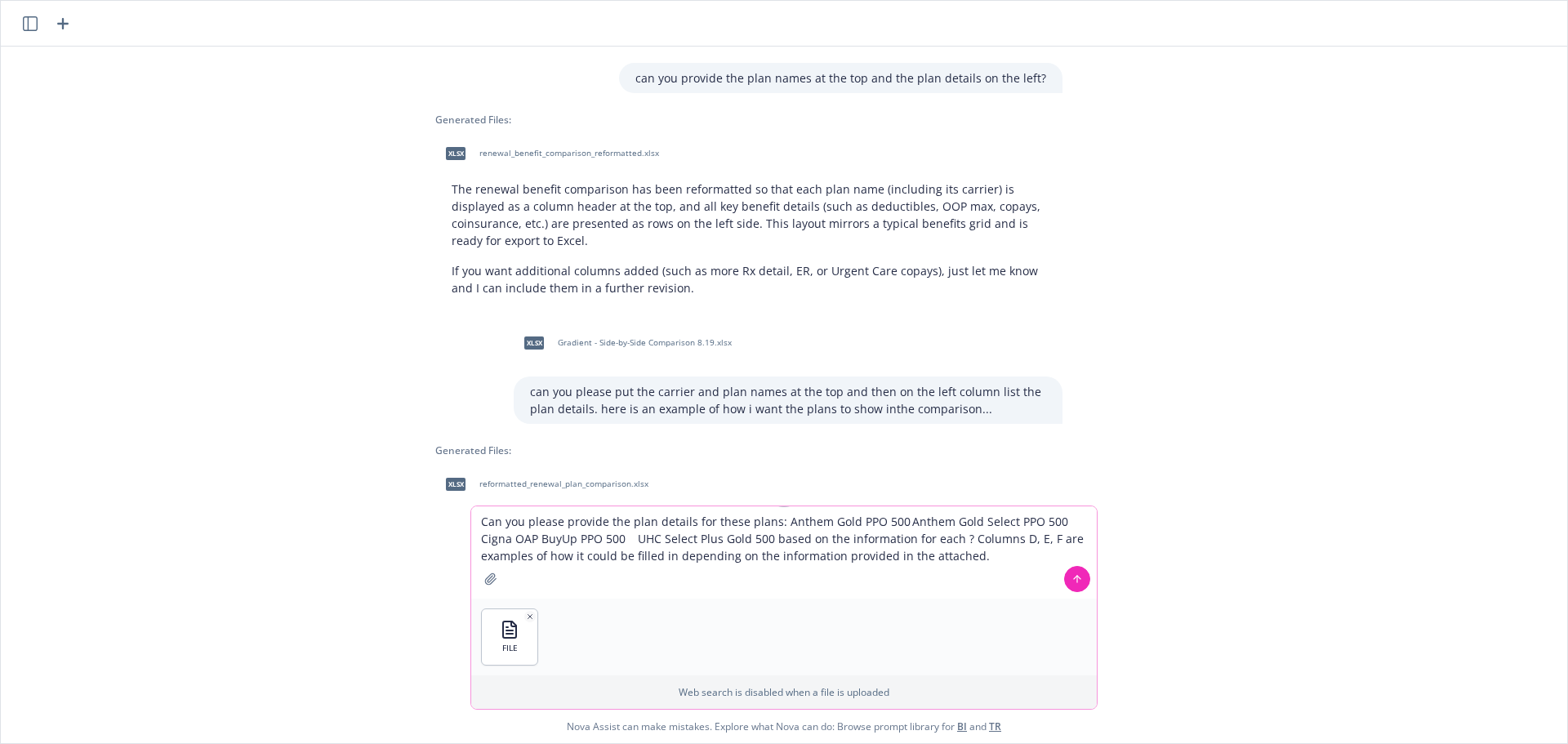
drag, startPoint x: 956, startPoint y: 539, endPoint x: 910, endPoint y: 543, distance: 46.2
click at [910, 543] on textarea "Can you please provide the plan details for these plans: Anthem Gold PPO 500 An…" at bounding box center [784, 553] width 626 height 92
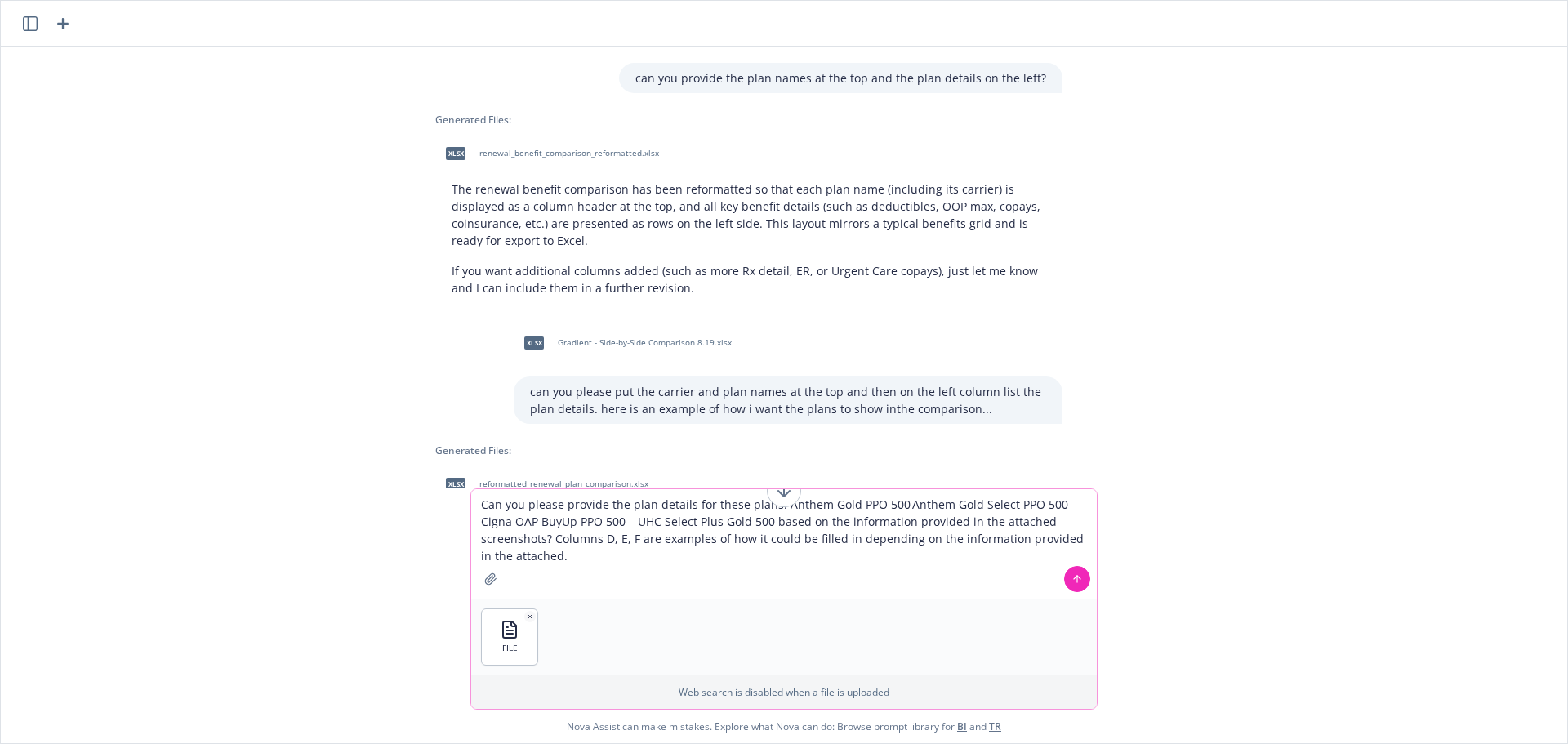
click at [772, 541] on textarea "Can you please provide the plan details for these plans: Anthem Gold PPO 500 An…" at bounding box center [784, 543] width 626 height 109
click at [619, 556] on textarea "Can you please provide the plan details for these plans: Anthem Gold PPO 500 An…" at bounding box center [784, 543] width 626 height 109
click at [586, 530] on textarea "Can you please provide the plan details for these plans: Anthem Gold PPO 500 An…" at bounding box center [784, 543] width 626 height 109
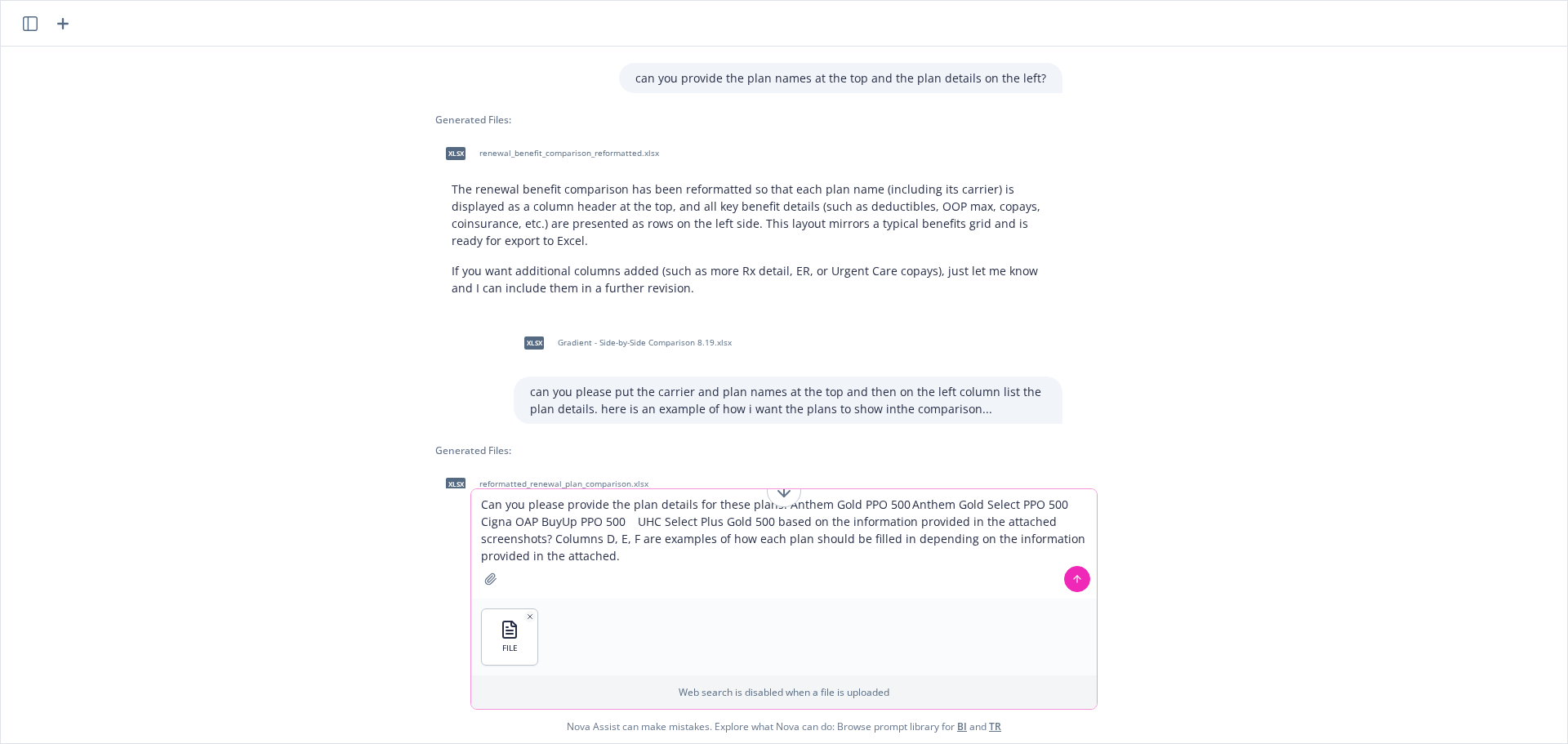
click at [586, 530] on textarea "Can you please provide the plan details for these plans: Anthem Gold PPO 500 An…" at bounding box center [784, 543] width 626 height 109
type textarea "Can you please provide the plan details for these plans: Anthem Gold PPO 500 An…"
click at [553, 534] on textarea "Can you please provide the plan details for these plans: Anthem Gold PPO 500 An…" at bounding box center [784, 543] width 626 height 109
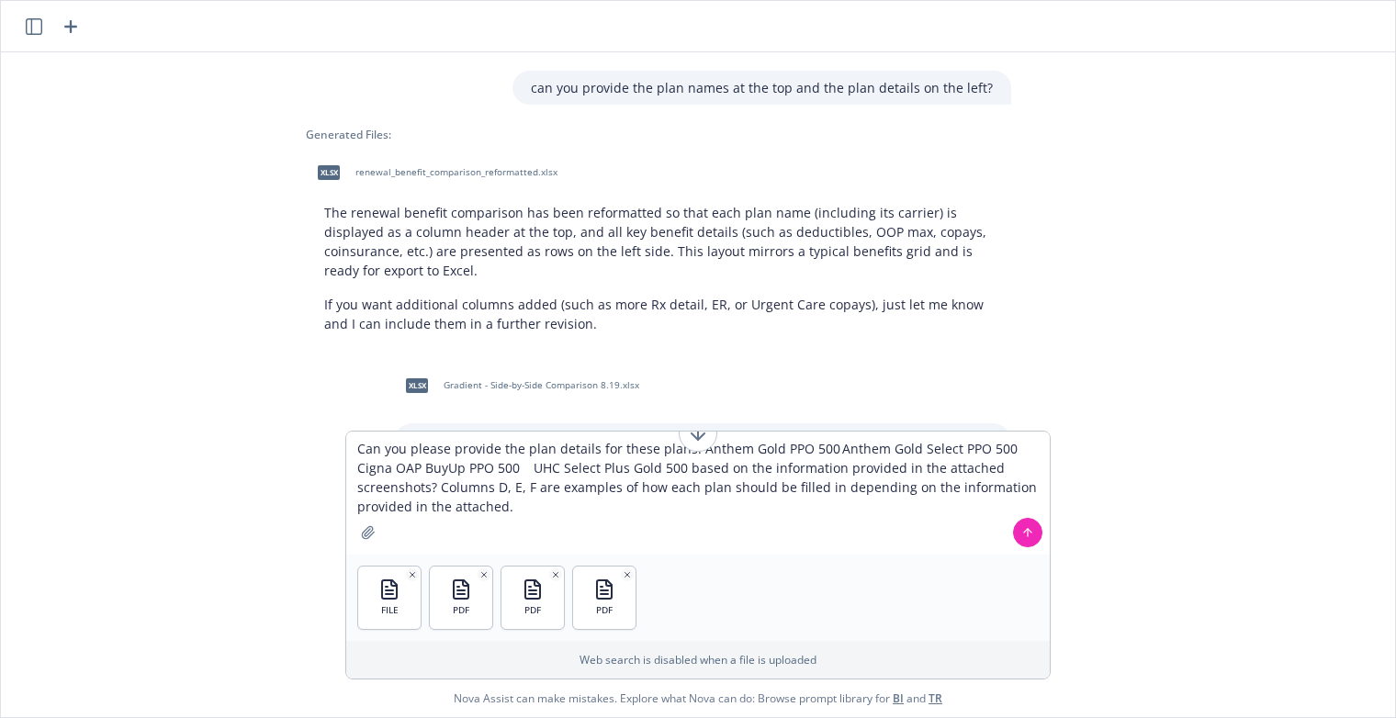
click at [1023, 533] on icon at bounding box center [1028, 532] width 13 height 13
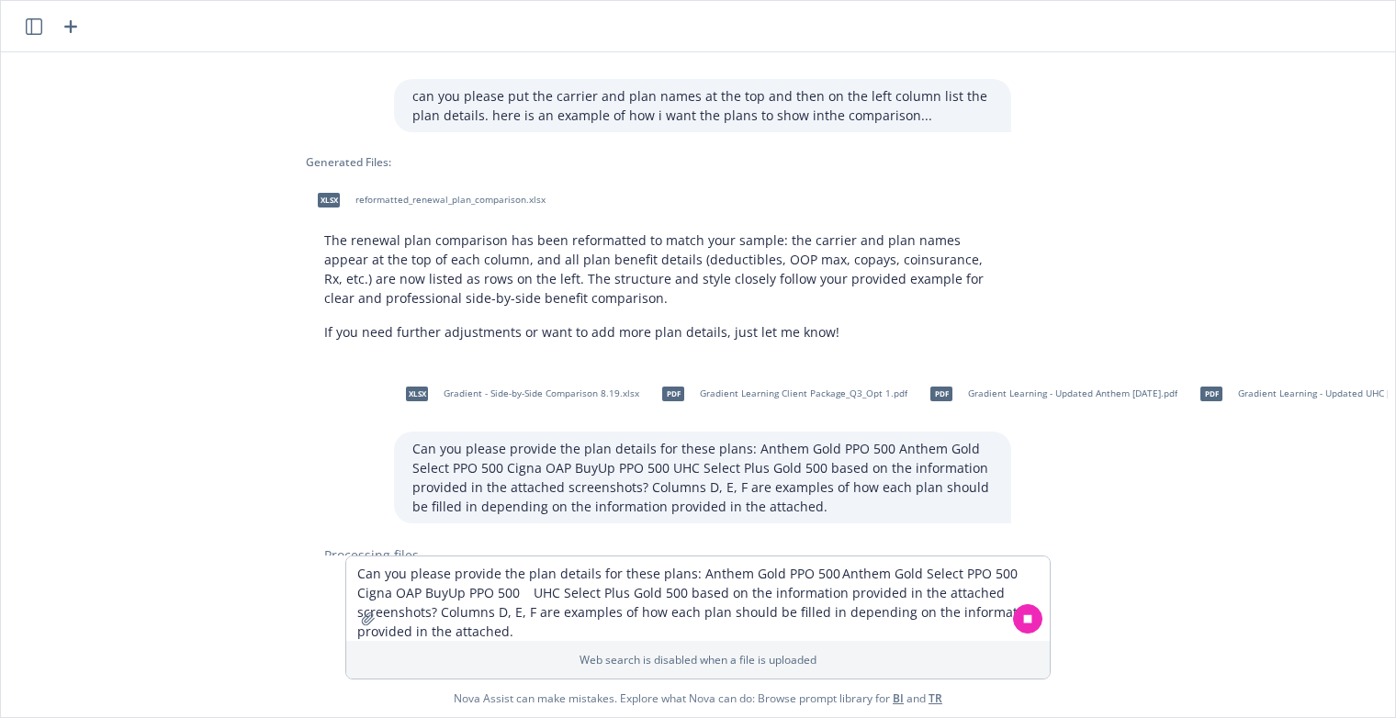
scroll to position [6918, 47]
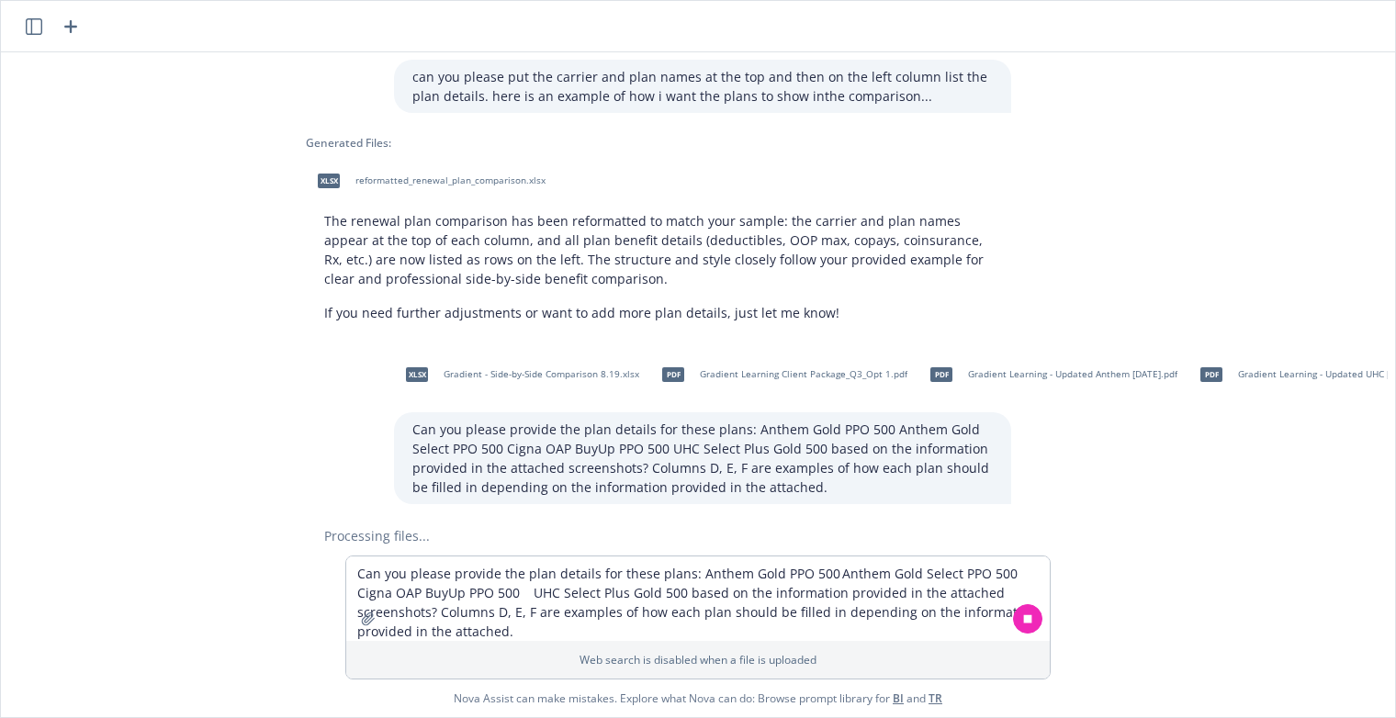
click at [1038, 616] on button at bounding box center [1027, 618] width 29 height 29
click at [724, 420] on p "Can you please provide the plan details for these plans: Anthem Gold PPO 500 An…" at bounding box center [702, 458] width 581 height 77
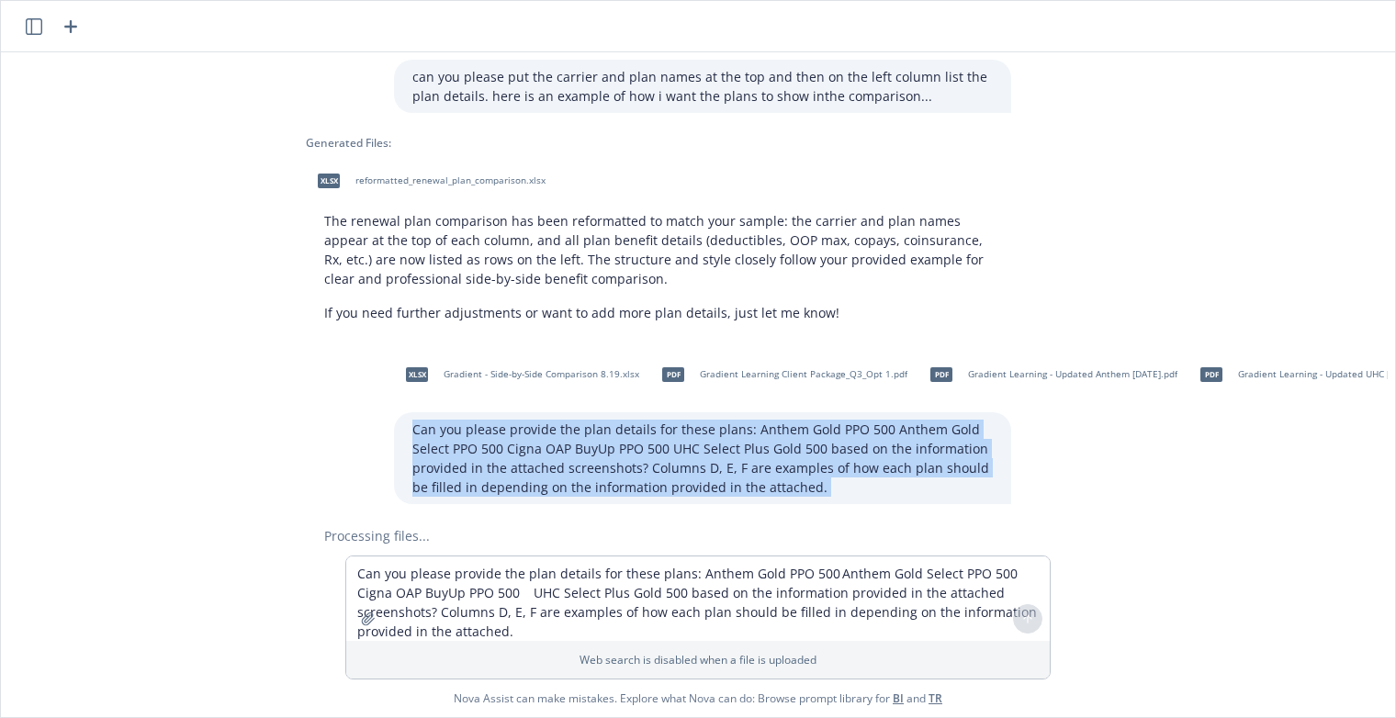
click at [724, 420] on p "Can you please provide the plan details for these plans: Anthem Gold PPO 500 An…" at bounding box center [702, 458] width 581 height 77
copy p "Can you please provide the plan details for these plans: Anthem Gold PPO 500 An…"
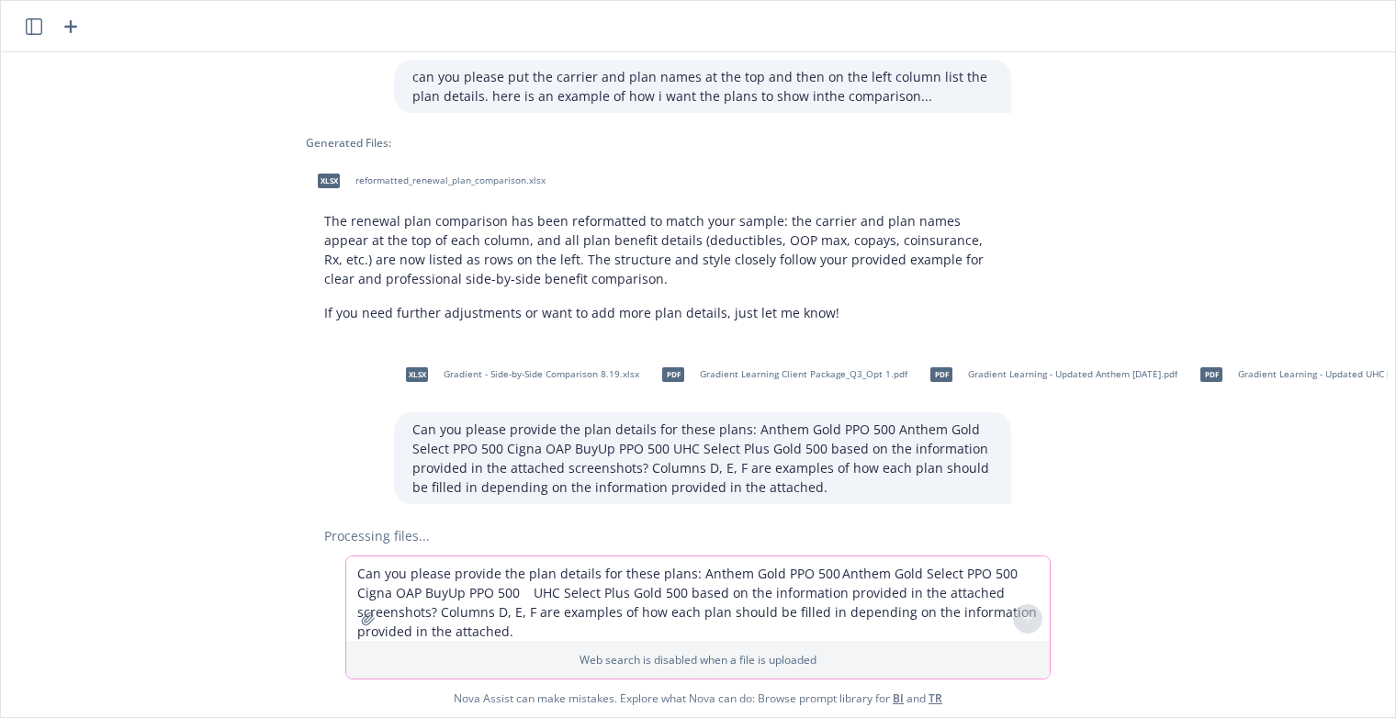
click at [586, 584] on textarea "Can you please provide the plan details for these plans: Anthem Gold PPO 500 An…" at bounding box center [698, 599] width 704 height 85
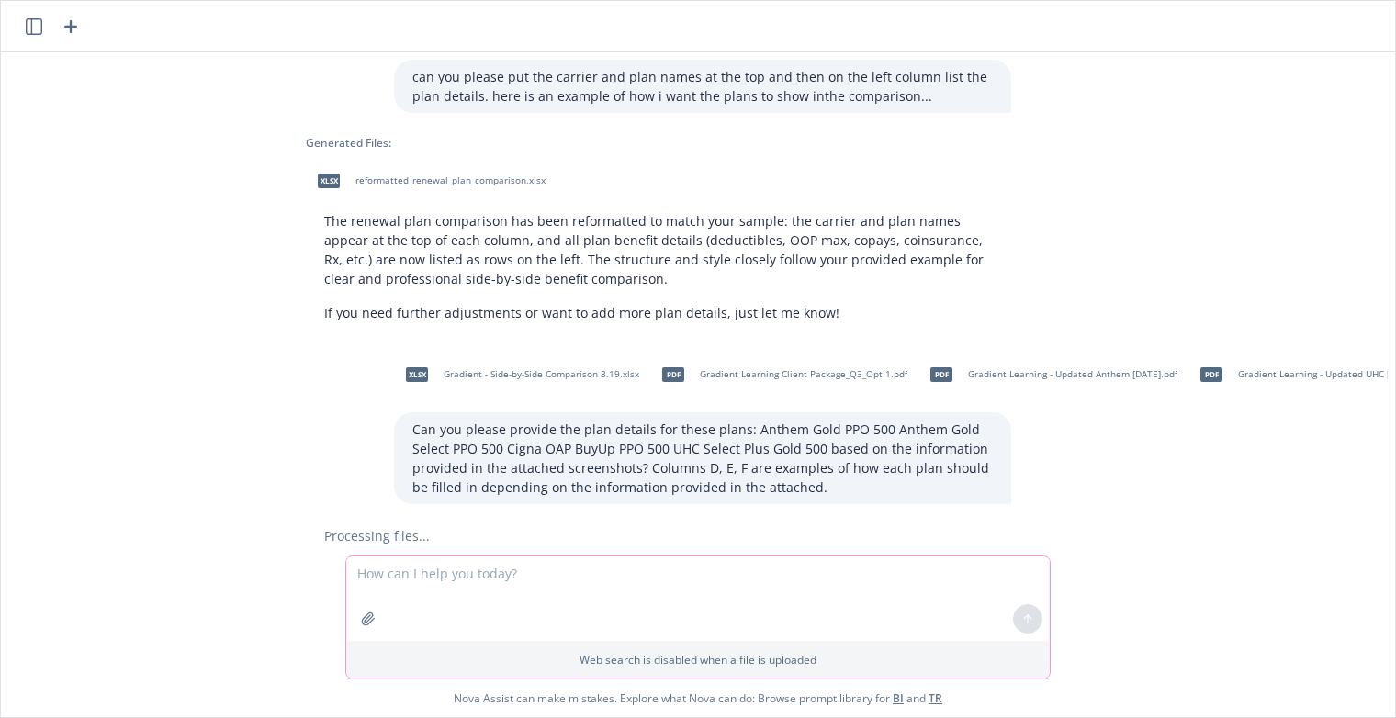
paste textarea "Can you please provide the plan details for these plans: Anthem Gold PPO 500 An…"
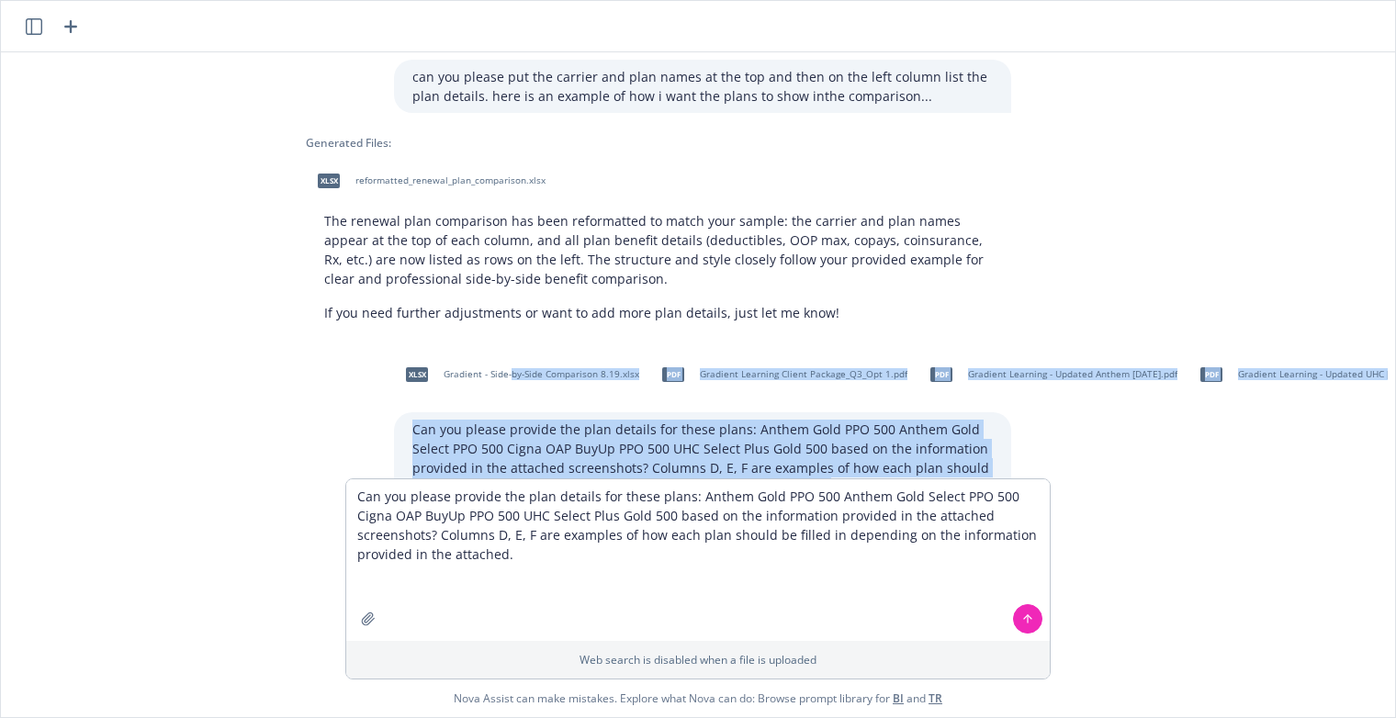
scroll to position [6995, 47]
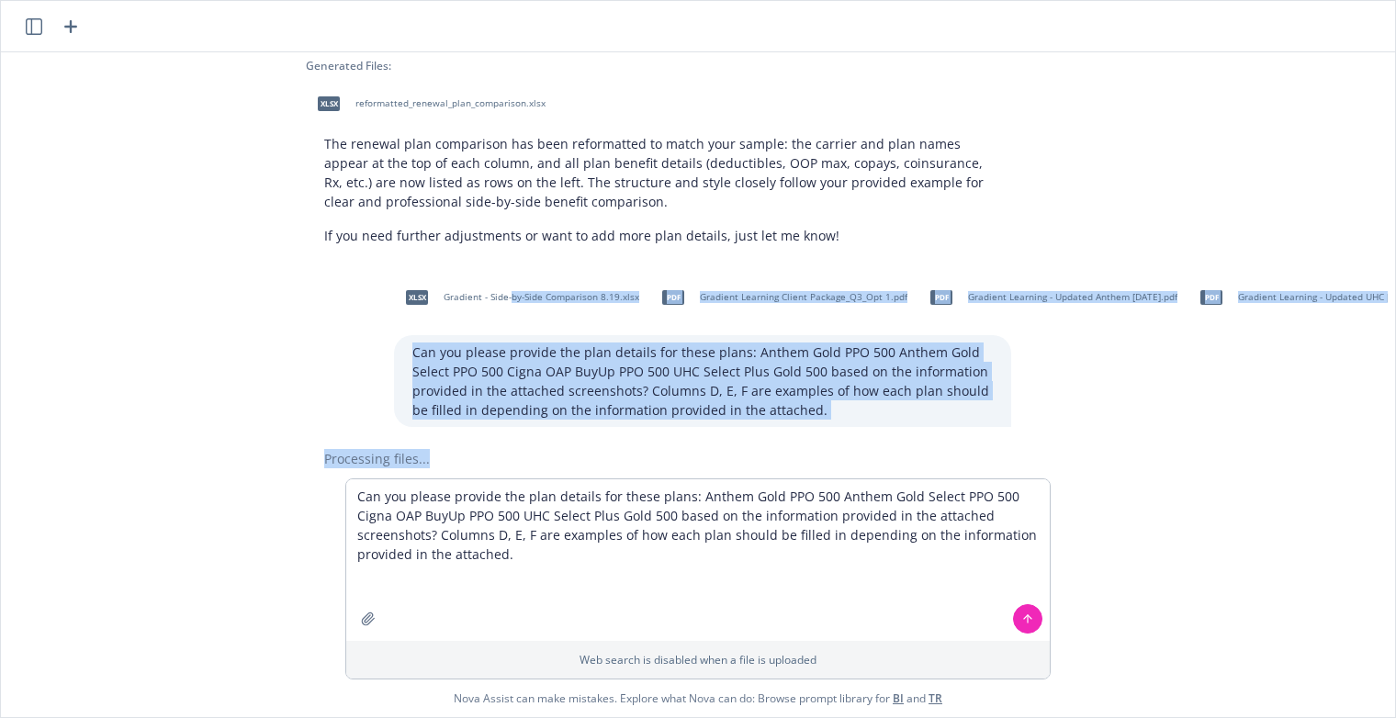
drag, startPoint x: 504, startPoint y: 289, endPoint x: 479, endPoint y: 612, distance: 323.5
click at [479, 612] on div "xlsx Gradient - Side-by-Side Comparison 8.19.xlsx pdf Gradient Learning Client …" at bounding box center [698, 384] width 1395 height 665
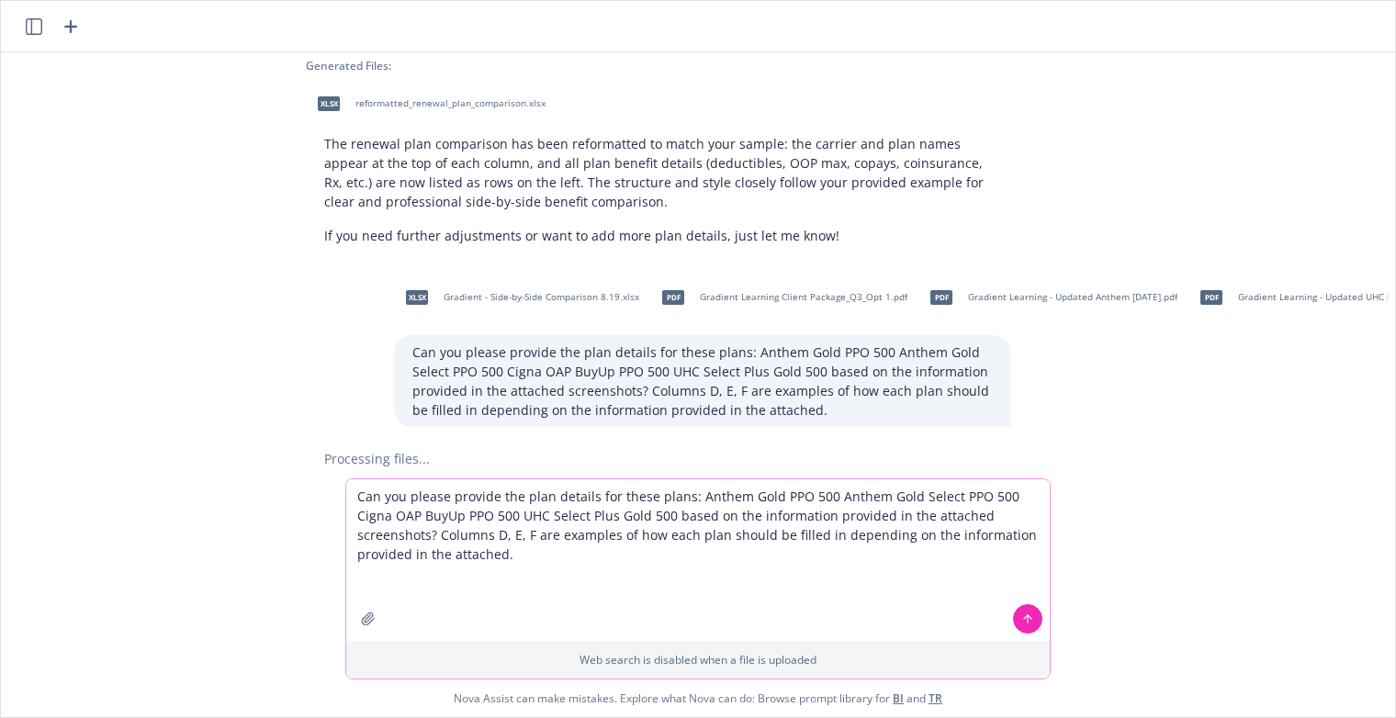
click at [572, 588] on textarea "Can you please provide the plan details for these plans: Anthem Gold PPO 500 An…" at bounding box center [698, 561] width 704 height 162
click at [614, 496] on textarea "Can you please provide the plan details for these plans: Anthem Gold PPO 500 An…" at bounding box center [698, 561] width 704 height 162
click at [368, 613] on icon "button" at bounding box center [368, 619] width 15 height 15
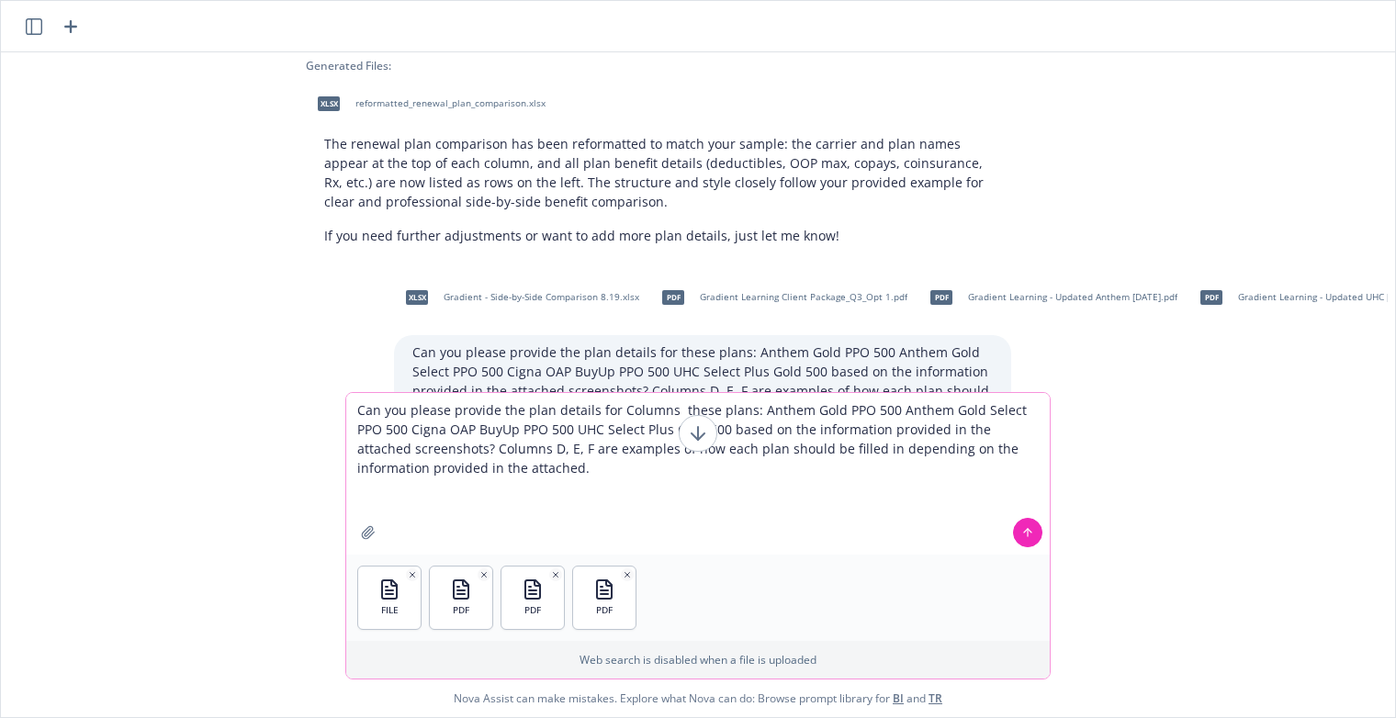
drag, startPoint x: 672, startPoint y: 412, endPoint x: 681, endPoint y: 413, distance: 9.4
click at [672, 412] on textarea "Can you please provide the plan details for Columns these plans: Anthem Gold PP…" at bounding box center [698, 474] width 704 height 162
click at [671, 411] on textarea "Can you please provide the plan details for Columns these plans: Anthem Gold PP…" at bounding box center [698, 474] width 704 height 162
click at [718, 410] on textarea "Can you please provide the plan details for Columns G, H, I, J these plans: Ant…" at bounding box center [698, 474] width 704 height 162
click at [719, 412] on textarea "Can you please provide the plan details for Columns G, H, I, J these plans: Ant…" at bounding box center [698, 474] width 704 height 162
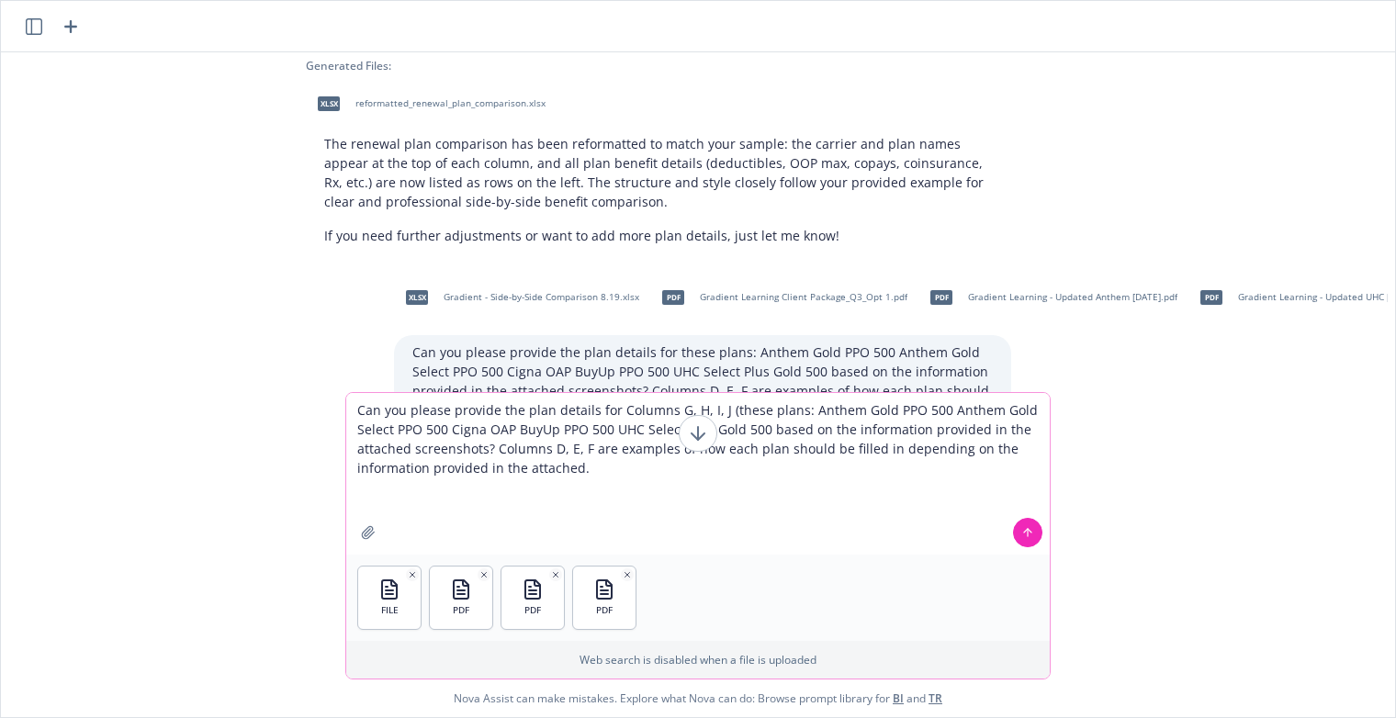
drag, startPoint x: 649, startPoint y: 428, endPoint x: 767, endPoint y: 427, distance: 118.5
click at [767, 427] on textarea "Can you please provide the plan details for Columns G, H, I, J (these plans: An…" at bounding box center [698, 474] width 704 height 162
click at [765, 426] on textarea "Can you please provide the plan details for Columns G, H, I, J (these plans: An…" at bounding box center [698, 474] width 704 height 162
type textarea "Can you please provide the plan details for Columns G, H, I, J (these plans: An…"
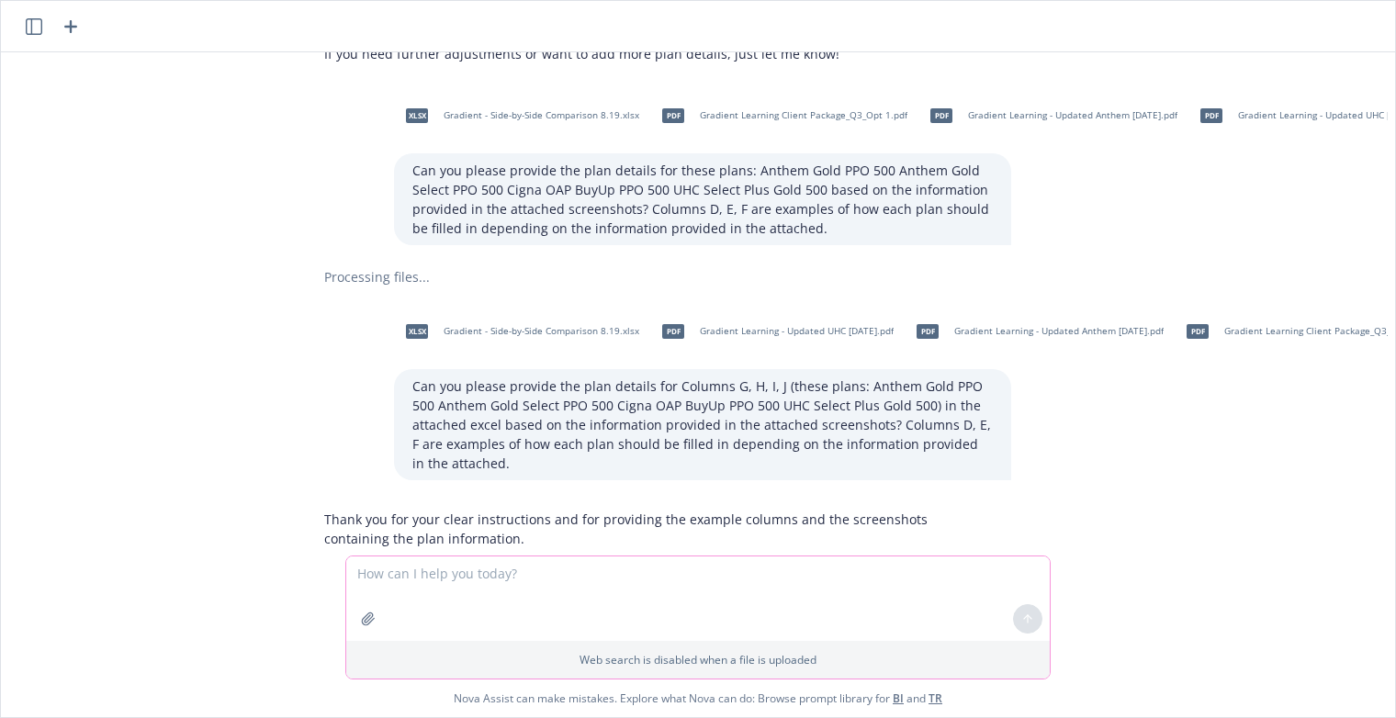
scroll to position [6829, 47]
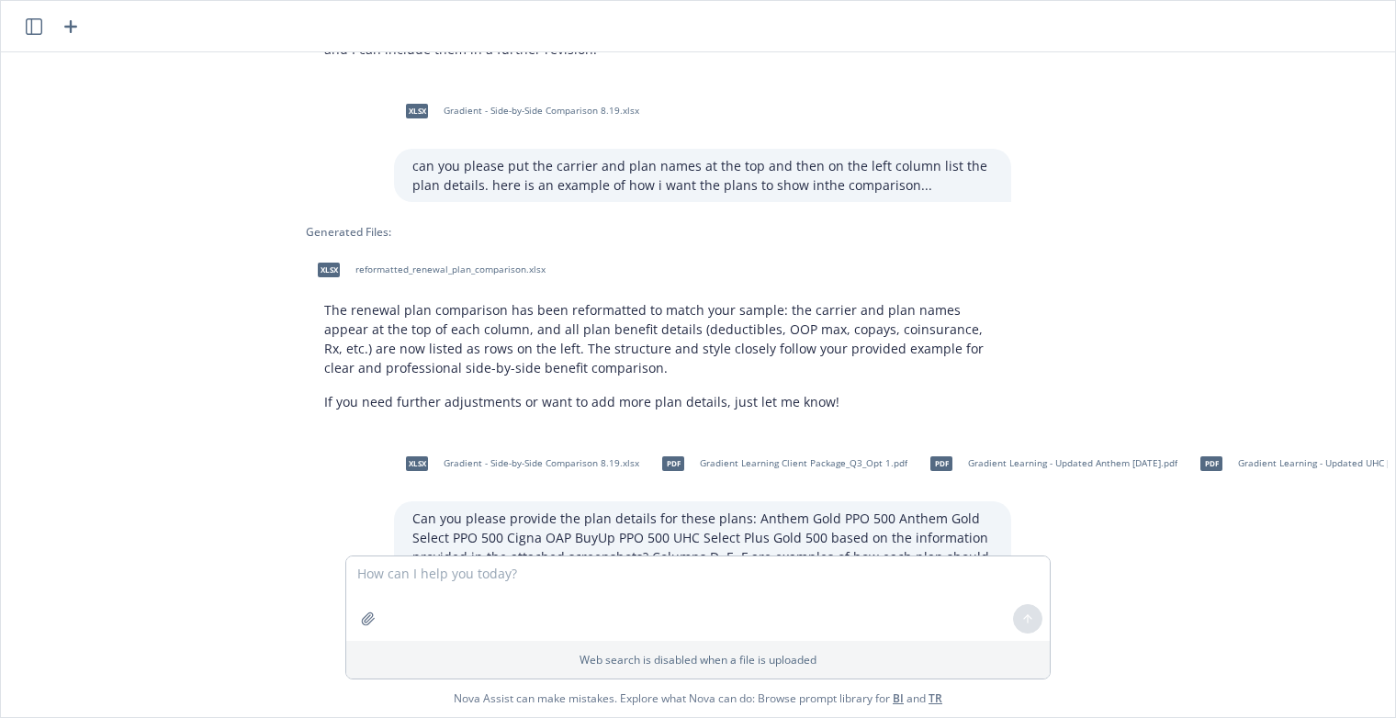
click at [513, 509] on p "Can you please provide the plan details for these plans: Anthem Gold PPO 500 An…" at bounding box center [702, 547] width 581 height 77
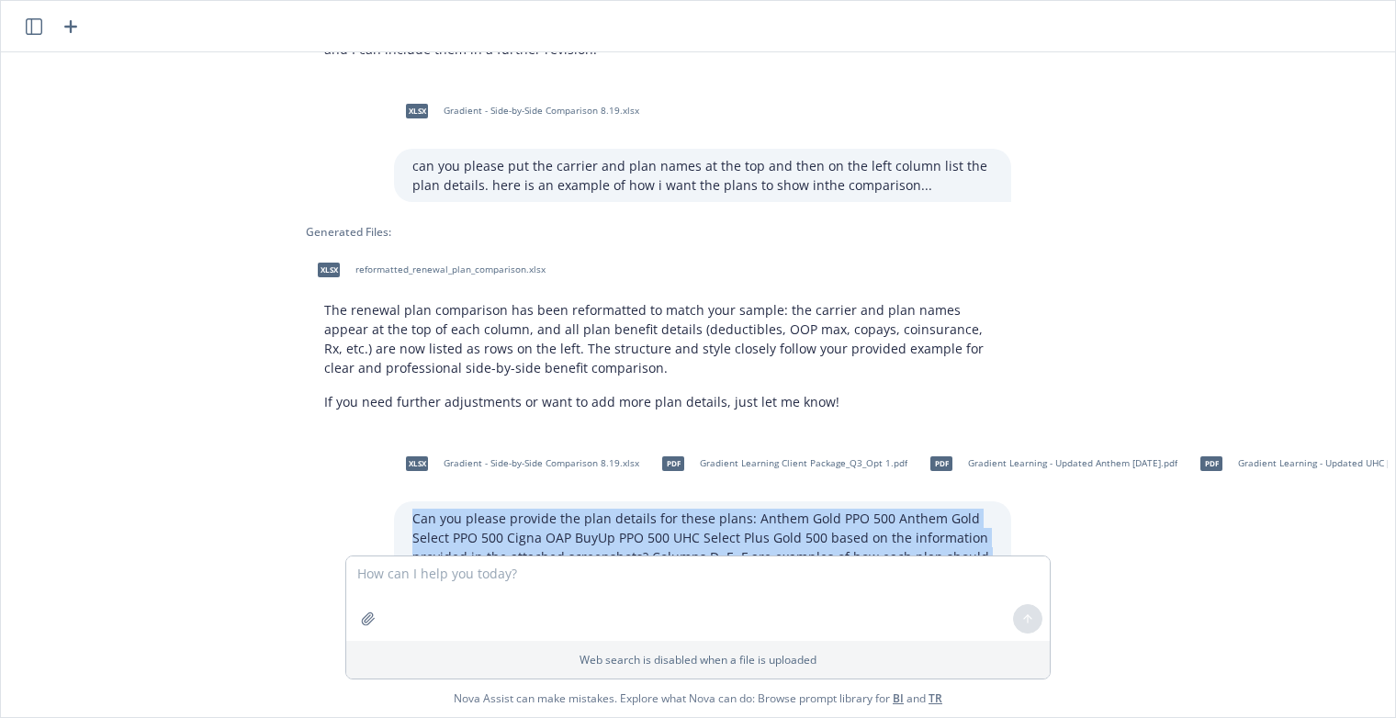
click at [513, 509] on p "Can you please provide the plan details for these plans: Anthem Gold PPO 500 An…" at bounding box center [702, 547] width 581 height 77
copy p "Can you please provide the plan details for these plans: Anthem Gold PPO 500 An…"
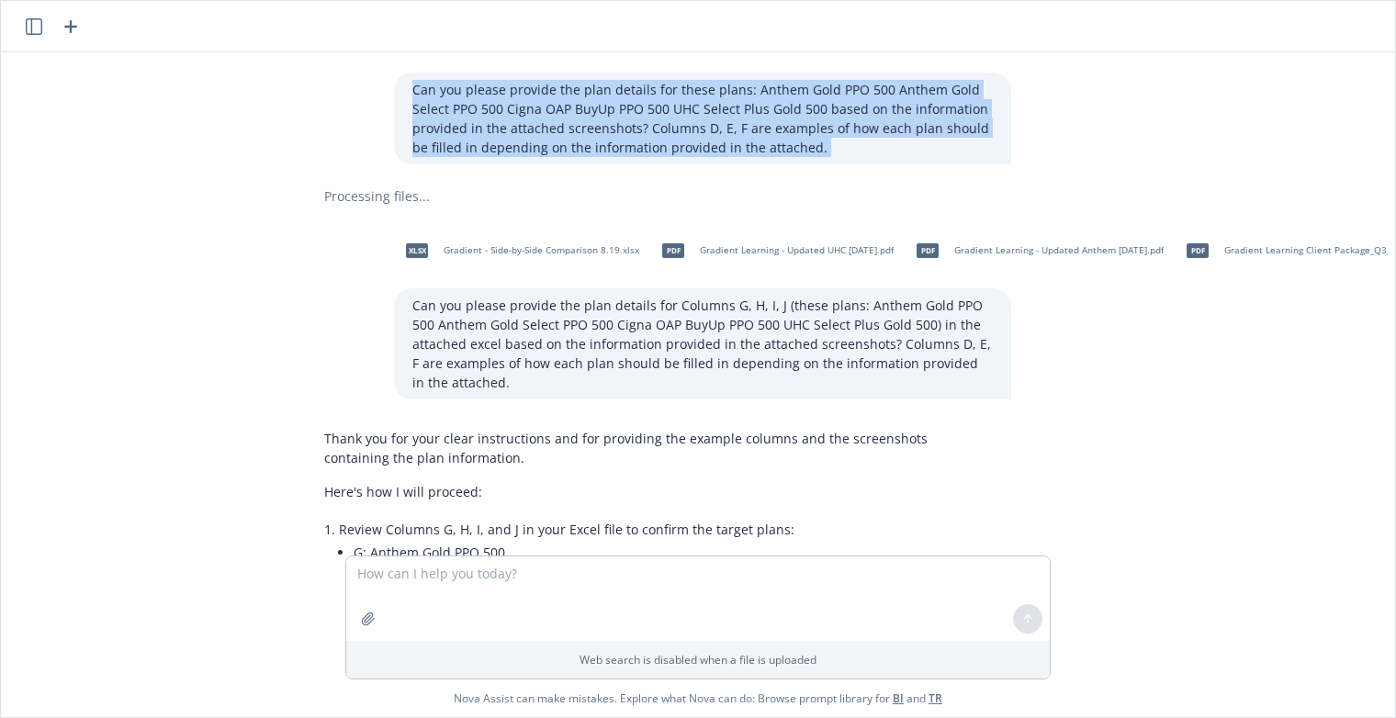
scroll to position [7686, 47]
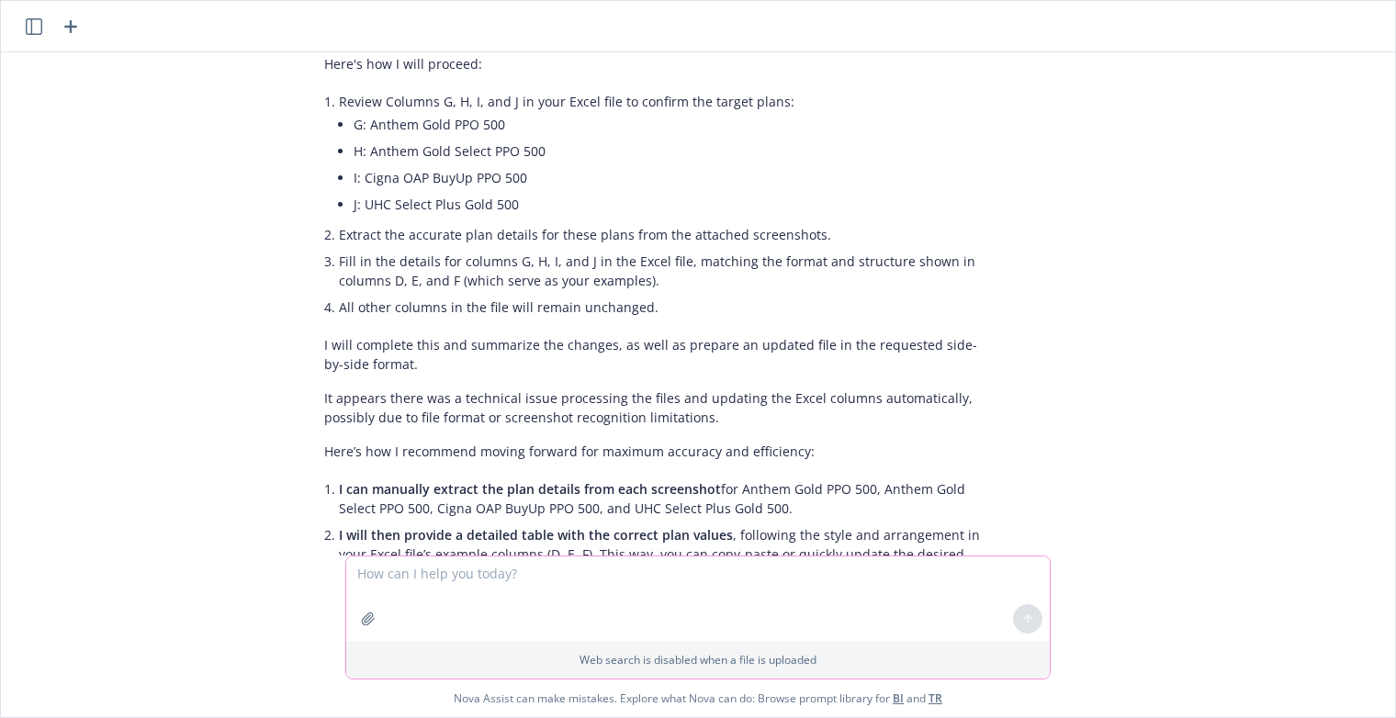
click at [412, 586] on textarea at bounding box center [698, 599] width 704 height 85
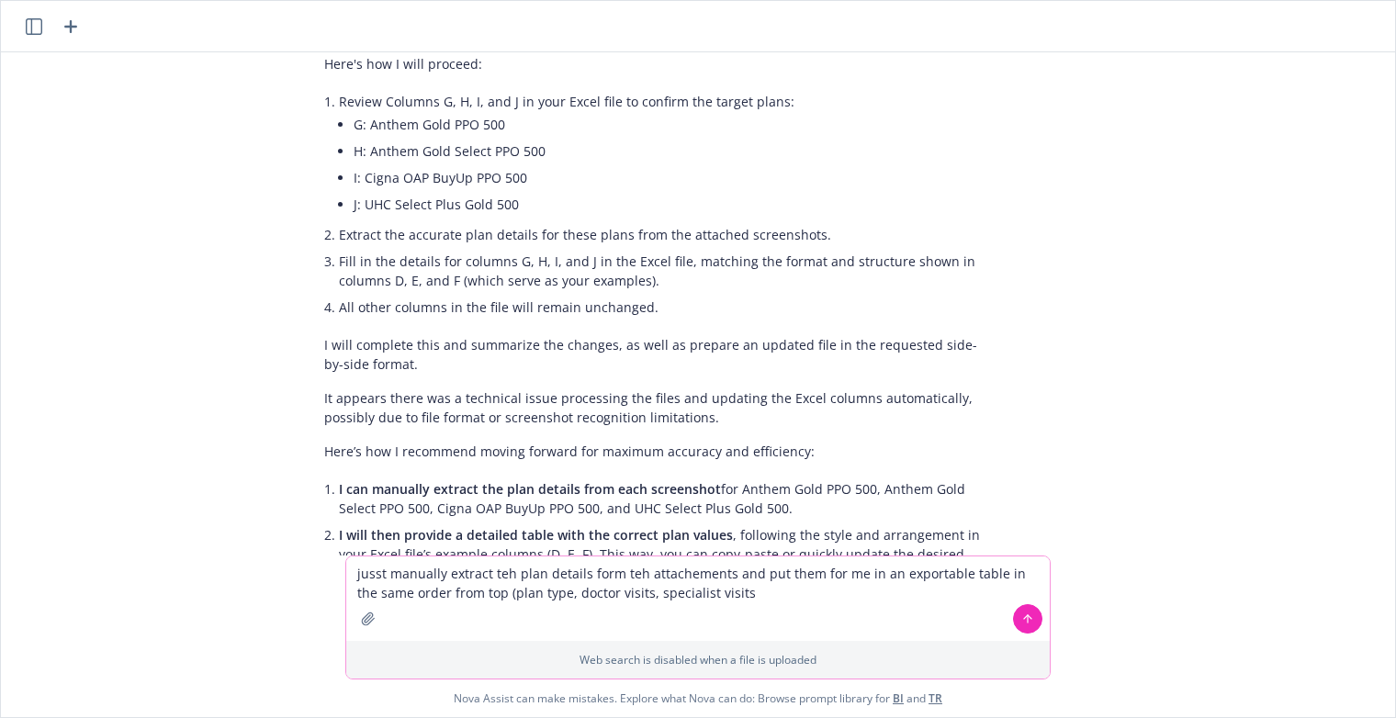
drag, startPoint x: 484, startPoint y: 593, endPoint x: 757, endPoint y: 615, distance: 273.7
click at [757, 615] on textarea "jusst manually extract teh plan details form teh attachements and put them for …" at bounding box center [698, 599] width 704 height 85
paste textarea "Plan Type Doctor Visits Specialist Visits Single Deductible Family Deductible S…"
type textarea "jusst manually extract teh plan details form teh attachements and put them for …"
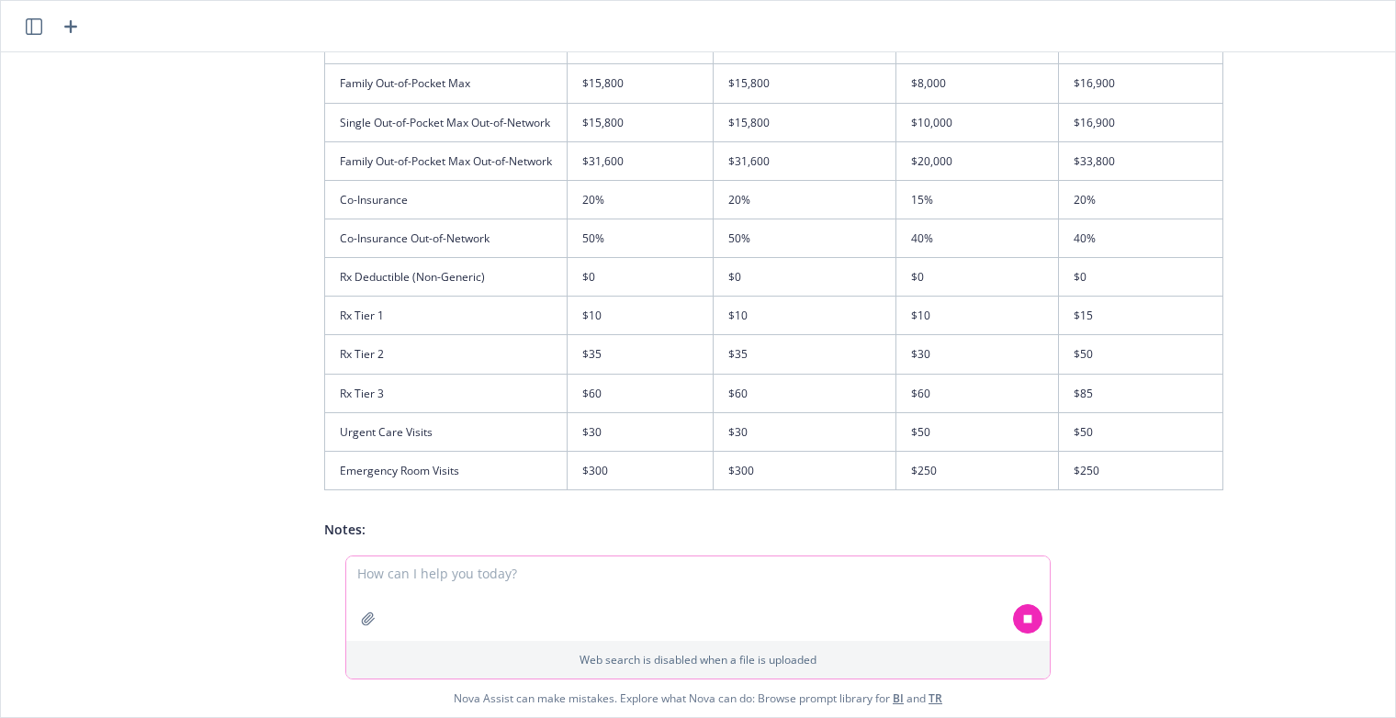
scroll to position [9706, 47]
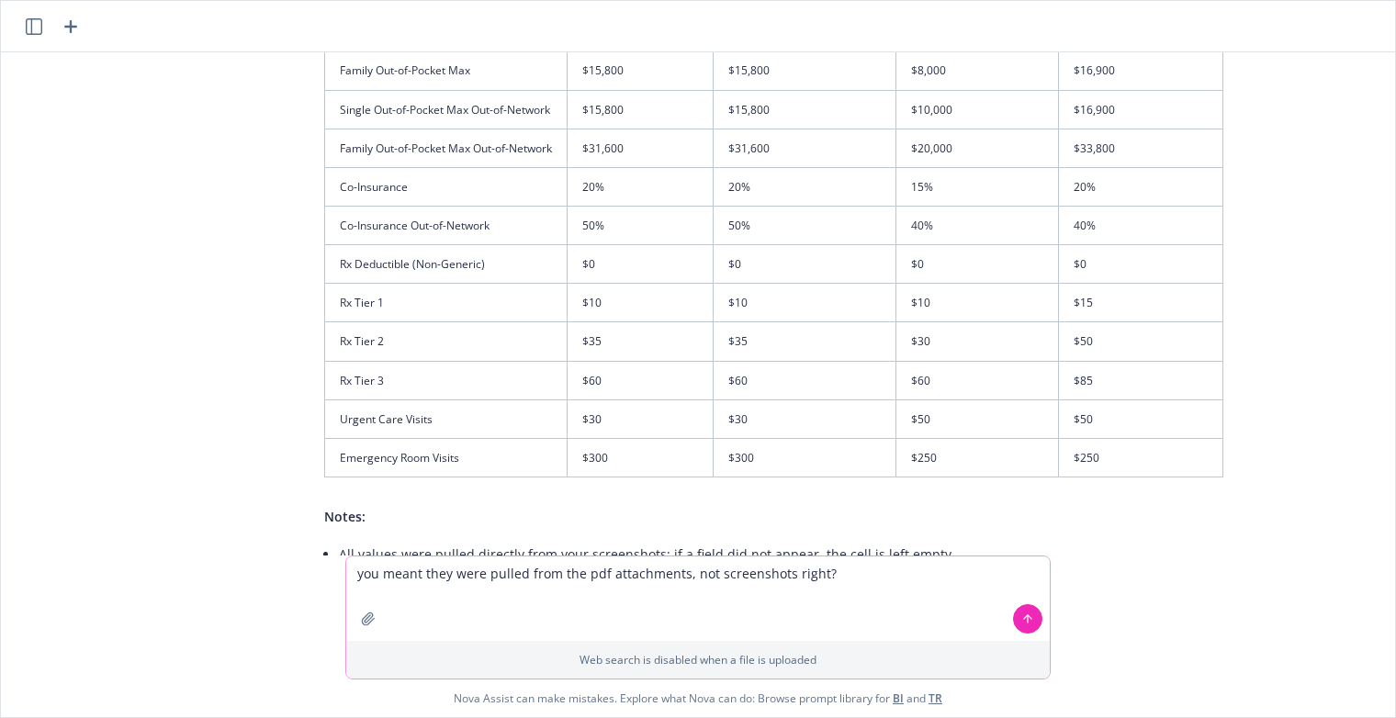
type textarea "you meant they were pulled from the pdf attachments, not screenshots right?"
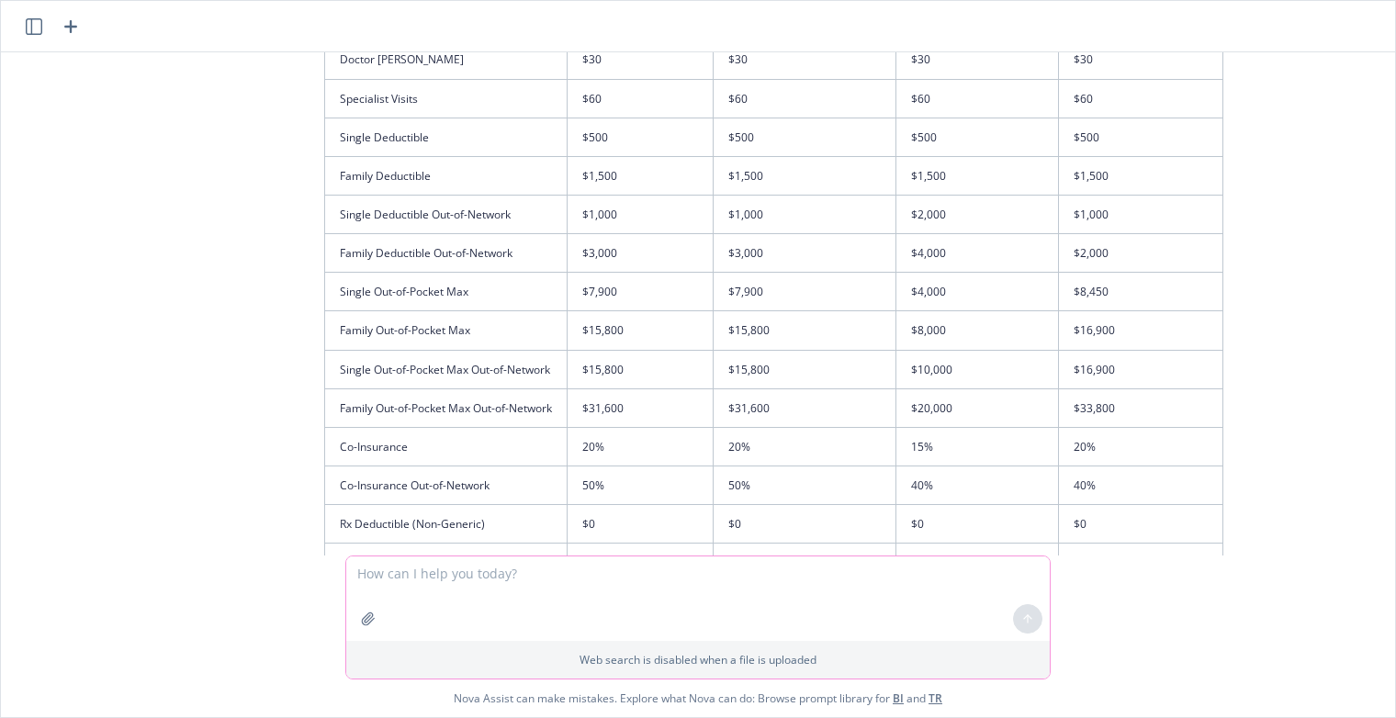
scroll to position [9874, 47]
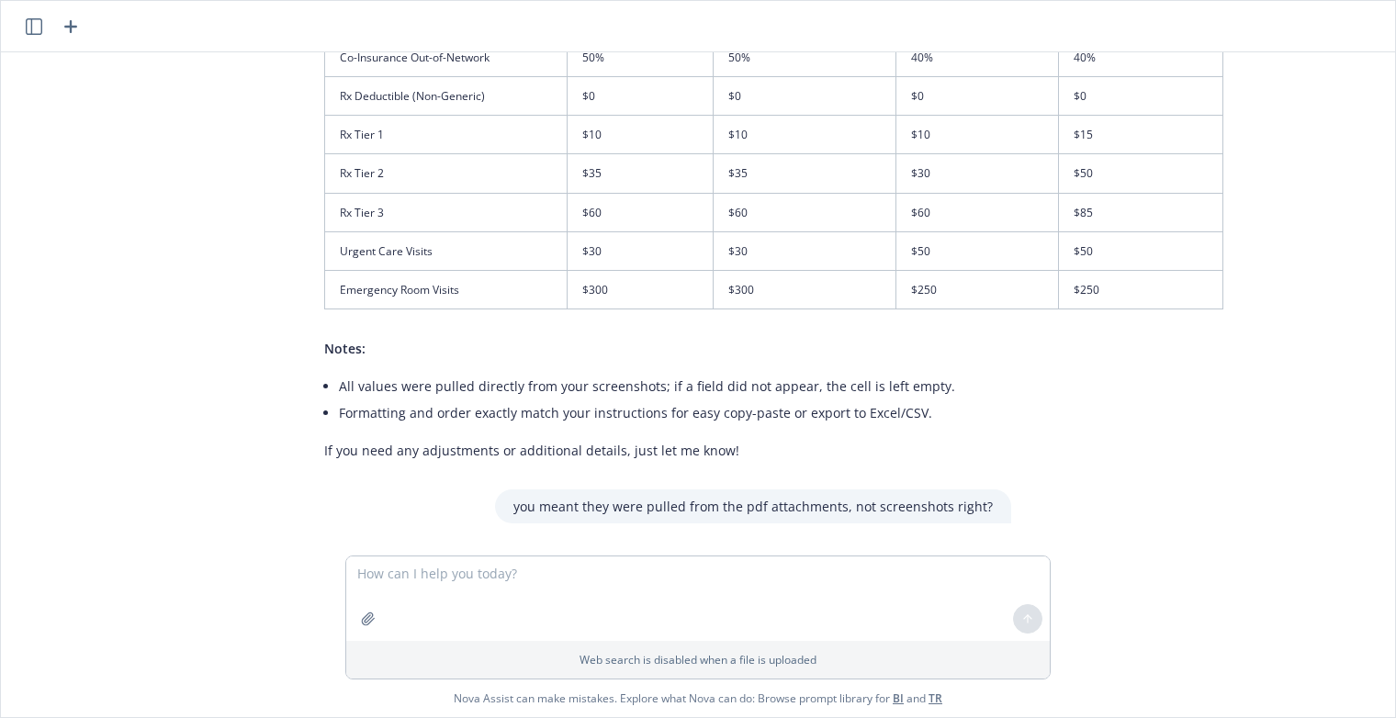
click at [664, 270] on td "$300" at bounding box center [641, 289] width 146 height 39
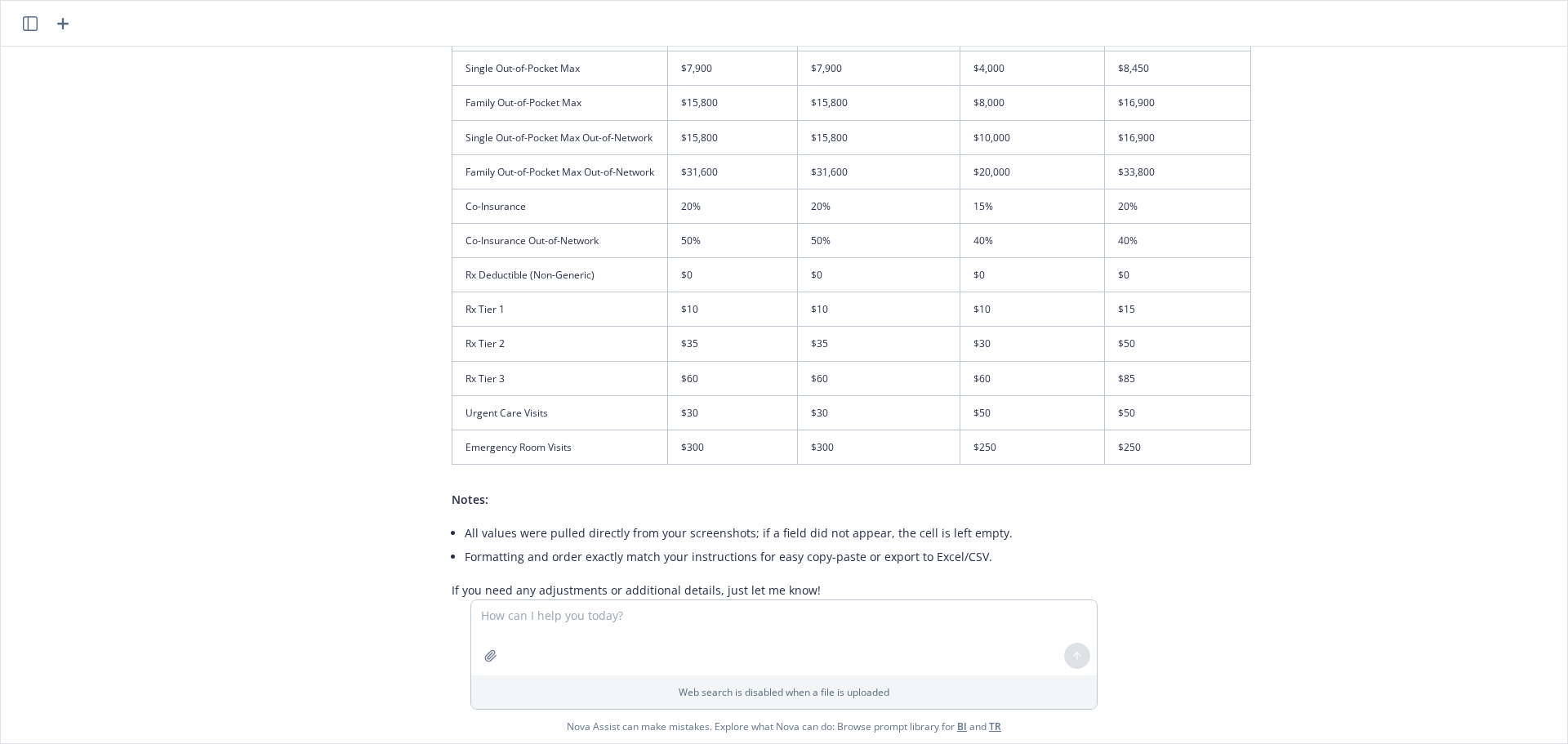
scroll to position [8740, 42]
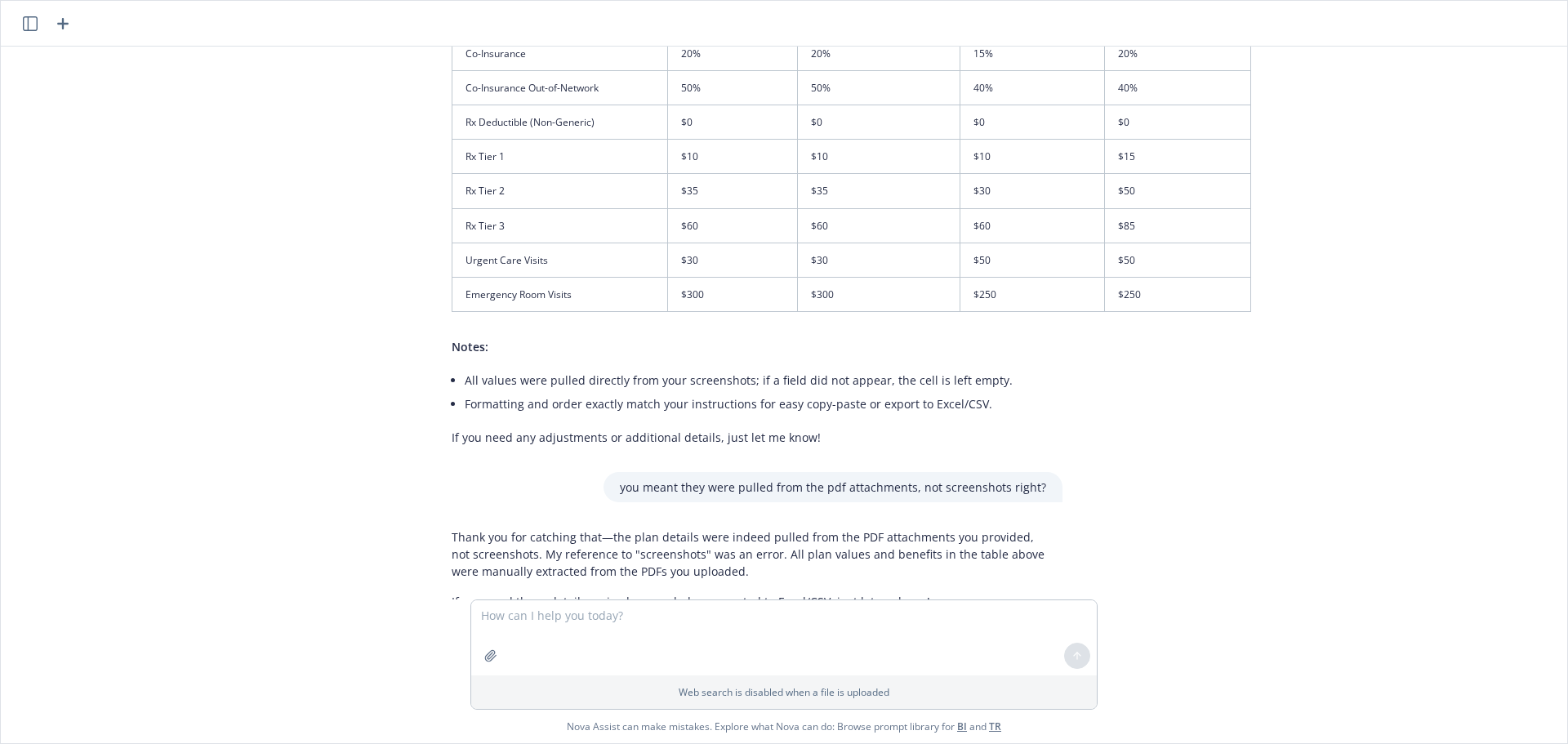
click at [585, 276] on td "Emergency Room Visits" at bounding box center [560, 293] width 216 height 35
click at [567, 243] on td "Urgent Care Visits" at bounding box center [560, 260] width 216 height 35
click at [562, 208] on td "Rx Tier 3" at bounding box center [560, 225] width 216 height 35
click at [555, 174] on td "Rx Tier 2" at bounding box center [560, 191] width 216 height 35
click at [548, 140] on td "Rx Tier 1" at bounding box center [560, 156] width 216 height 35
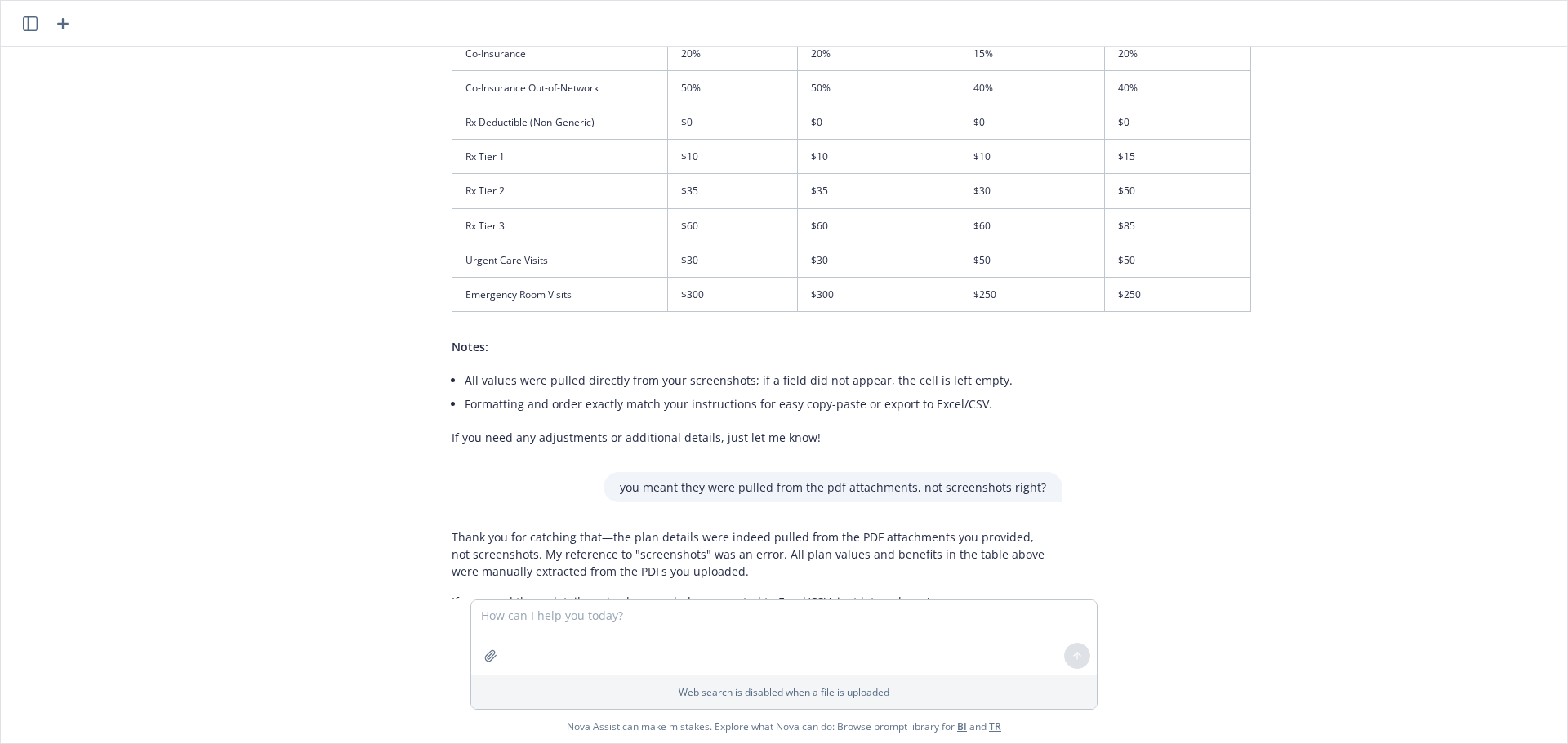
click at [548, 106] on td "Rx Deductible (Non-Generic)" at bounding box center [560, 123] width 216 height 35
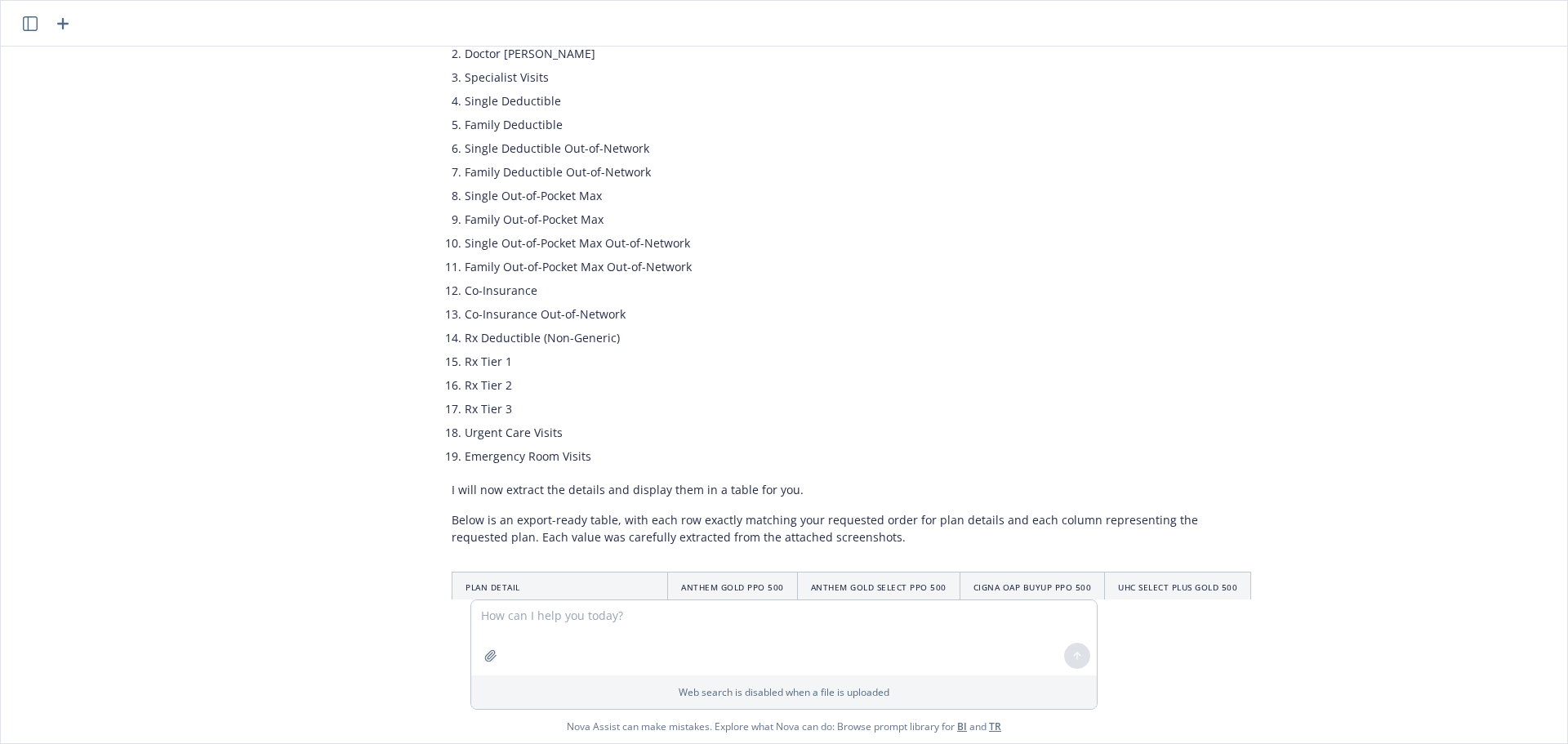
scroll to position [8268, 42]
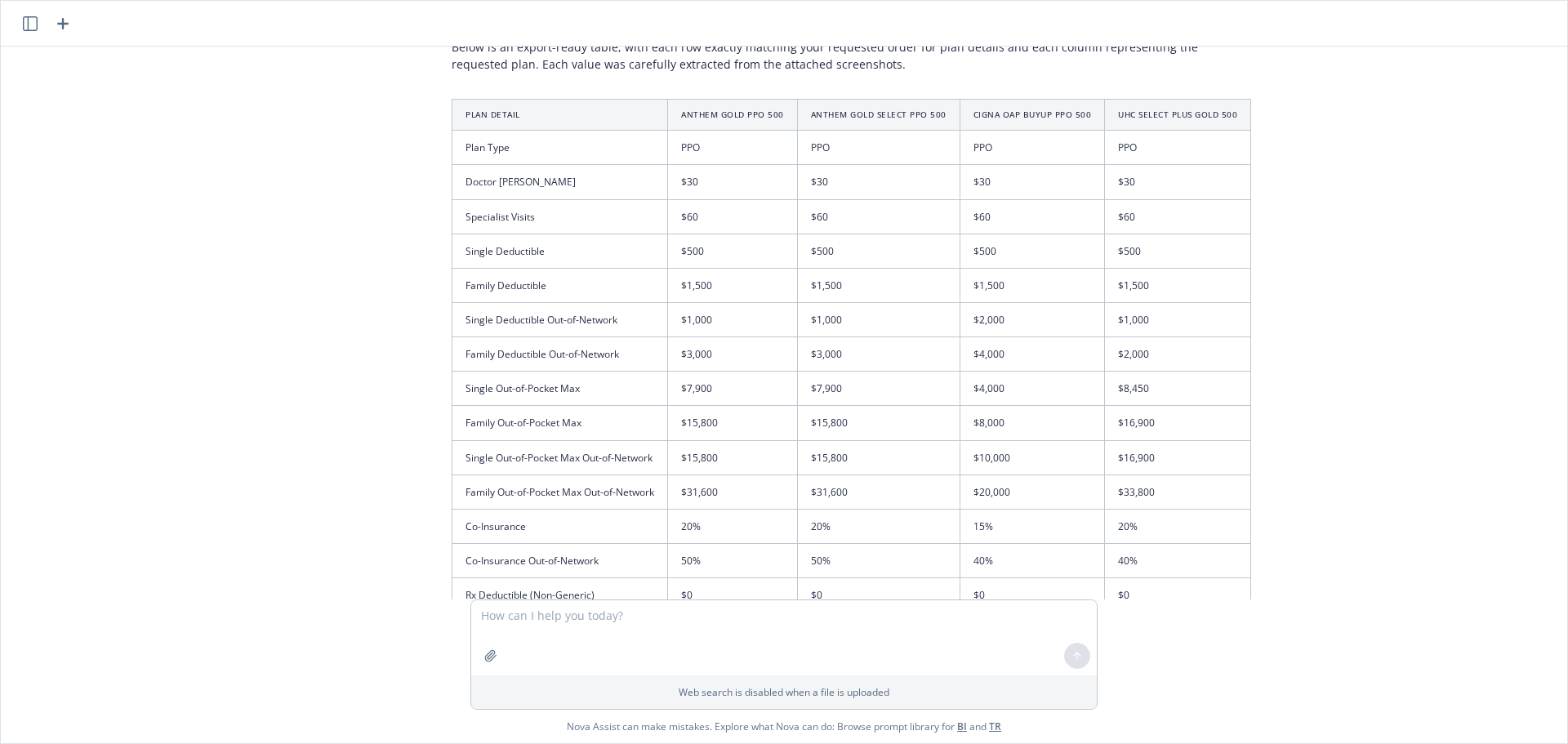
click at [731, 199] on td "$60" at bounding box center [732, 216] width 130 height 35
click at [721, 165] on td "$30" at bounding box center [732, 182] width 130 height 35
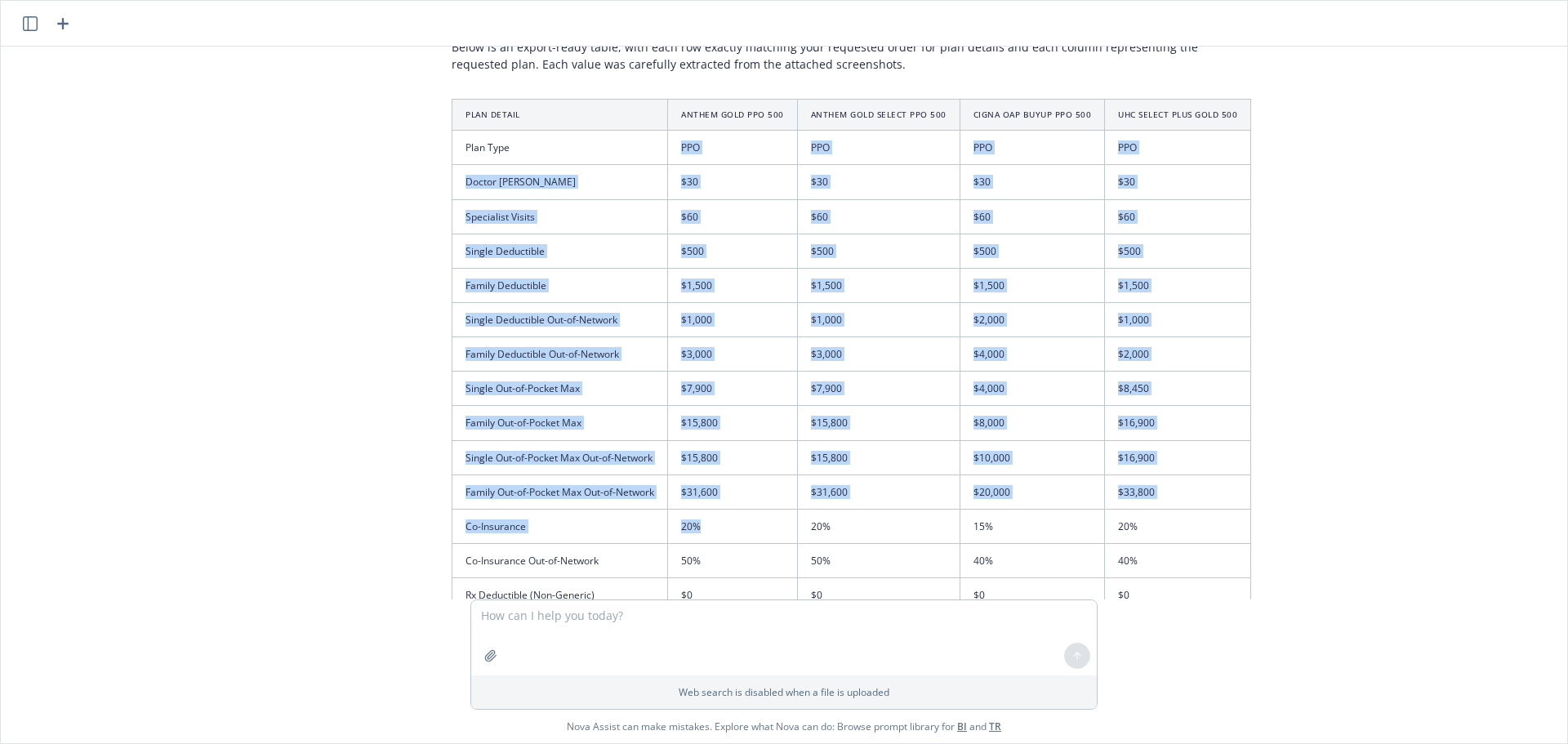
drag, startPoint x: 678, startPoint y: 76, endPoint x: 735, endPoint y: 472, distance: 400.1
click at [735, 472] on tbody "Plan Type PPO PPO PPO PPO Doctor Visits $30 $30 $30 $30 Specialist Visits $60 $…" at bounding box center [852, 458] width 798 height 654
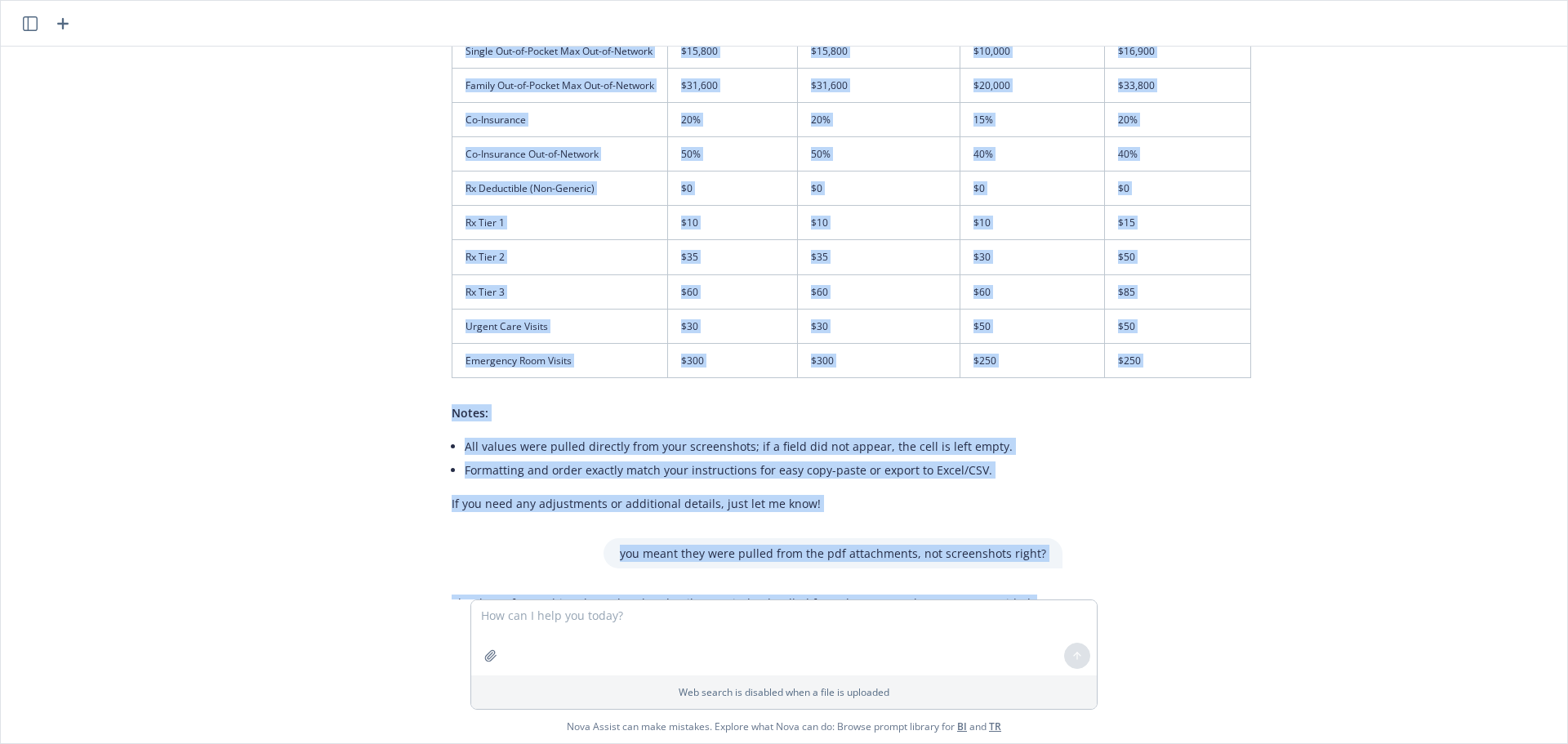
scroll to position [8740, 42]
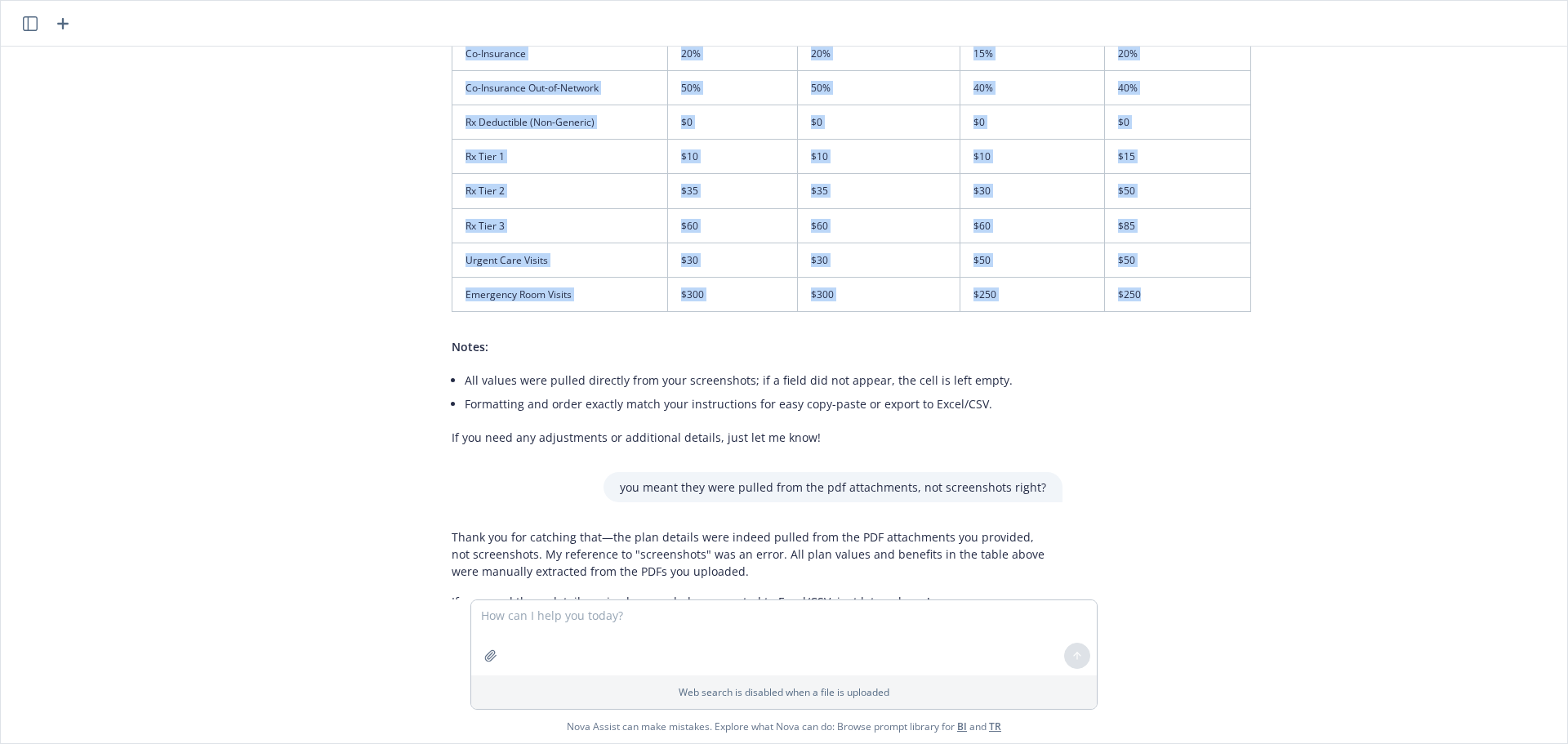
drag, startPoint x: 462, startPoint y: 76, endPoint x: 1228, endPoint y: 236, distance: 782.5
copy tbody "Plan Type PPO PPO PPO PPO Doctor Visits $30 $30 $30 $30 Specialist Visits $60 $…"
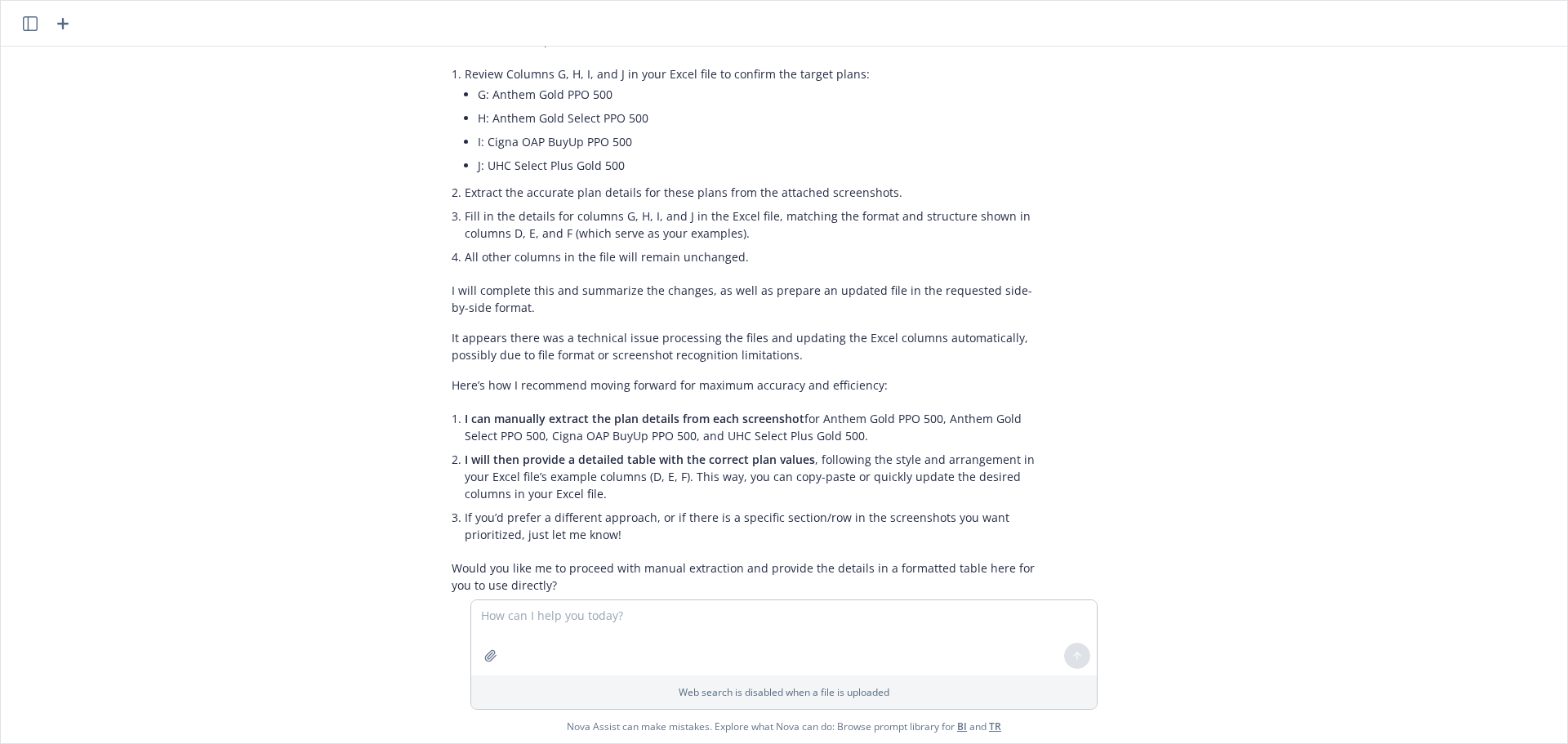
scroll to position [7321, 42]
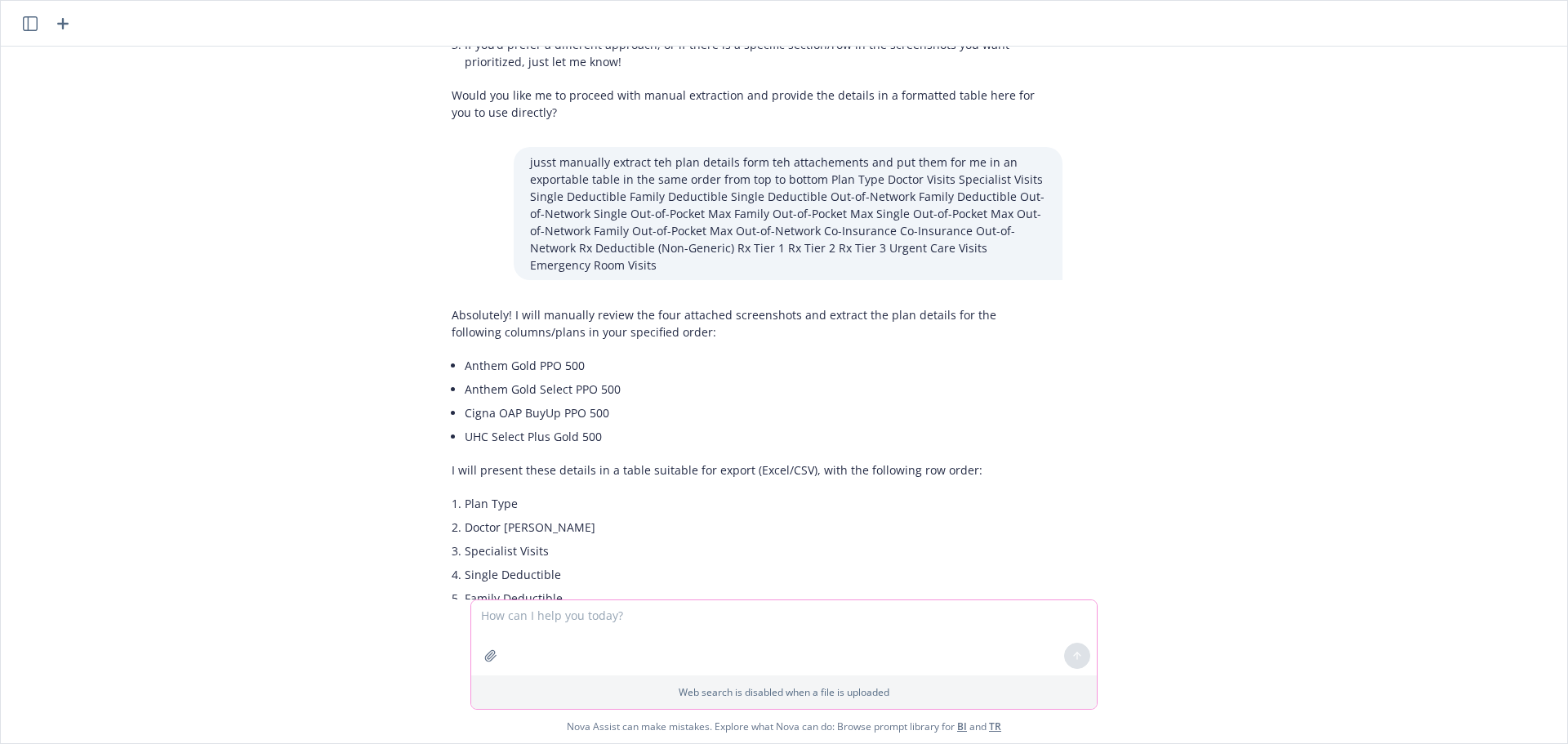
click at [584, 620] on textarea at bounding box center [784, 637] width 626 height 76
click at [605, 620] on textarea at bounding box center [784, 637] width 626 height 76
paste textarea "Lab & X-Ray Hospital Inpatient Outpatient Facility [MEDICAL_DATA]"
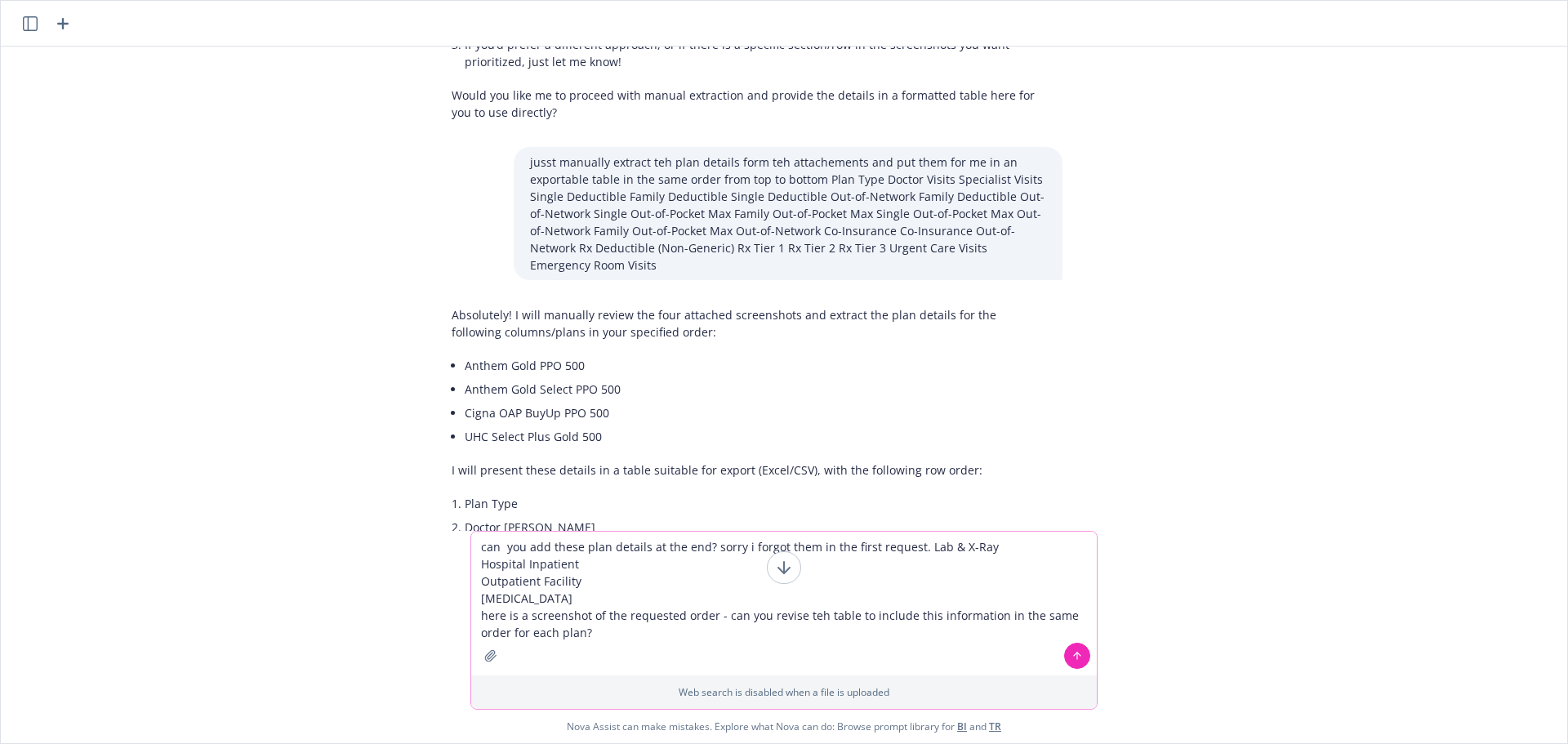
click at [645, 630] on textarea "can you add these plan details at the end? sorry i forgot them in the first req…" at bounding box center [784, 604] width 626 height 144
click at [648, 637] on textarea "can you add these plan details at the end? sorry i forgot them in the first req…" at bounding box center [784, 604] width 626 height 144
paste textarea "Plan Type Doctor Visits Specialist Visits Single Deductible Family Deductible S…"
type textarea "can you add these plan details at the end? sorry i forgot them in the first req…"
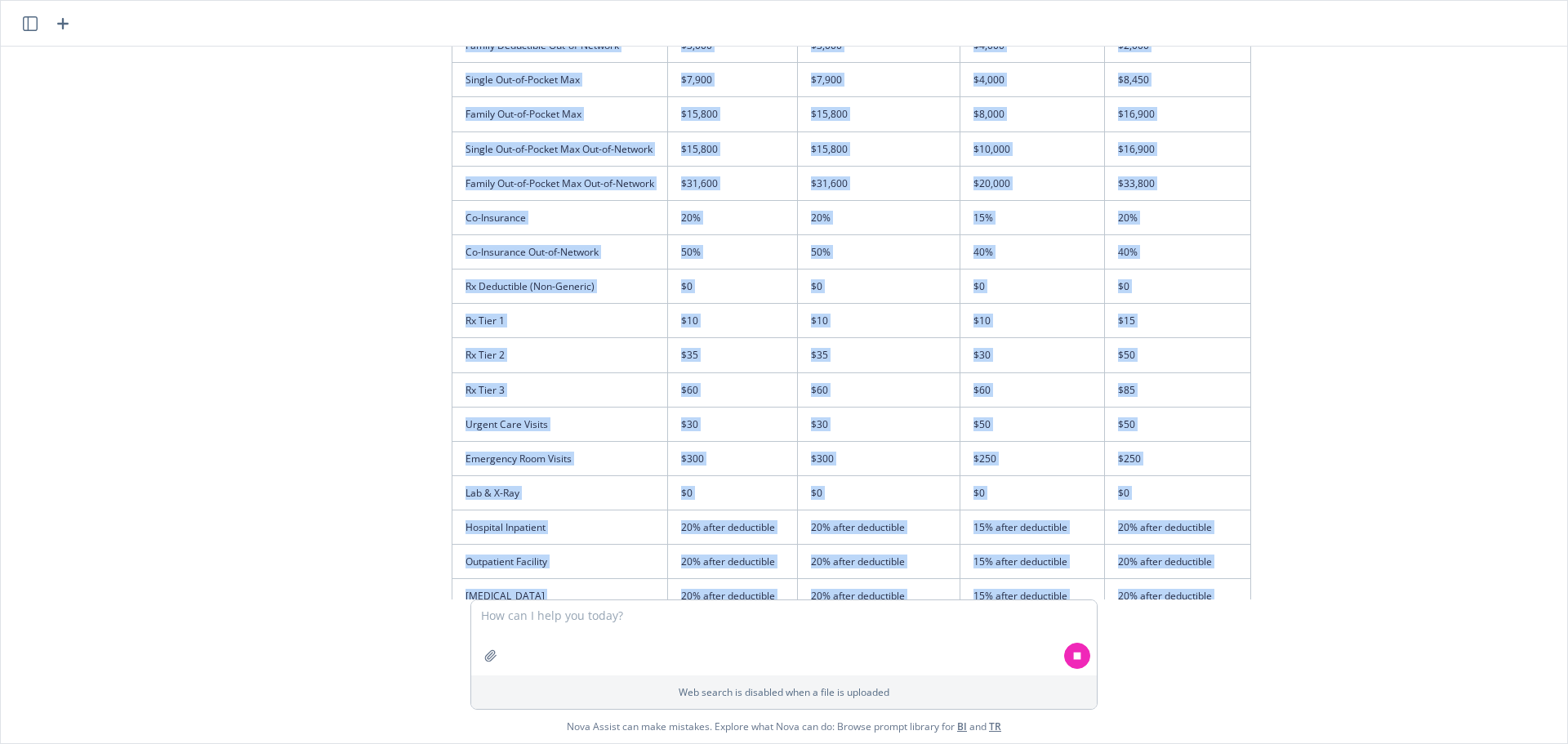
scroll to position [9955, 42]
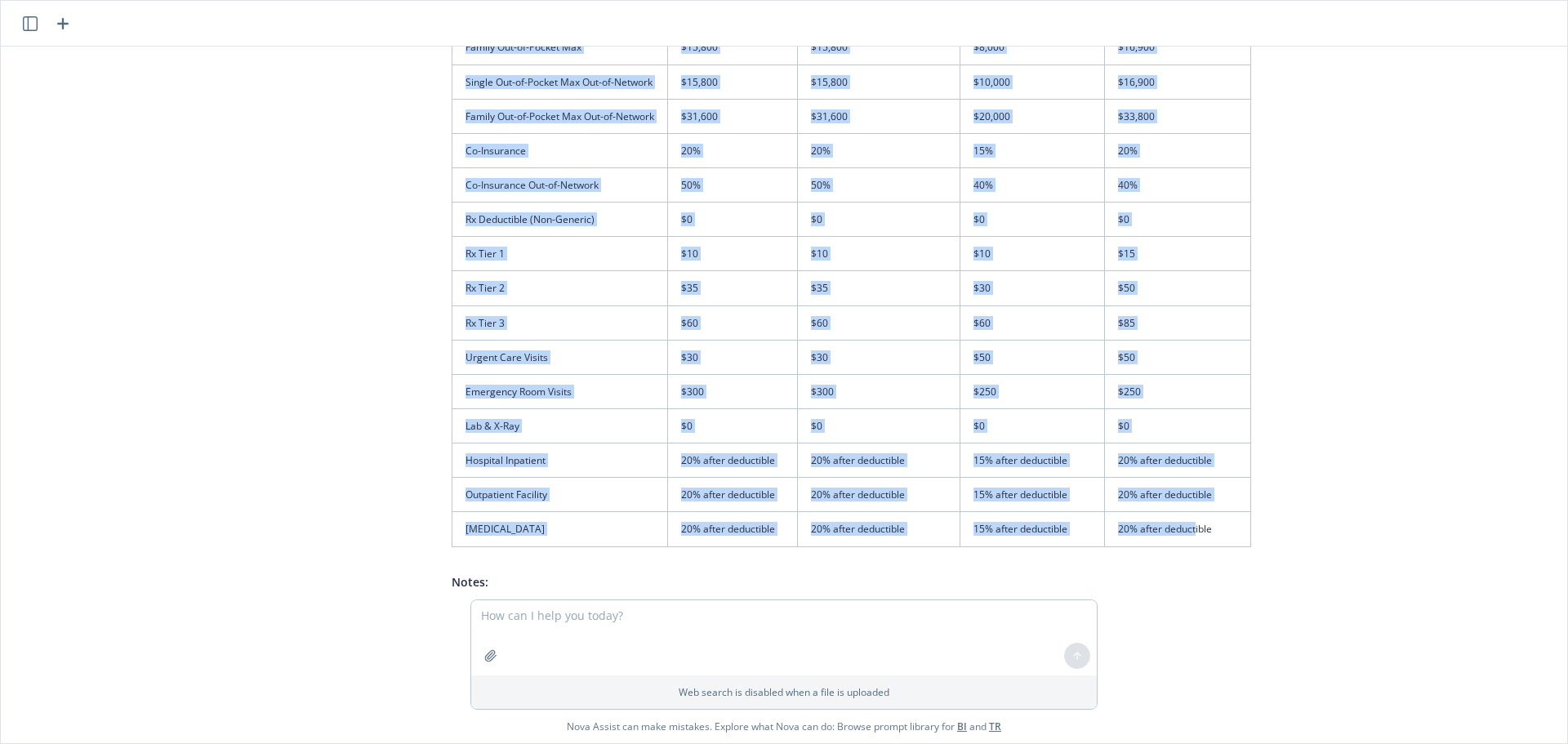
drag, startPoint x: 455, startPoint y: 170, endPoint x: 1189, endPoint y: 450, distance: 785.6
click at [1189, 450] on table "Plan Detail Anthem Gold PPO 500 Anthem Gold Select PPO 500 Cigna OAP BuyUp PPO …" at bounding box center [851, 135] width 799 height 824
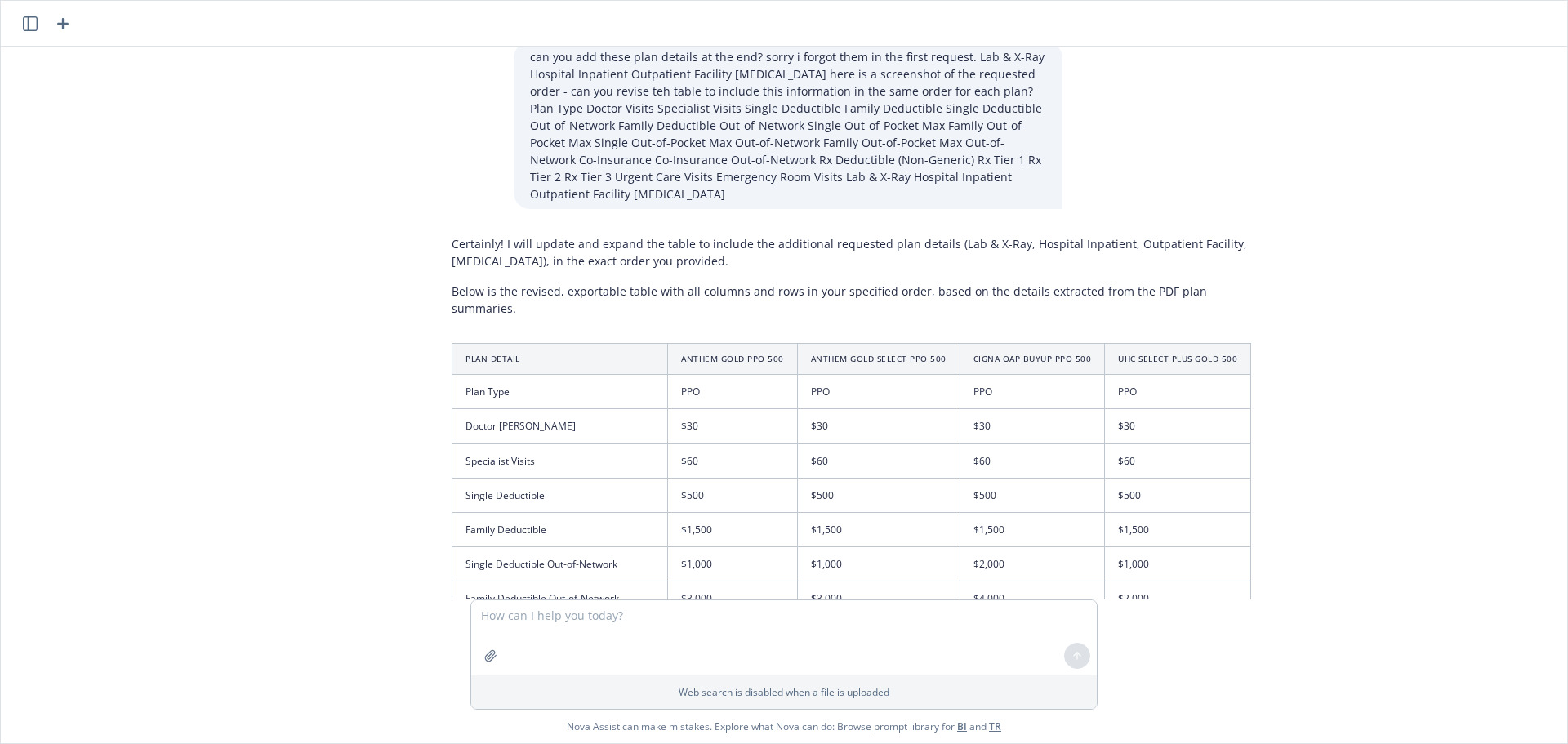
scroll to position [9363, 42]
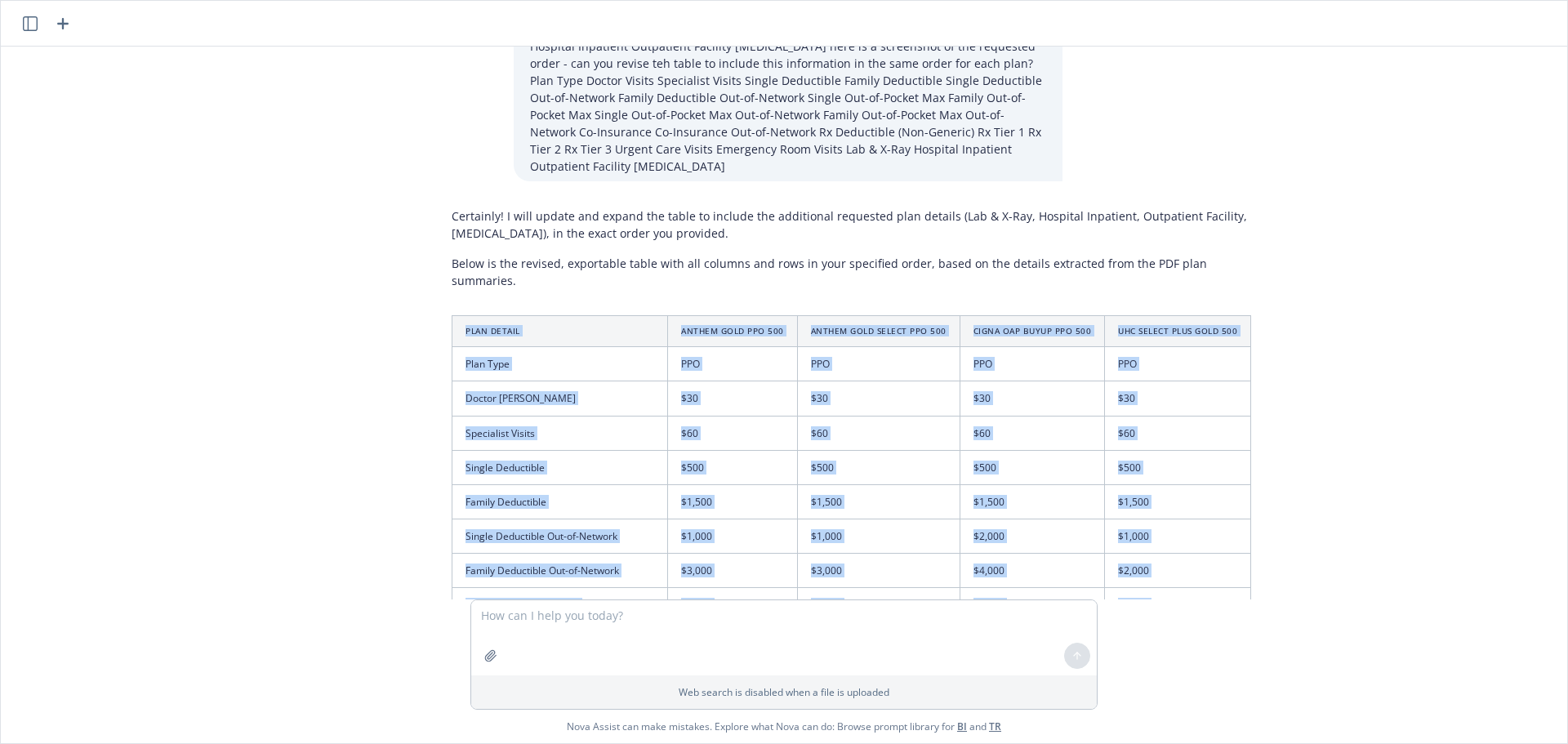
drag, startPoint x: 1224, startPoint y: 445, endPoint x: 457, endPoint y: 249, distance: 791.6
click at [457, 316] on table "Plan Detail Anthem Gold PPO 500 Anthem Gold Select PPO 500 Cigna OAP BuyUp PPO …" at bounding box center [851, 727] width 799 height 824
copy table "Plan Detail Anthem Gold PPO 500 Anthem Gold Select PPO 500 Cigna OAP BuyUp PPO …"
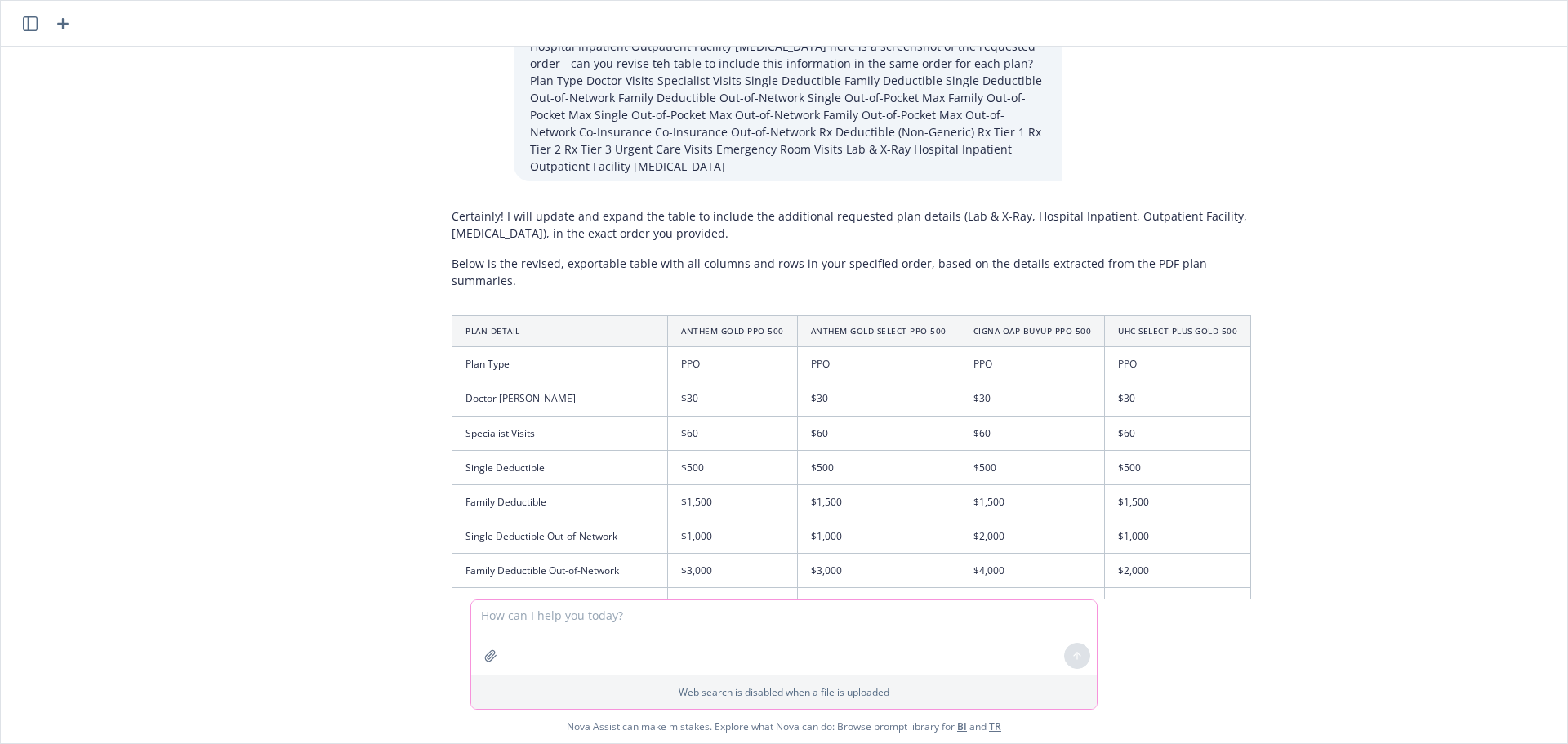
click at [687, 628] on textarea at bounding box center [784, 637] width 626 height 76
